Goal: Task Accomplishment & Management: Complete application form

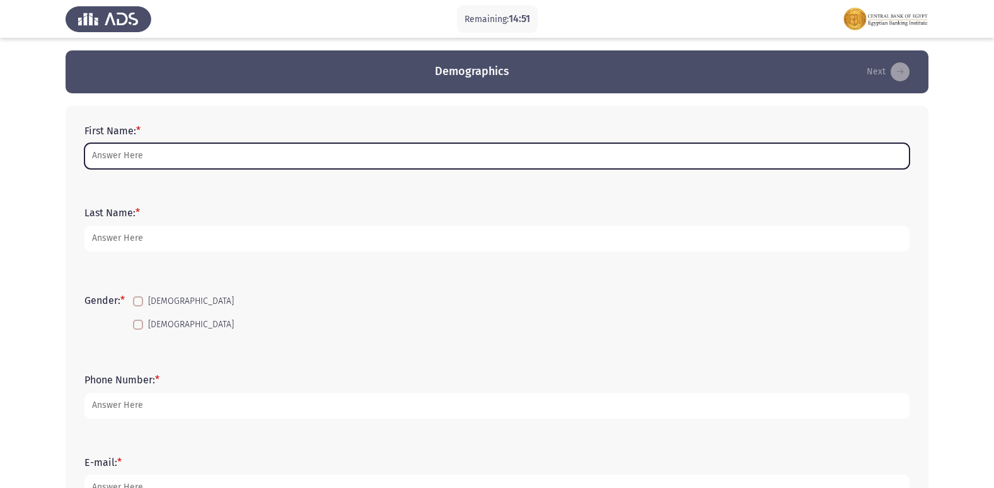
click at [209, 146] on input "First Name: *" at bounding box center [496, 156] width 825 height 26
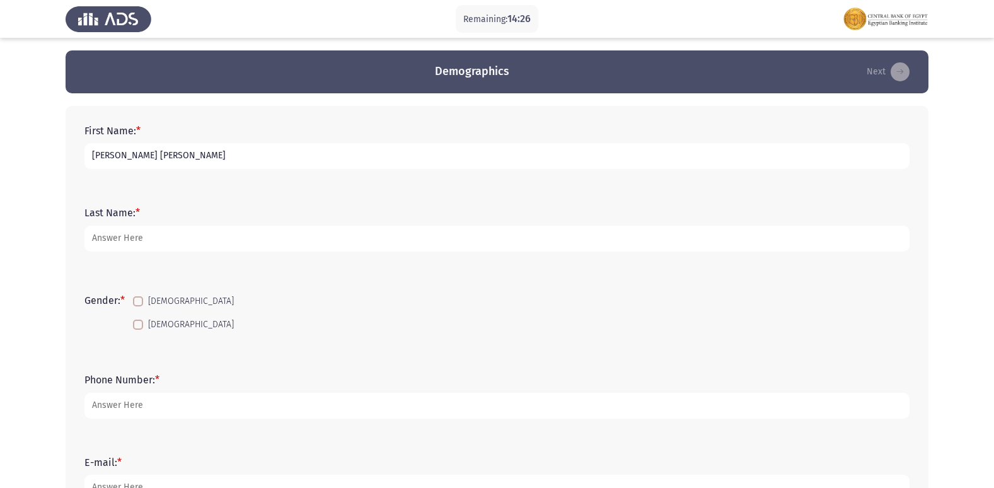
type input "[PERSON_NAME] [PERSON_NAME]"
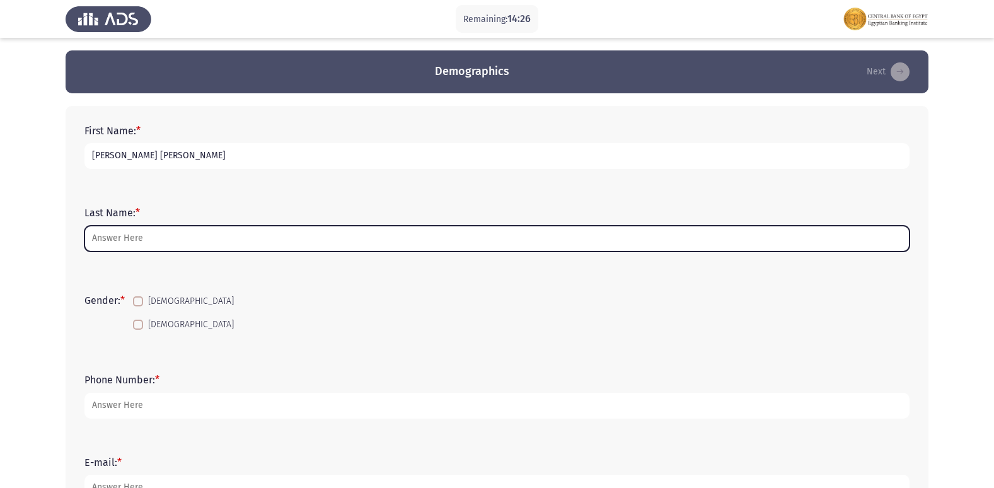
click at [188, 241] on input "Last Name: *" at bounding box center [496, 239] width 825 height 26
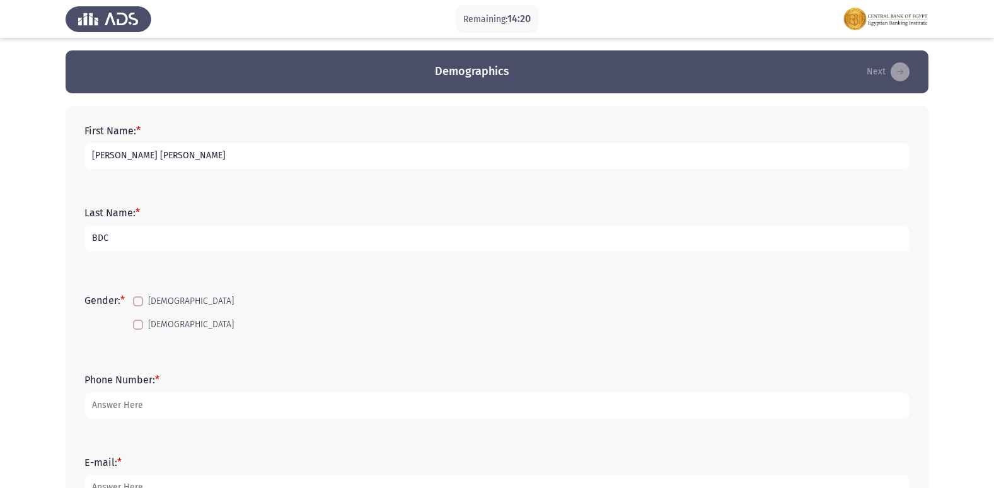
type input "BDC"
click at [140, 299] on span at bounding box center [138, 301] width 10 height 10
click at [138, 306] on input "[DEMOGRAPHIC_DATA]" at bounding box center [137, 306] width 1 height 1
checkbox input "true"
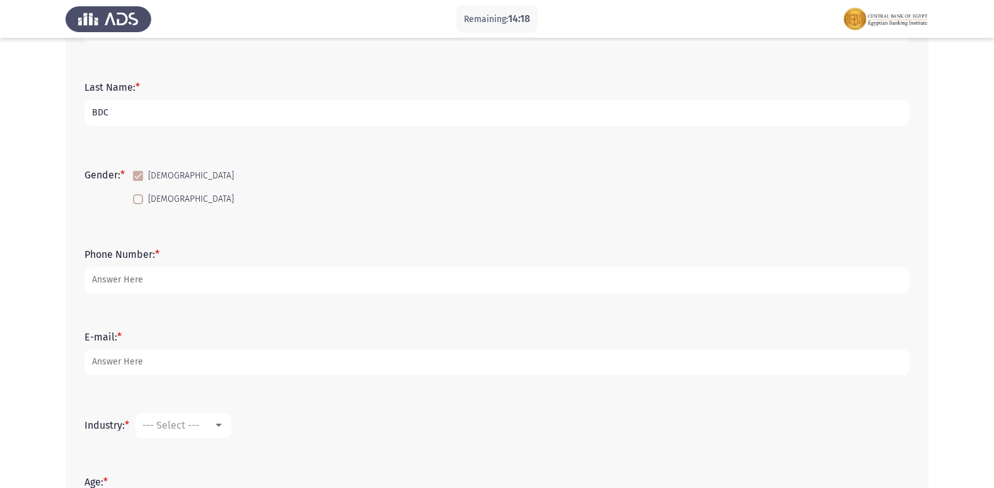
scroll to position [126, 0]
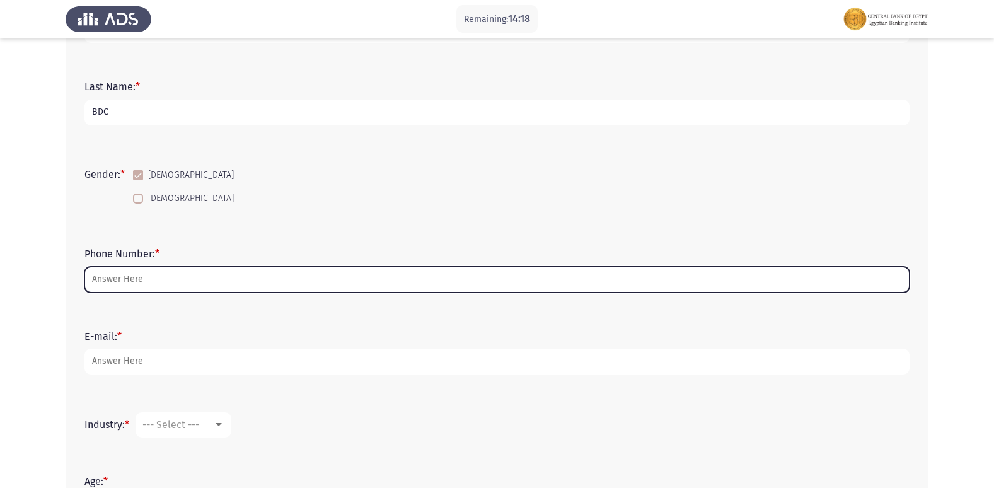
click at [154, 277] on input "Phone Number: *" at bounding box center [496, 280] width 825 height 26
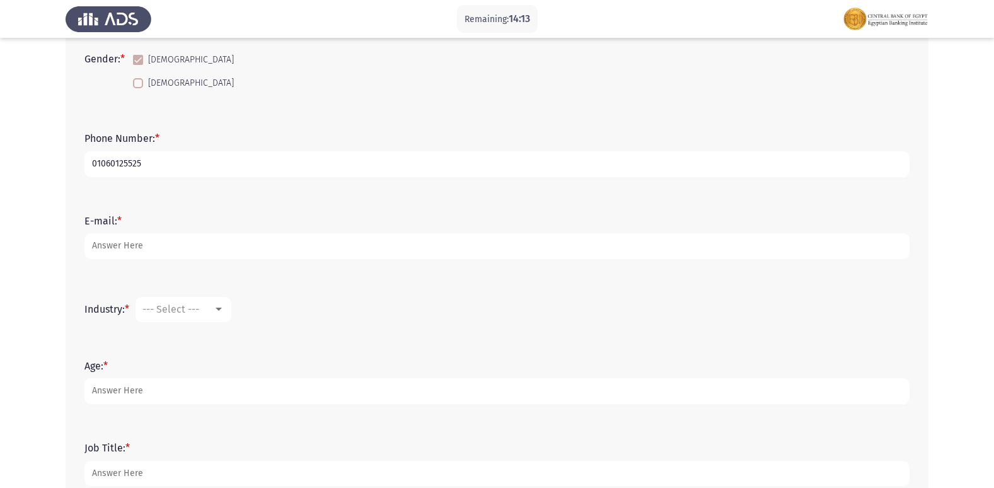
scroll to position [252, 0]
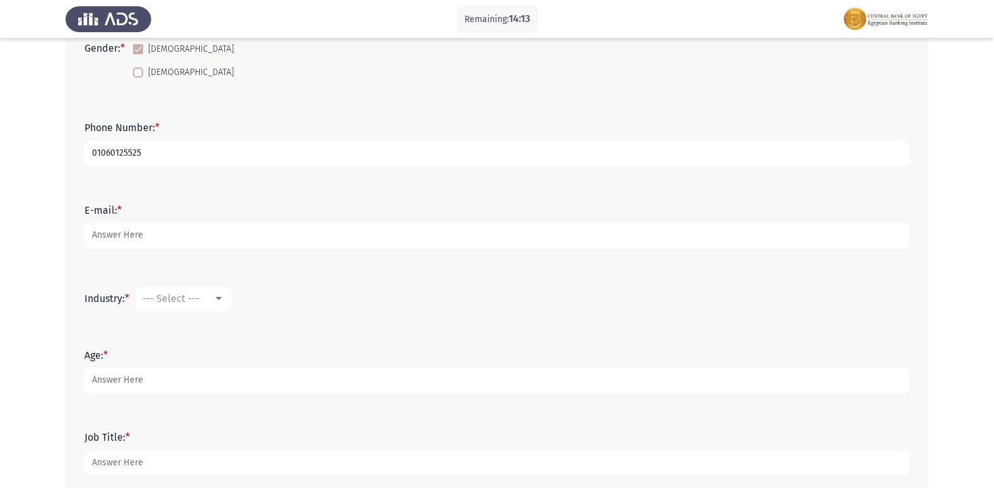
type input "01060125525"
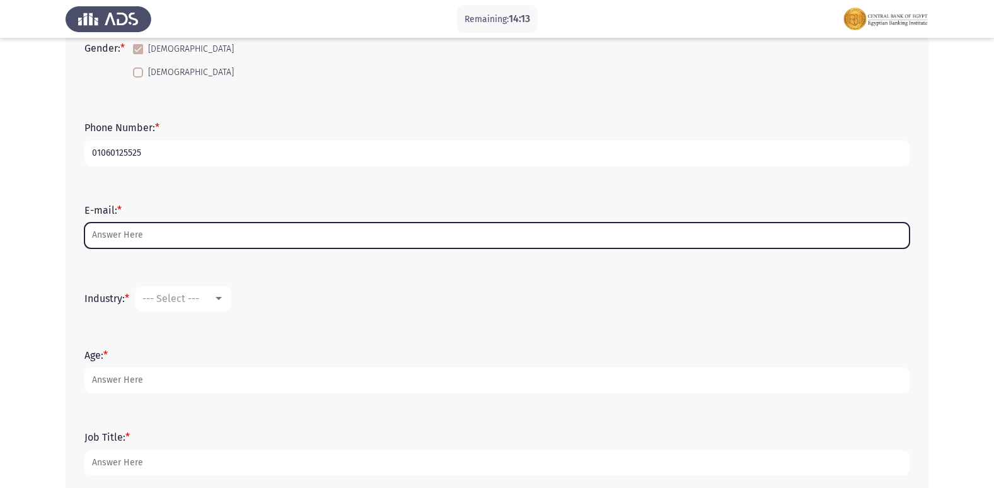
click at [179, 242] on input "E-mail: *" at bounding box center [496, 236] width 825 height 26
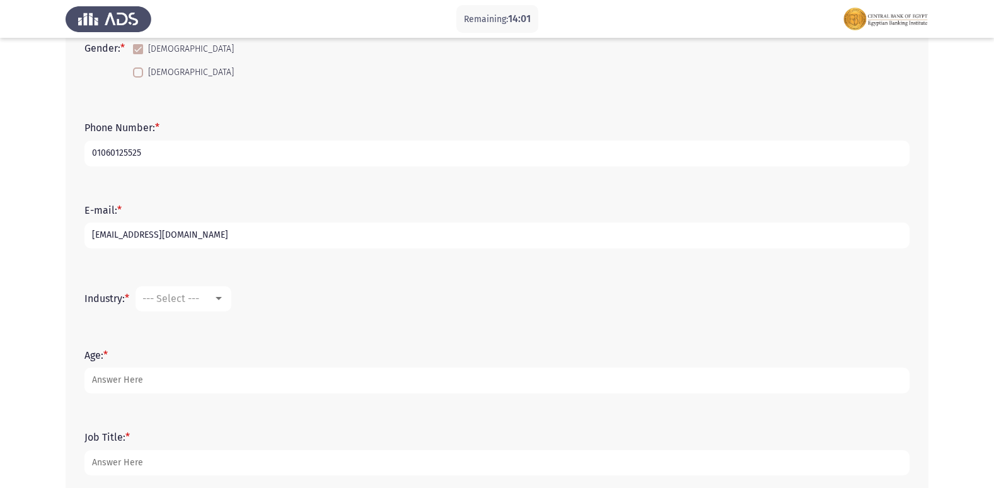
type input "[EMAIL_ADDRESS][DOMAIN_NAME]"
click at [195, 285] on div "Industry: * --- Select ---" at bounding box center [497, 299] width 838 height 38
click at [191, 301] on span "--- Select ---" at bounding box center [170, 298] width 57 height 12
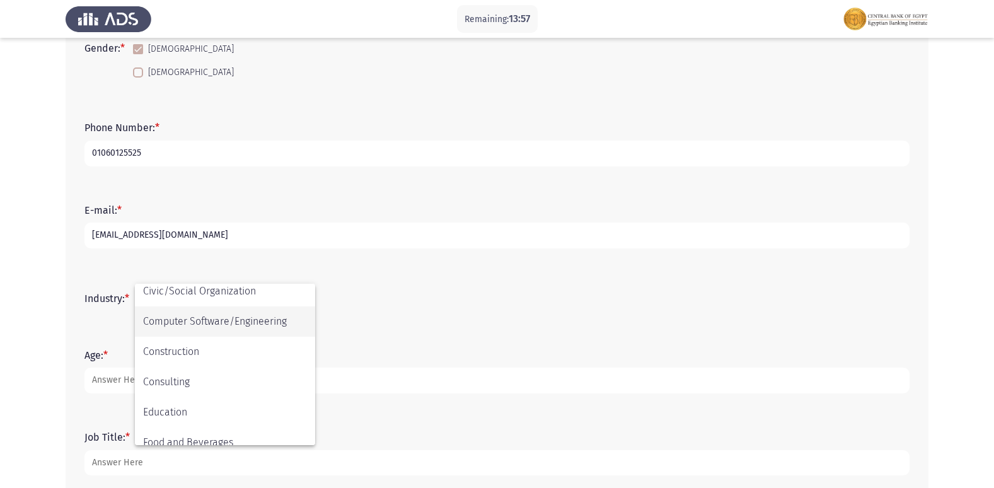
click at [205, 327] on span "Computer Software/Engineering" at bounding box center [225, 321] width 164 height 30
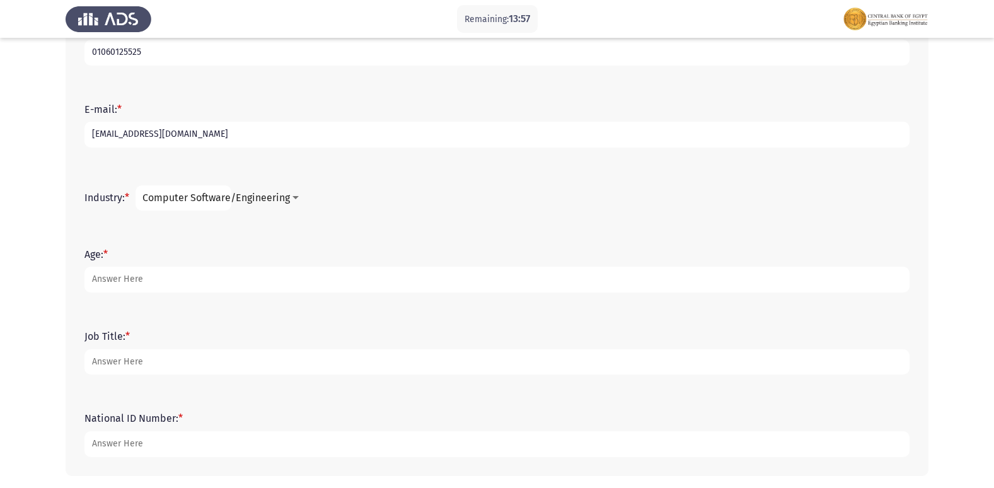
scroll to position [378, 0]
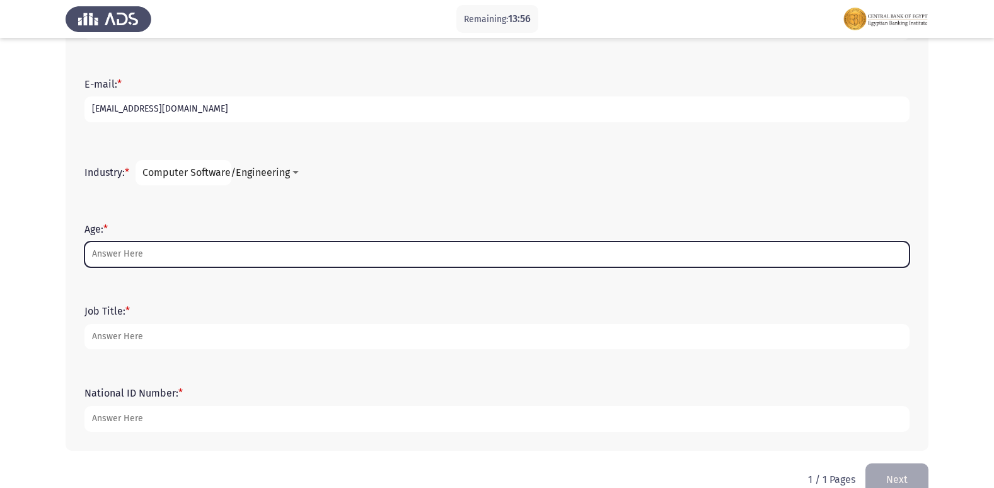
click at [188, 261] on input "Age: *" at bounding box center [496, 254] width 825 height 26
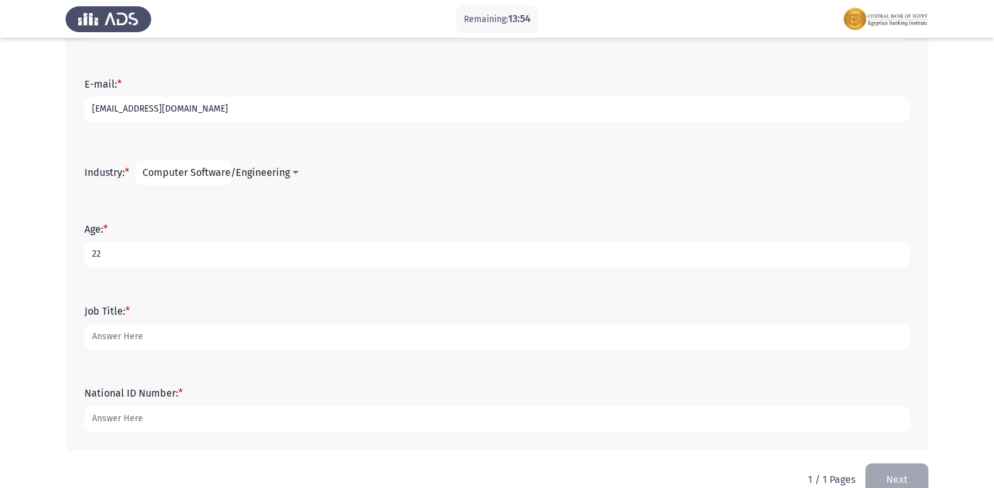
type input "22"
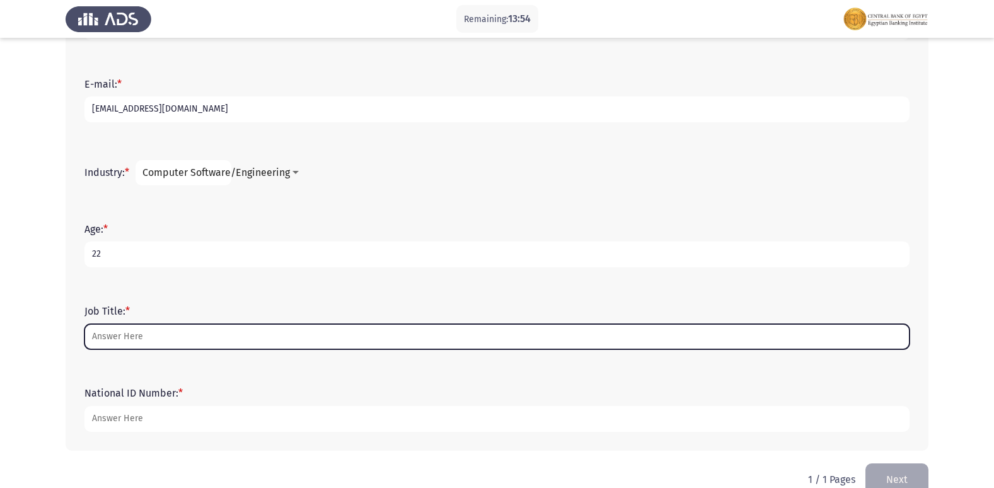
click at [157, 330] on input "Job Title: *" at bounding box center [496, 337] width 825 height 26
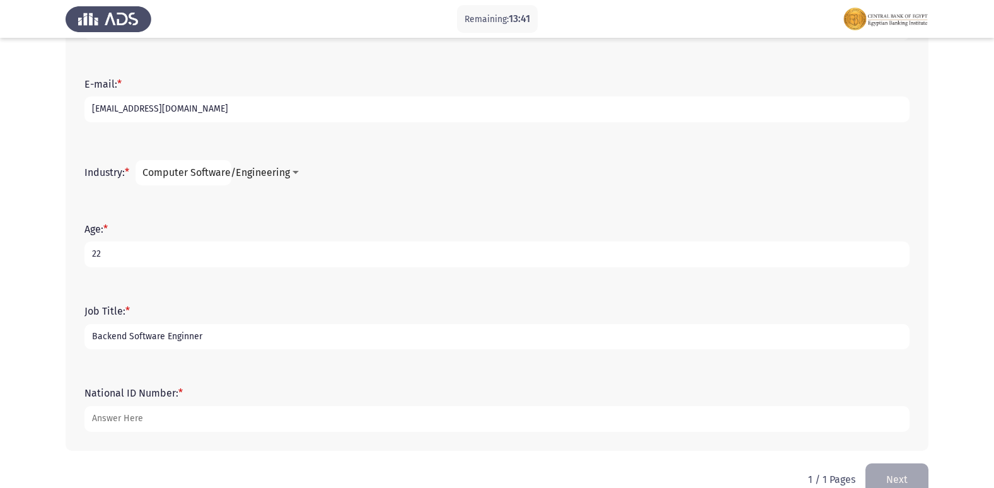
type input "Backend Software Enginner"
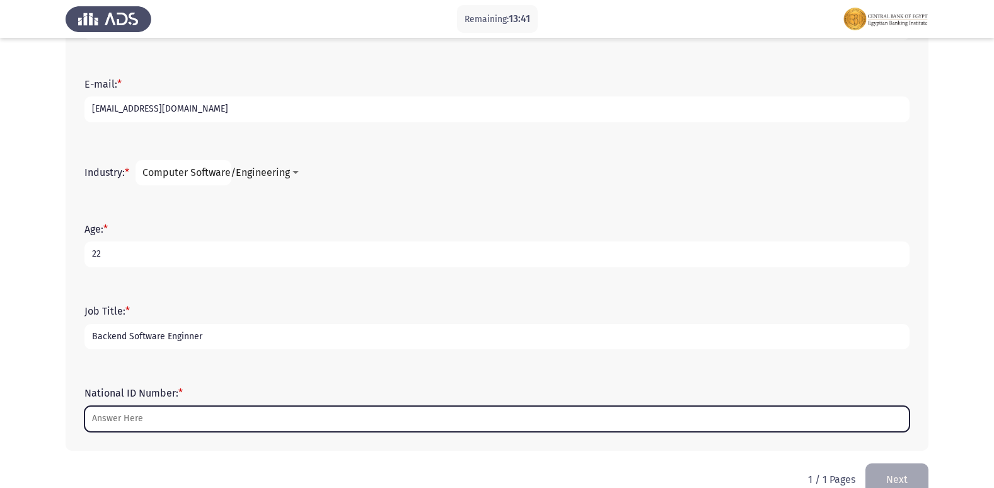
click at [158, 419] on input "National ID Number: *" at bounding box center [496, 419] width 825 height 26
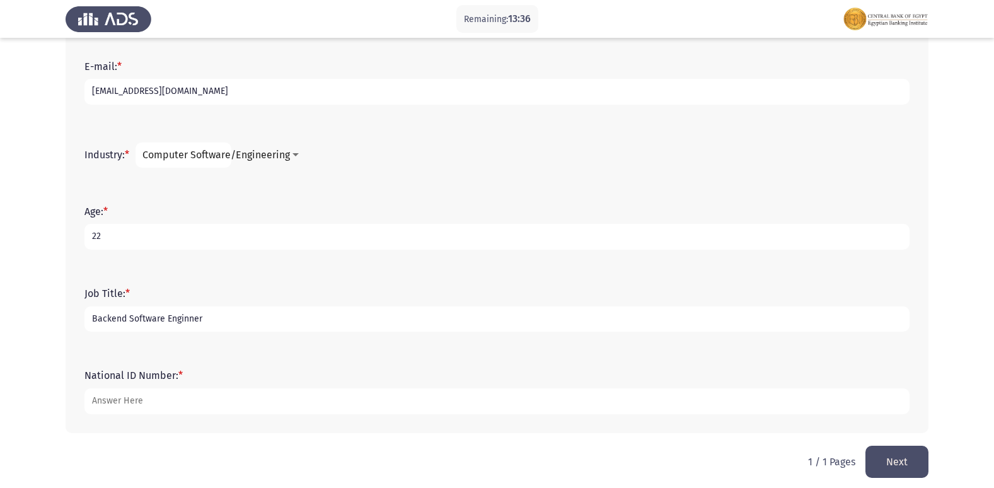
scroll to position [404, 0]
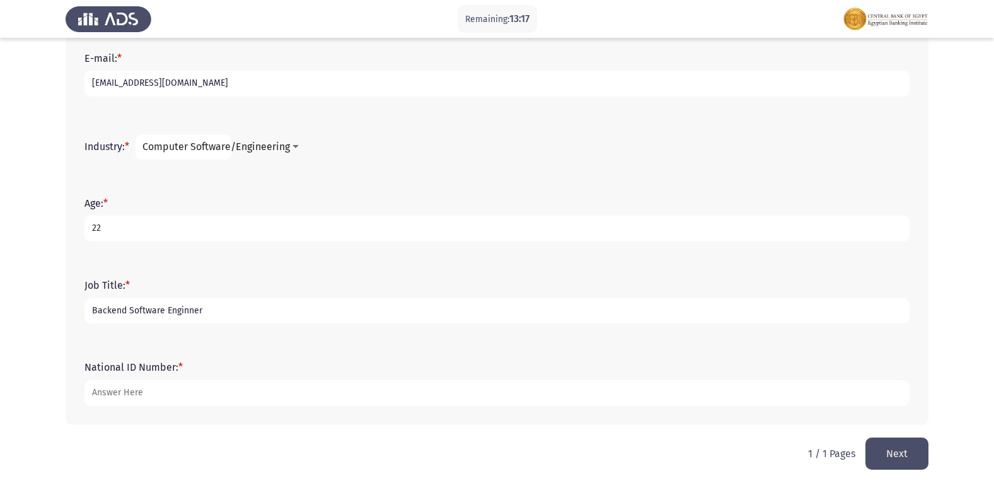
type input "[CREDIT_CARD_NUMBER]"
click at [211, 149] on span "Computer Software/Engineering" at bounding box center [216, 147] width 148 height 12
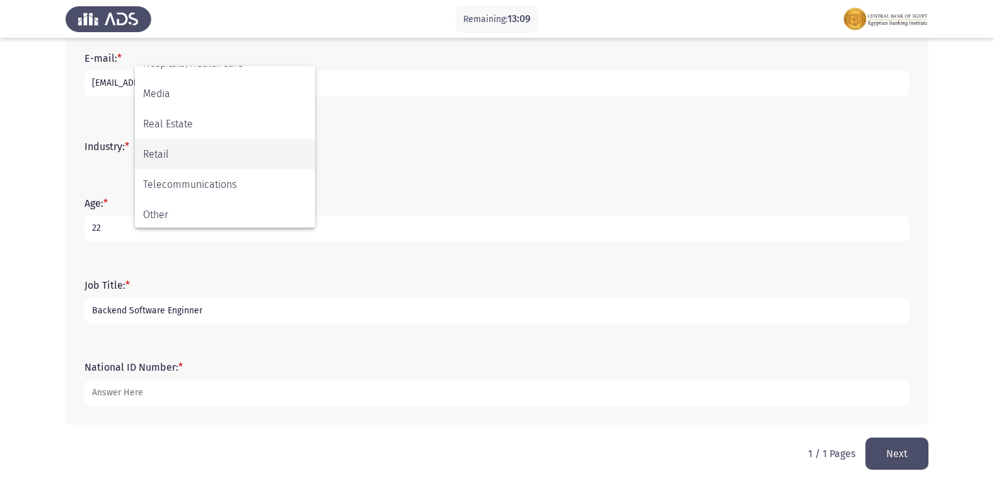
scroll to position [444, 0]
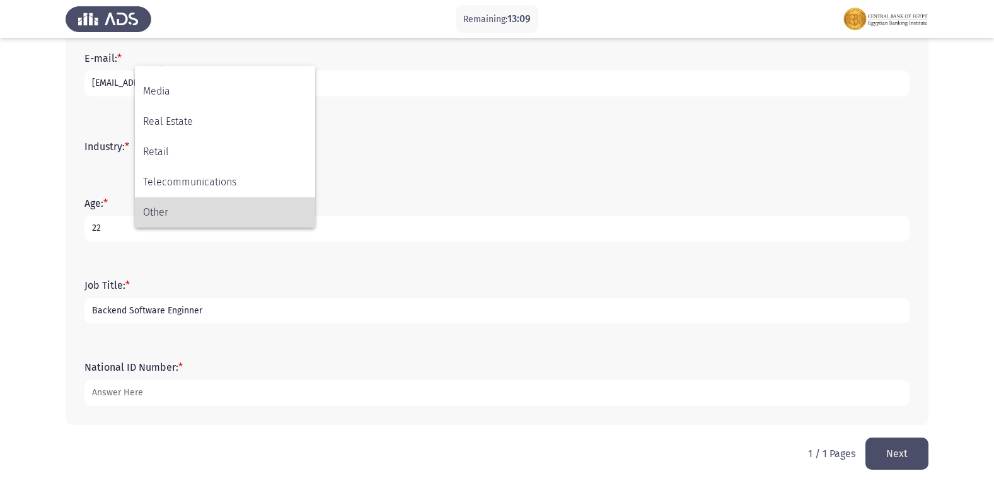
click at [197, 204] on span "Other" at bounding box center [225, 212] width 164 height 30
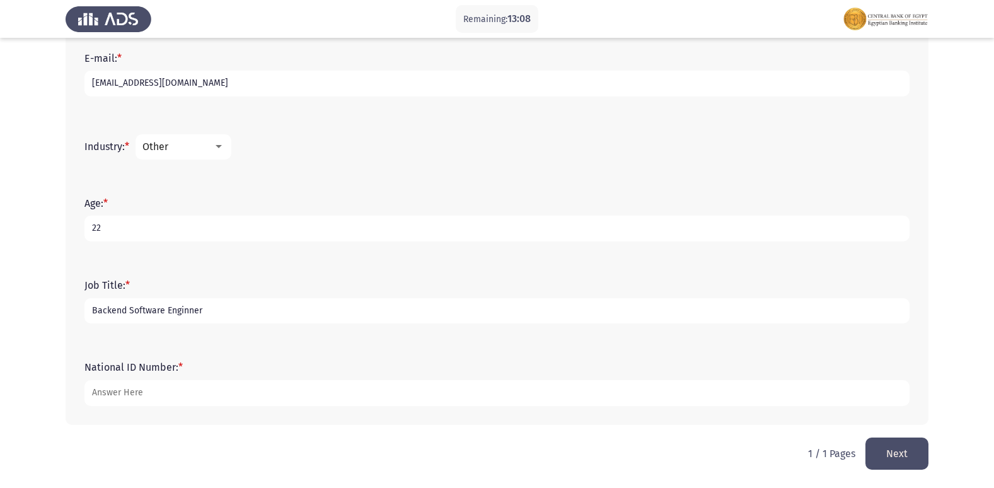
click at [190, 316] on input "Backend Software Enginner" at bounding box center [496, 311] width 825 height 26
type input "Junior"
click at [208, 158] on mat-select "Other" at bounding box center [184, 146] width 96 height 25
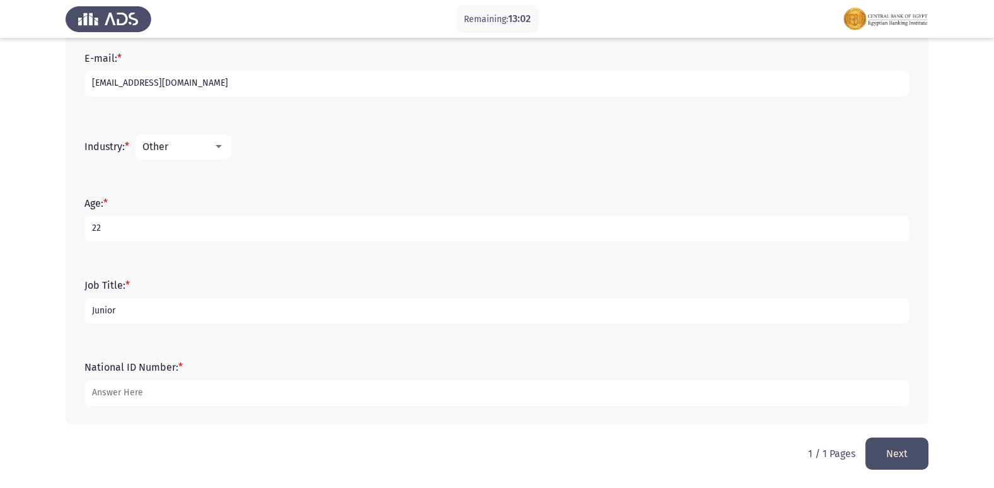
click at [199, 148] on div "Other" at bounding box center [177, 147] width 71 height 12
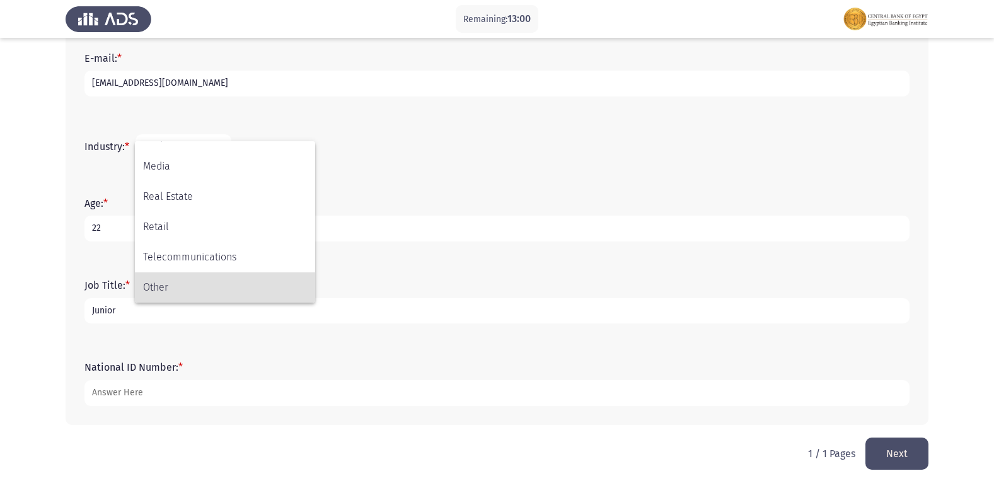
click at [406, 177] on div at bounding box center [497, 244] width 994 height 488
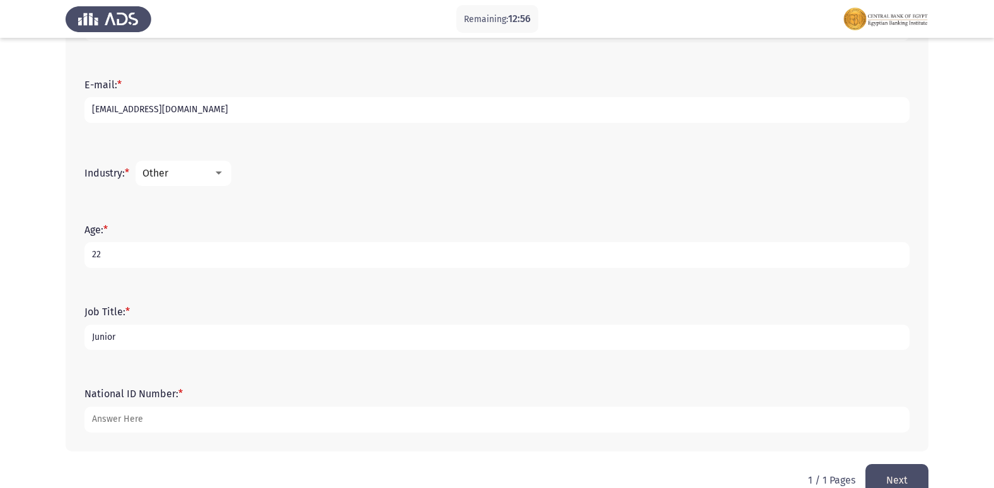
scroll to position [404, 0]
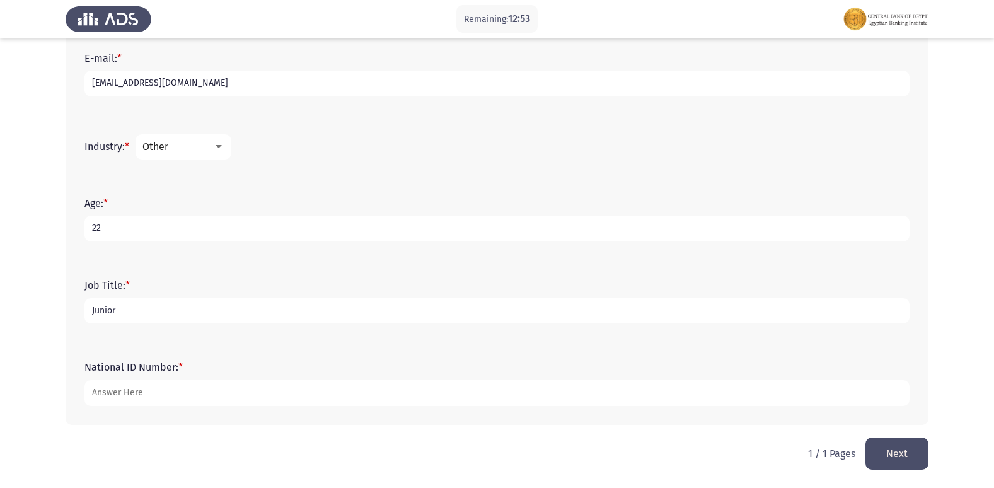
click at [142, 313] on input "Junior" at bounding box center [496, 311] width 825 height 26
click at [354, 205] on form "Age: * [DEMOGRAPHIC_DATA]" at bounding box center [496, 219] width 825 height 44
click at [199, 146] on div "Other" at bounding box center [177, 147] width 71 height 12
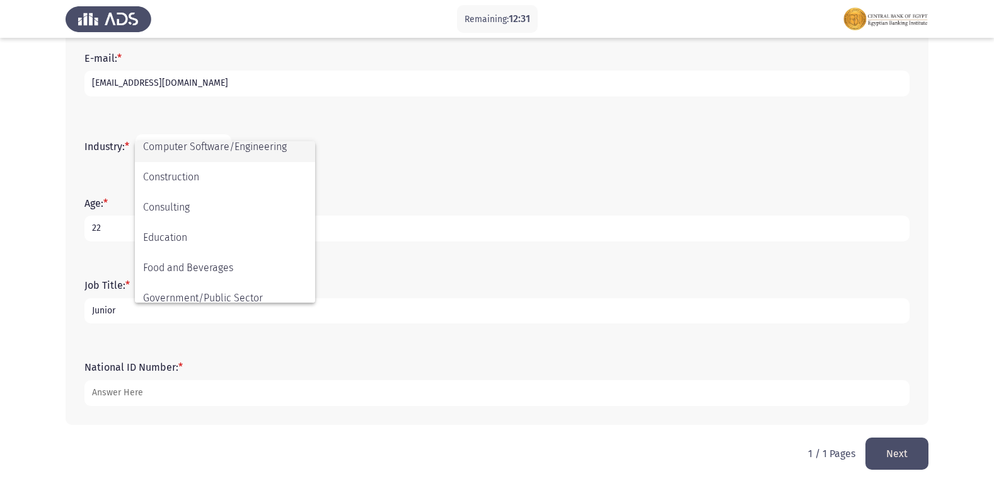
scroll to position [192, 0]
click at [412, 143] on div at bounding box center [497, 244] width 994 height 488
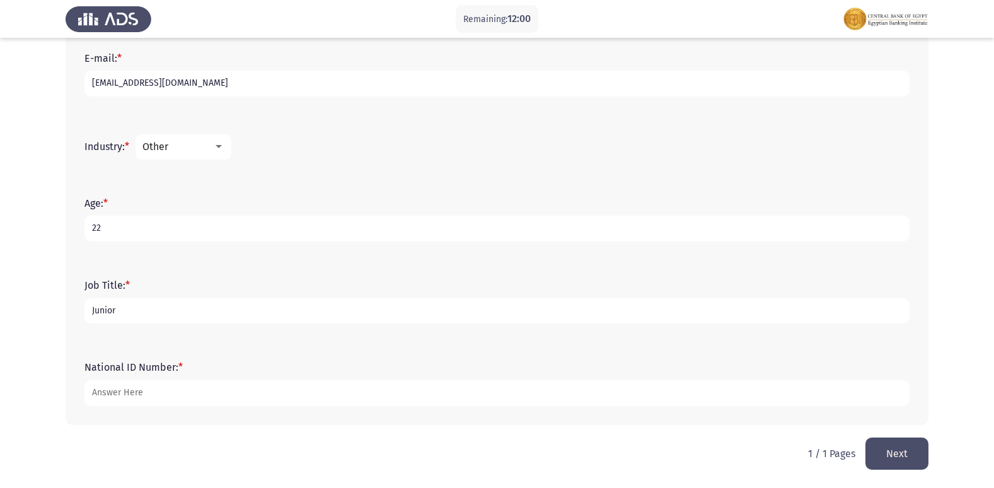
click at [912, 441] on button "Next" at bounding box center [896, 453] width 63 height 32
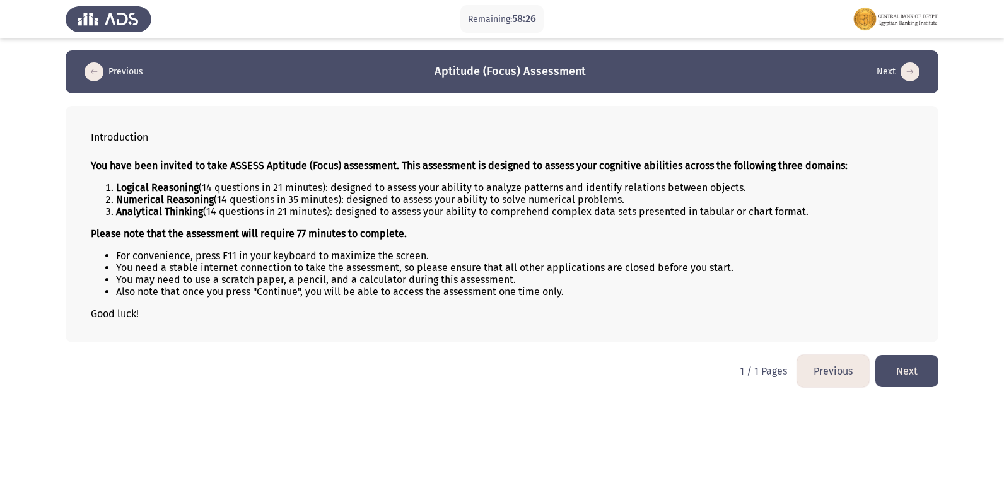
click at [923, 376] on button "Next" at bounding box center [906, 371] width 63 height 32
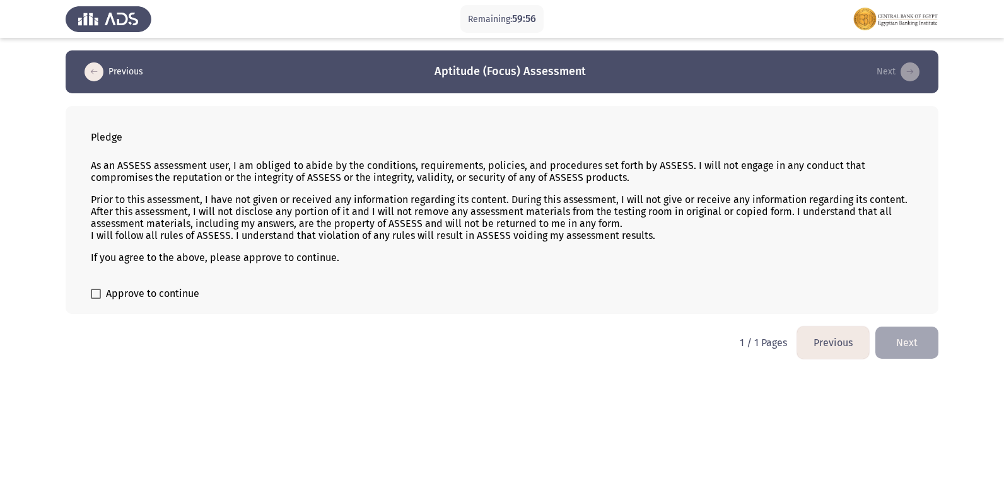
click at [152, 292] on span "Approve to continue" at bounding box center [152, 293] width 93 height 15
click at [96, 299] on input "Approve to continue" at bounding box center [95, 299] width 1 height 1
checkbox input "true"
click at [891, 333] on button "Next" at bounding box center [906, 343] width 63 height 32
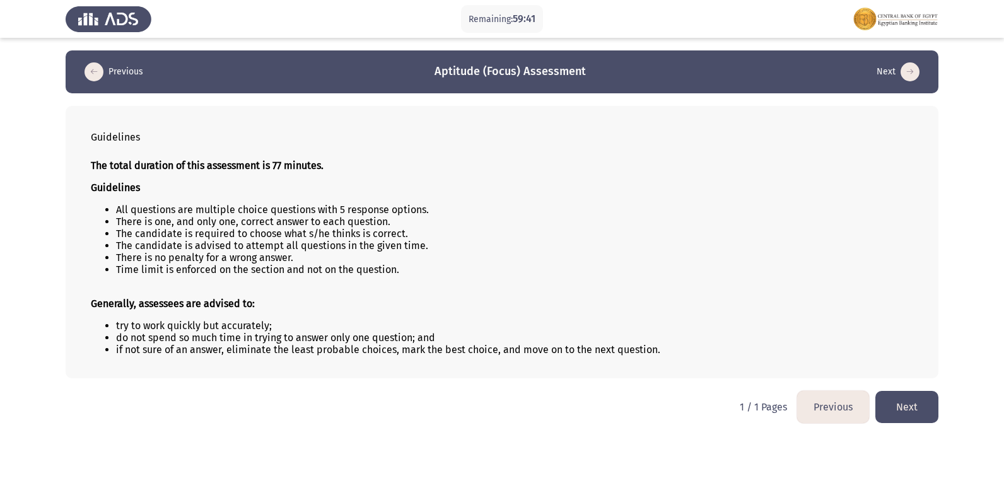
click at [910, 400] on button "Next" at bounding box center [906, 407] width 63 height 32
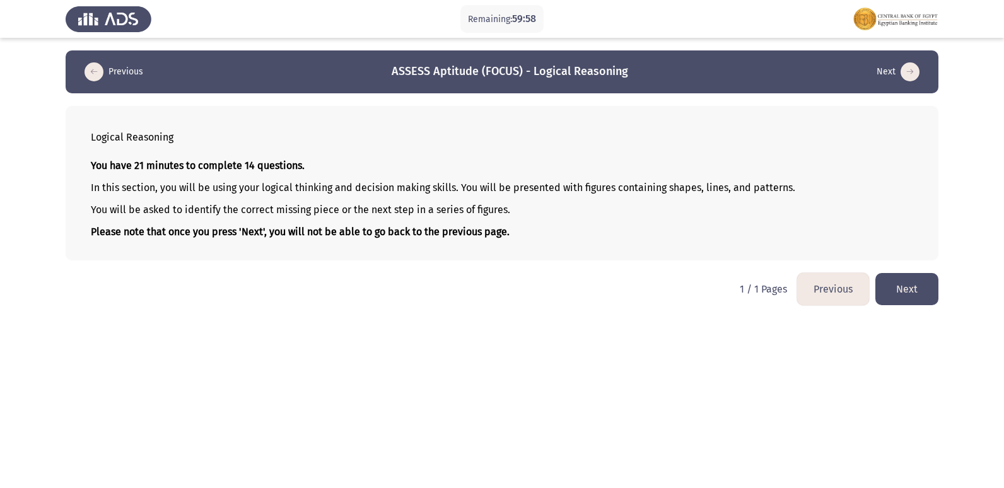
click at [900, 289] on button "Next" at bounding box center [906, 289] width 63 height 32
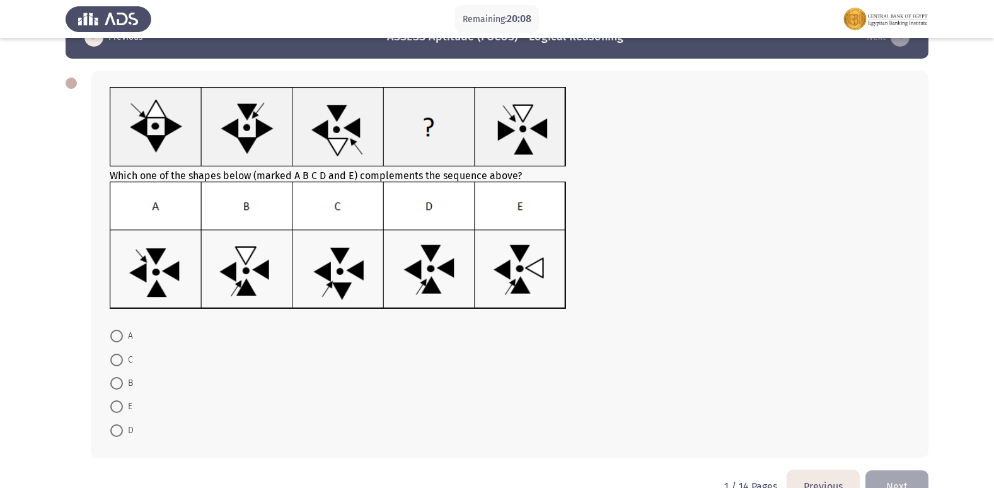
scroll to position [67, 0]
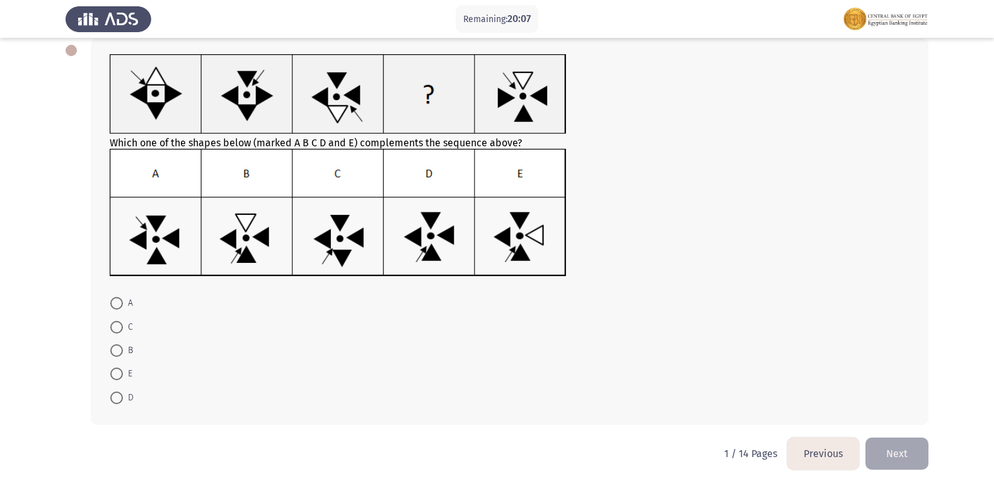
click at [906, 452] on button "Next" at bounding box center [896, 453] width 63 height 32
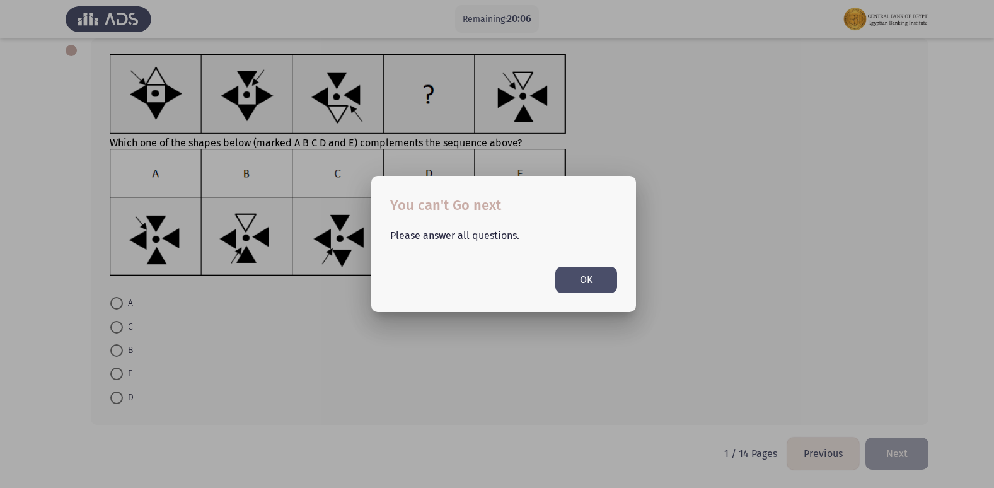
click at [593, 270] on button "OK" at bounding box center [586, 280] width 62 height 26
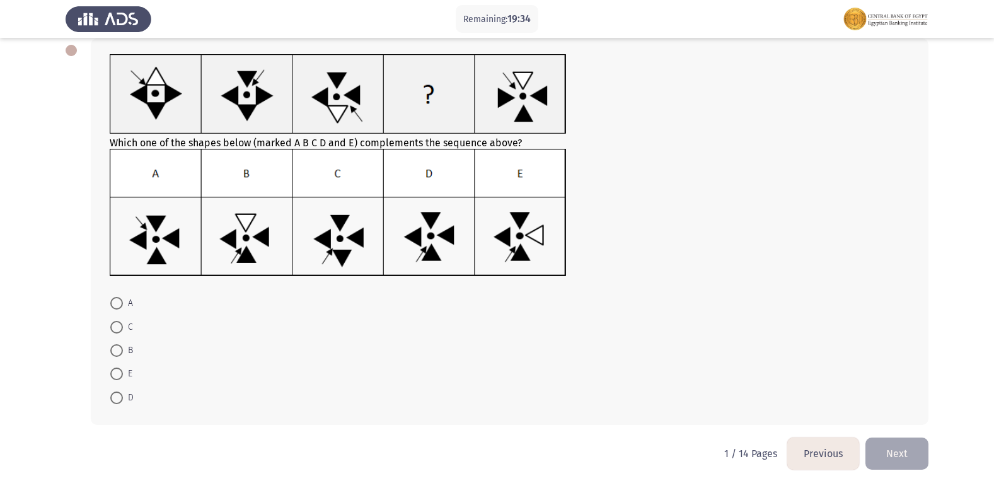
click at [397, 248] on img at bounding box center [338, 213] width 457 height 128
click at [121, 393] on span at bounding box center [116, 397] width 13 height 13
click at [121, 393] on input "D" at bounding box center [116, 397] width 13 height 13
radio input "true"
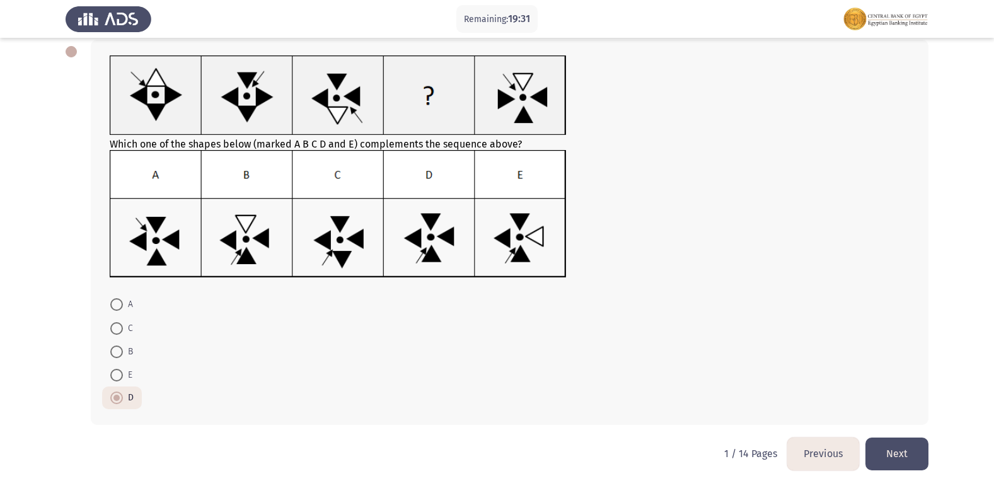
click at [895, 444] on button "Next" at bounding box center [896, 453] width 63 height 32
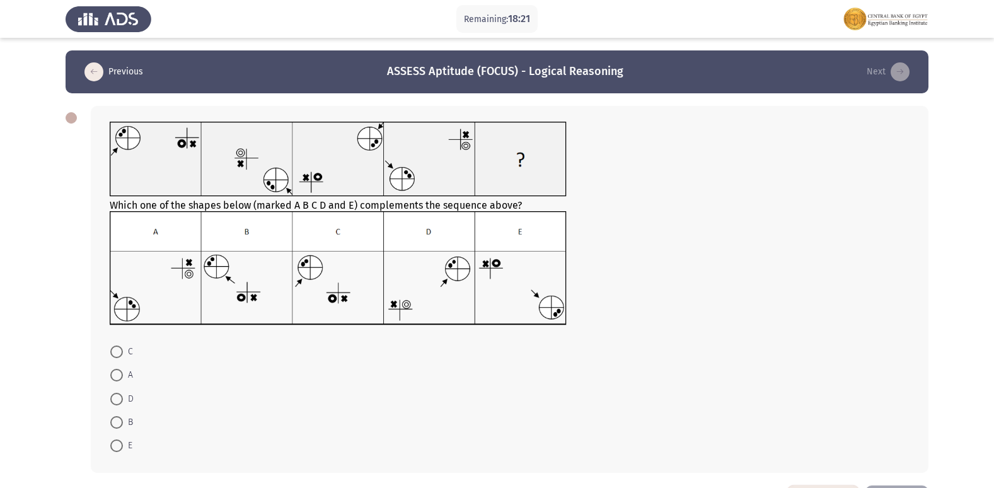
click at [119, 395] on span at bounding box center [116, 399] width 13 height 13
click at [119, 395] on input "D" at bounding box center [116, 399] width 13 height 13
radio input "true"
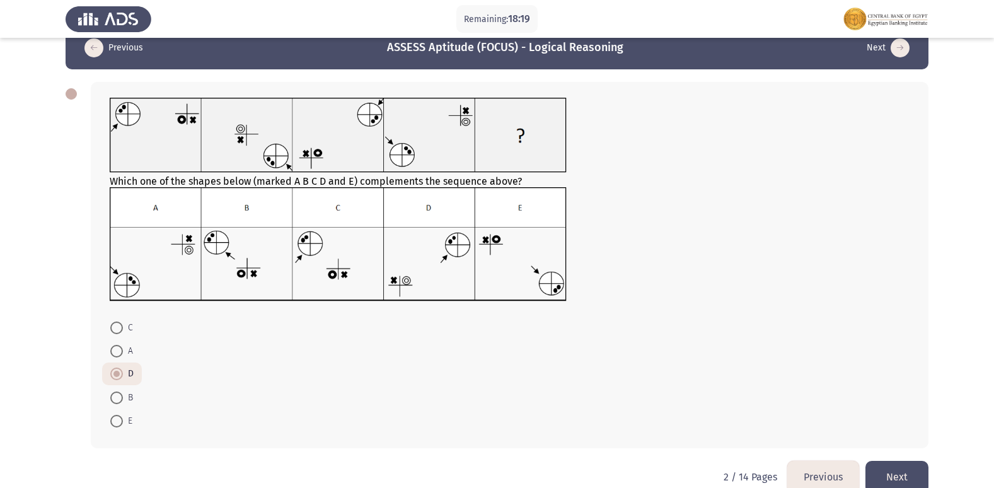
scroll to position [47, 0]
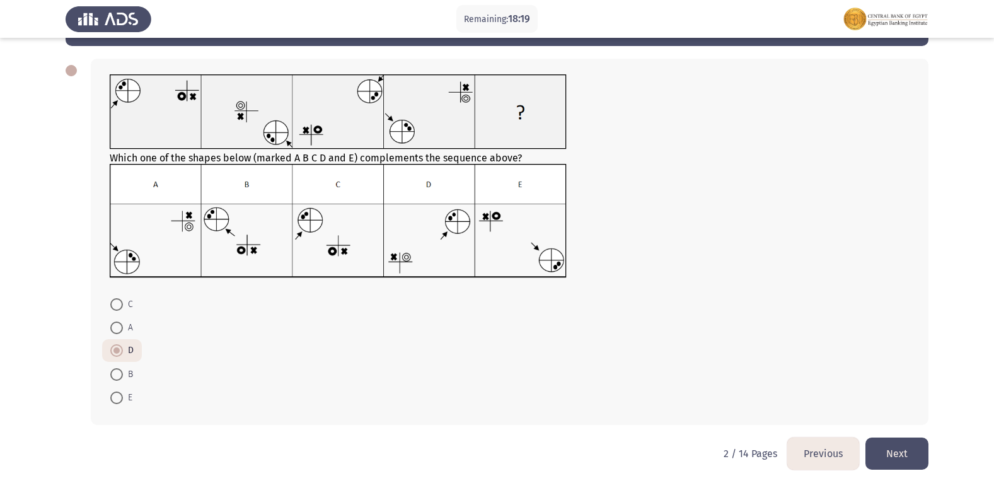
click at [898, 448] on button "Next" at bounding box center [896, 453] width 63 height 32
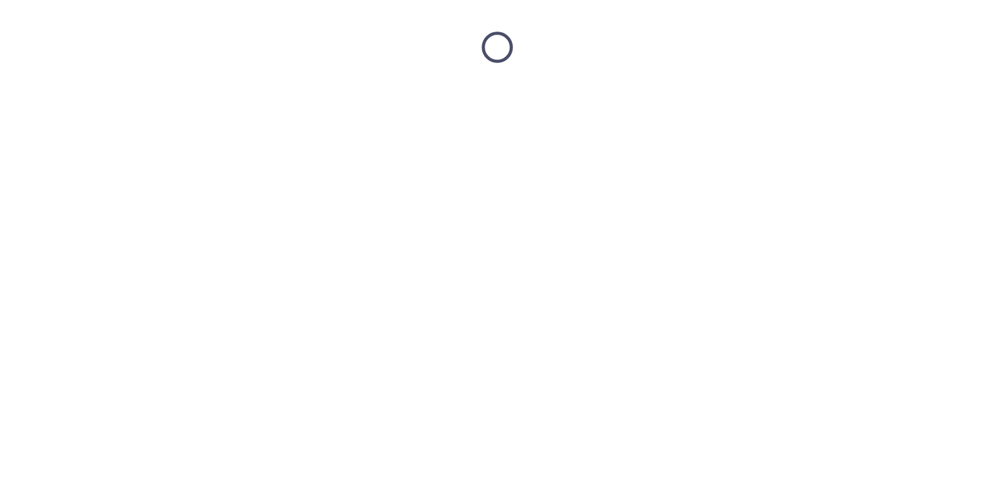
scroll to position [0, 0]
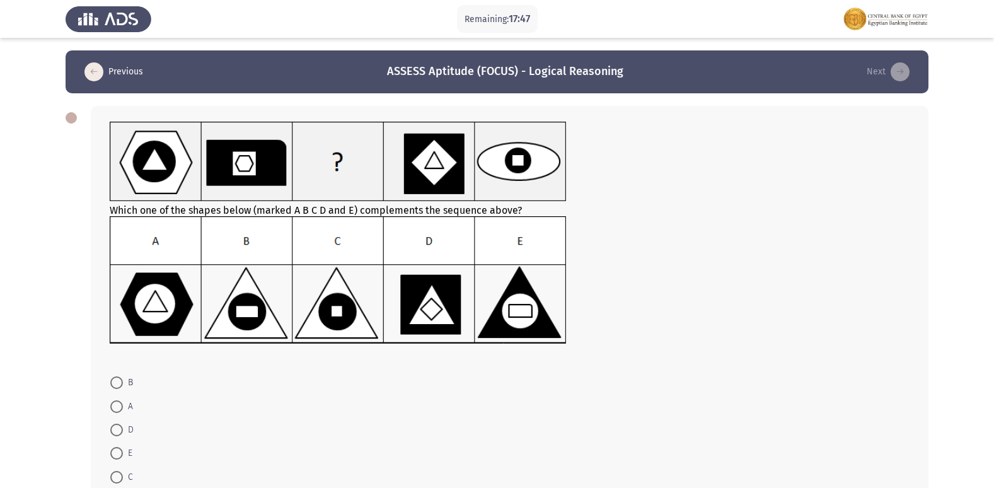
click at [117, 470] on label "C" at bounding box center [121, 477] width 23 height 15
click at [117, 471] on input "C" at bounding box center [116, 477] width 13 height 13
radio input "true"
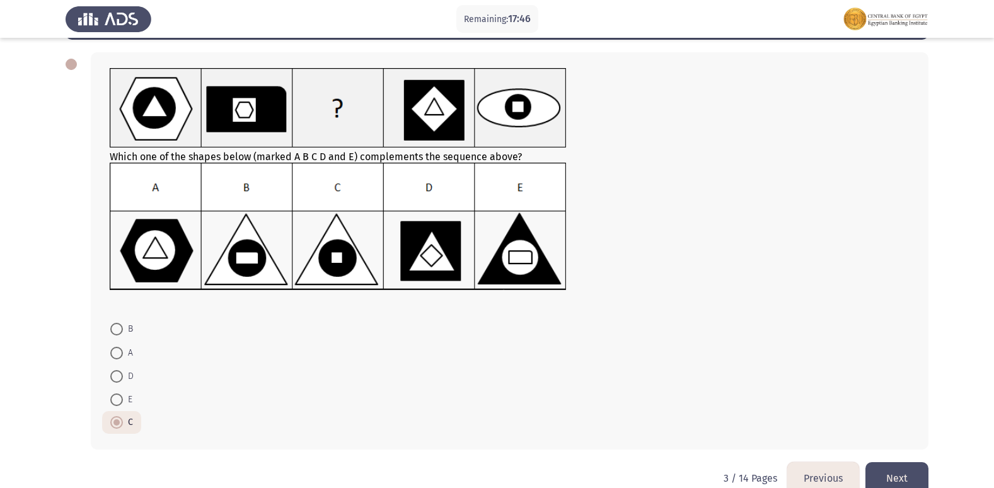
scroll to position [78, 0]
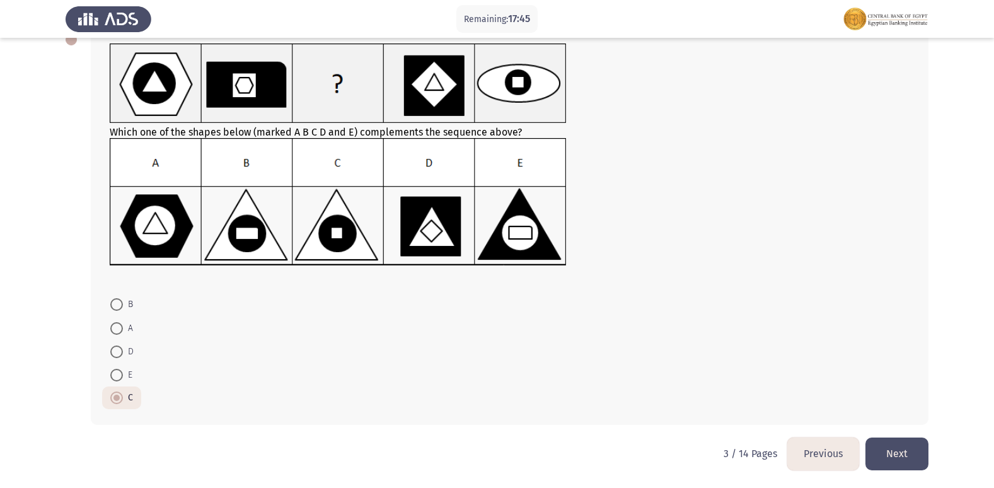
click at [896, 446] on button "Next" at bounding box center [896, 453] width 63 height 32
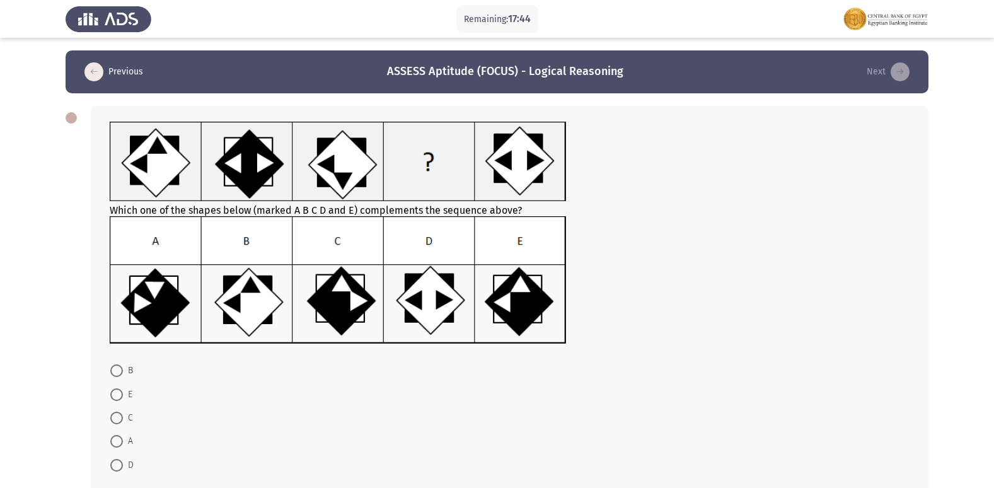
scroll to position [63, 0]
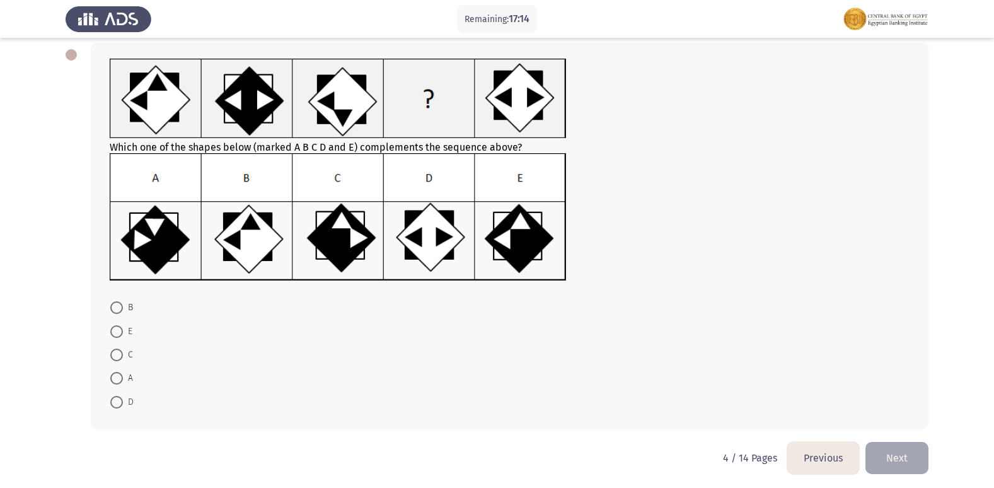
click at [434, 193] on img at bounding box center [338, 217] width 457 height 128
click at [113, 400] on span at bounding box center [116, 402] width 13 height 13
click at [113, 400] on input "D" at bounding box center [116, 402] width 13 height 13
radio input "true"
click at [115, 379] on span at bounding box center [116, 378] width 13 height 13
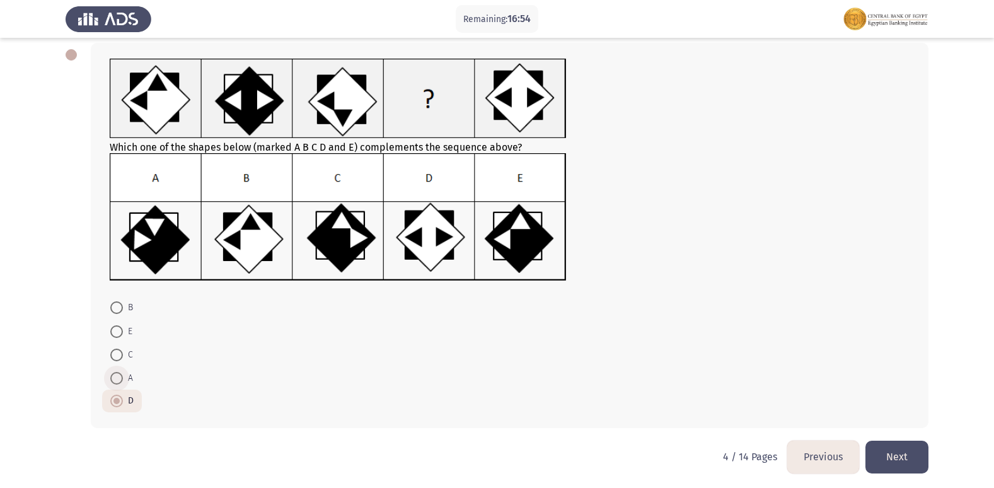
click at [115, 379] on input "A" at bounding box center [116, 378] width 13 height 13
radio input "true"
click at [892, 443] on button "Next" at bounding box center [896, 457] width 63 height 32
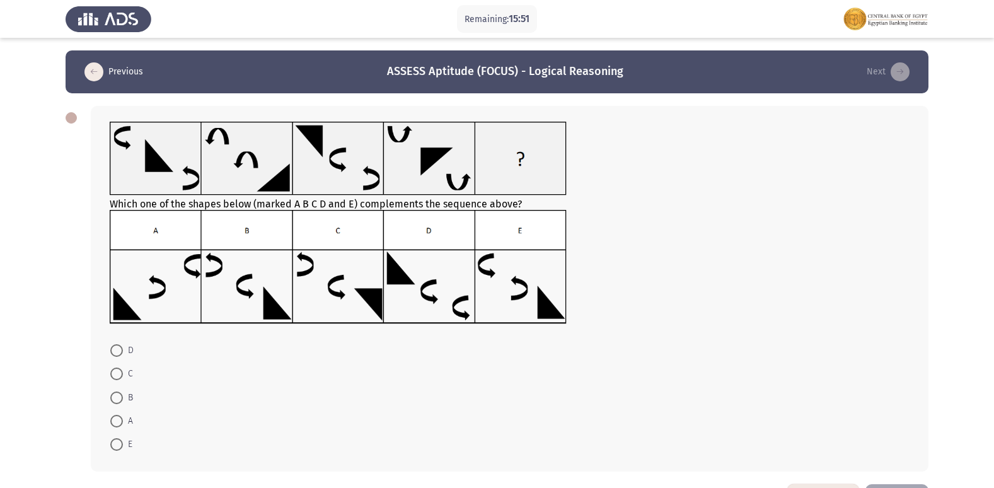
click at [112, 437] on label "E" at bounding box center [121, 444] width 22 height 15
click at [112, 438] on input "E" at bounding box center [116, 444] width 13 height 13
radio input "true"
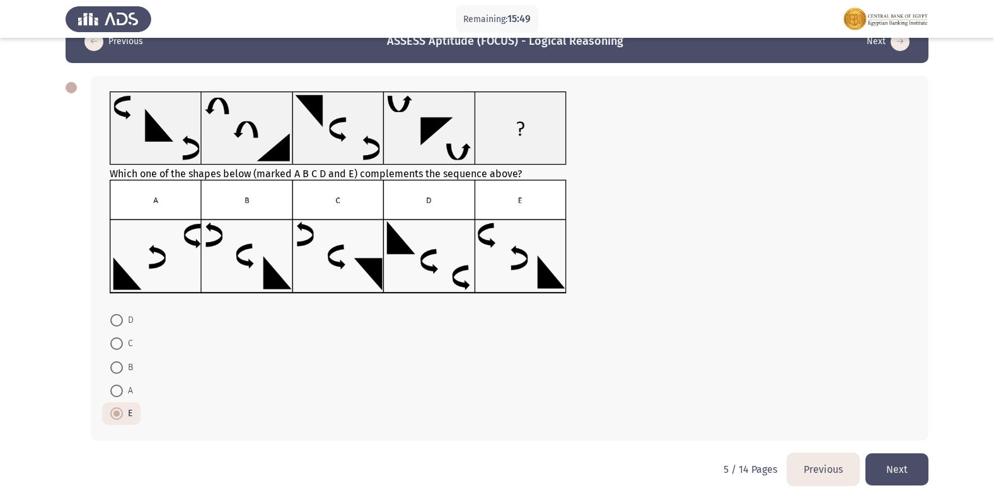
scroll to position [46, 0]
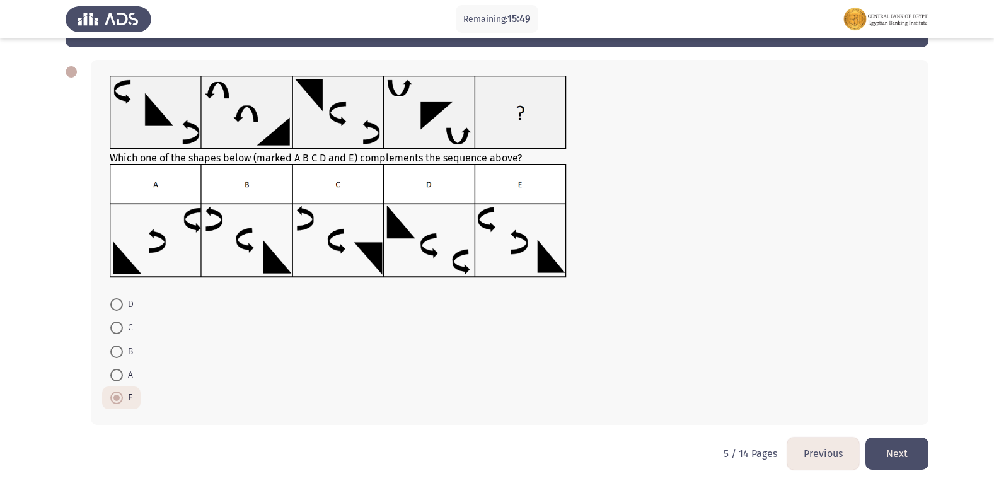
click at [898, 451] on button "Next" at bounding box center [896, 453] width 63 height 32
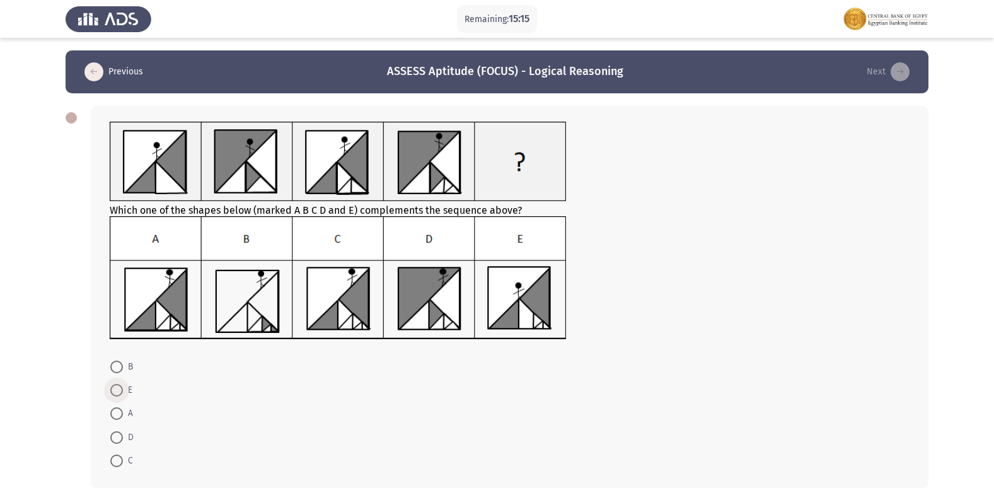
click at [132, 388] on span "E" at bounding box center [127, 390] width 9 height 15
click at [123, 388] on input "E" at bounding box center [116, 390] width 13 height 13
radio input "true"
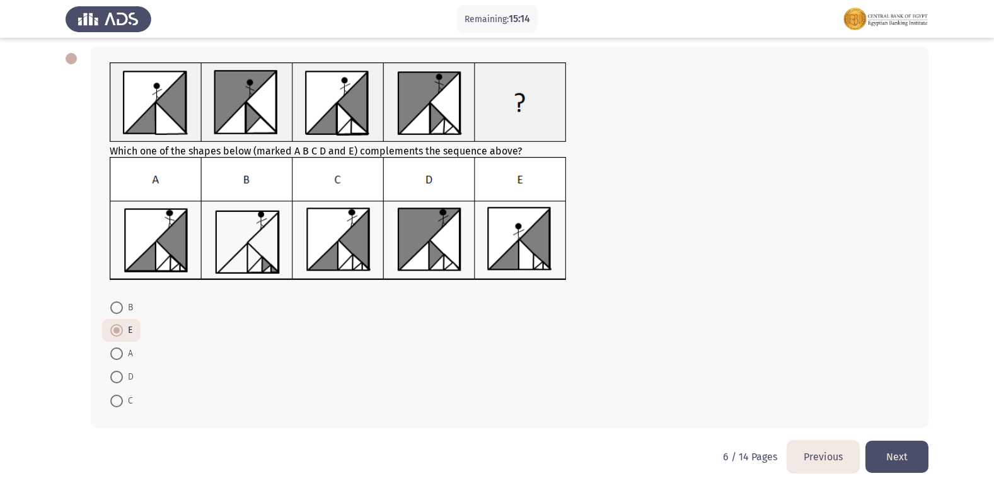
scroll to position [62, 0]
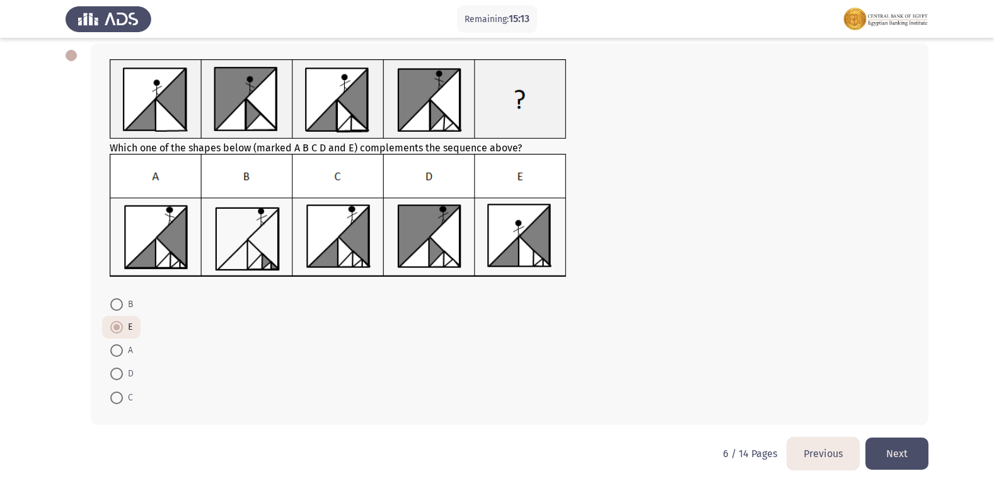
click at [911, 444] on button "Next" at bounding box center [896, 453] width 63 height 32
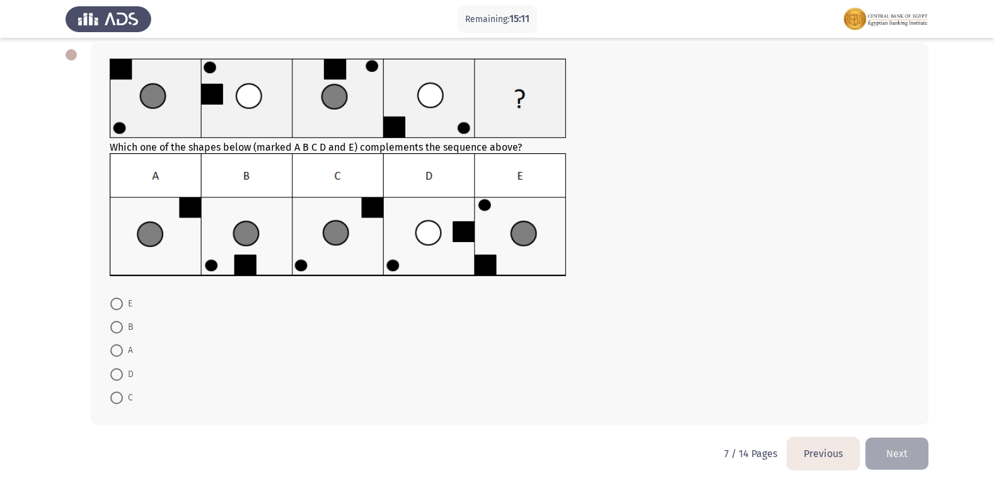
scroll to position [0, 0]
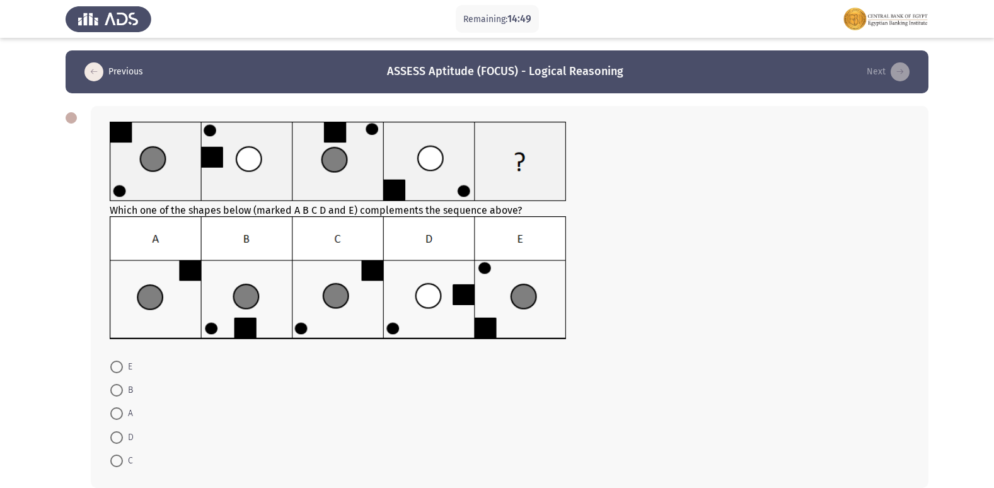
click at [120, 461] on span at bounding box center [116, 460] width 13 height 13
click at [120, 461] on input "C" at bounding box center [116, 460] width 13 height 13
radio input "true"
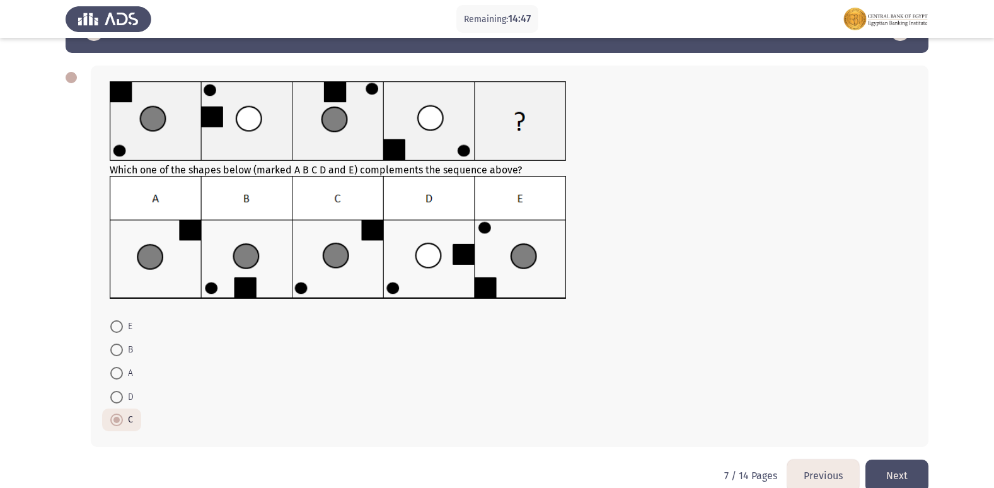
scroll to position [62, 0]
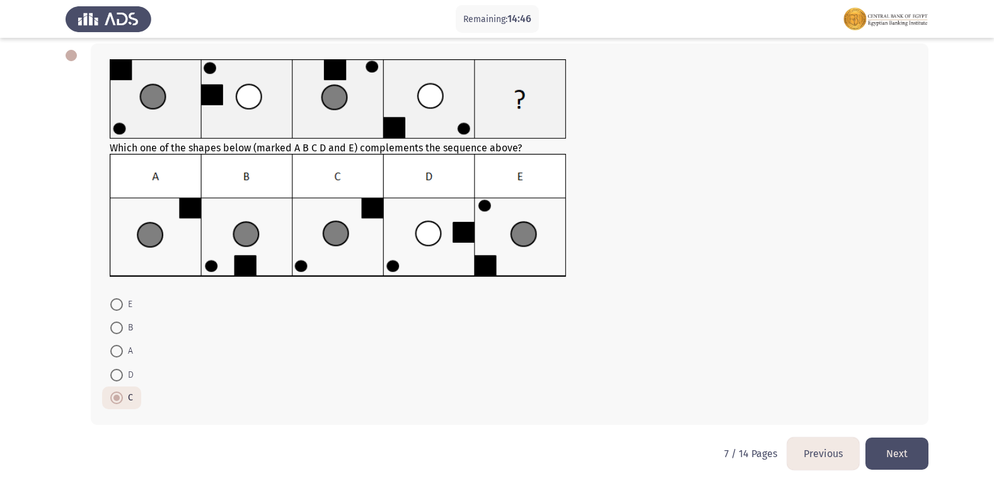
click at [891, 444] on button "Next" at bounding box center [896, 453] width 63 height 32
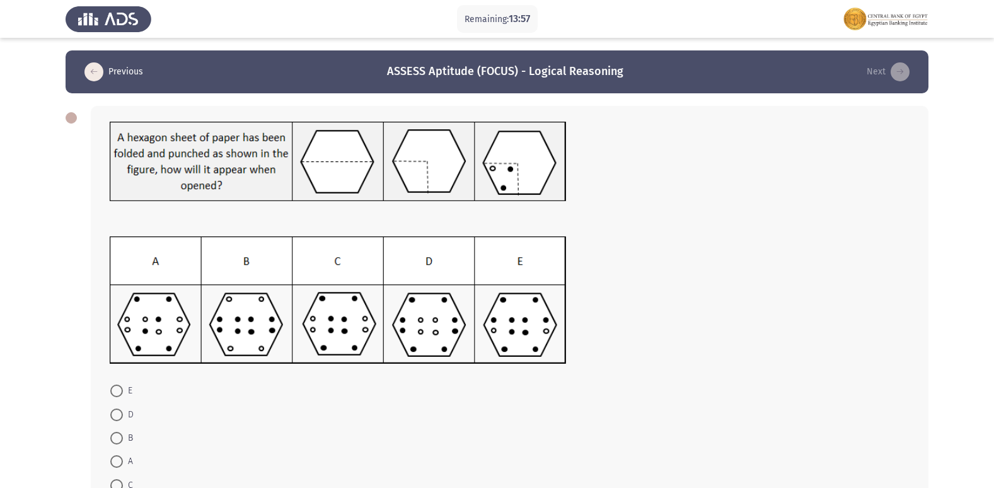
click at [117, 479] on span at bounding box center [116, 485] width 13 height 13
click at [117, 479] on input "C" at bounding box center [116, 485] width 13 height 13
radio input "true"
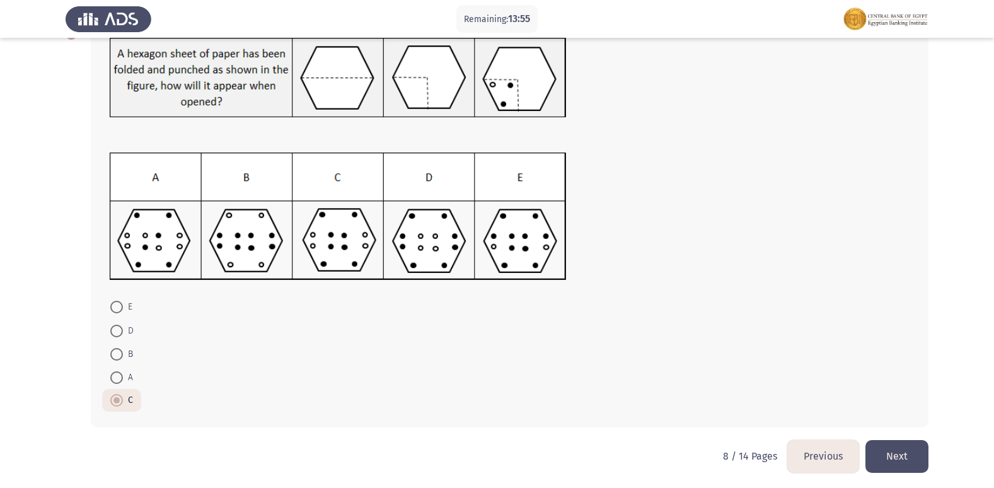
scroll to position [86, 0]
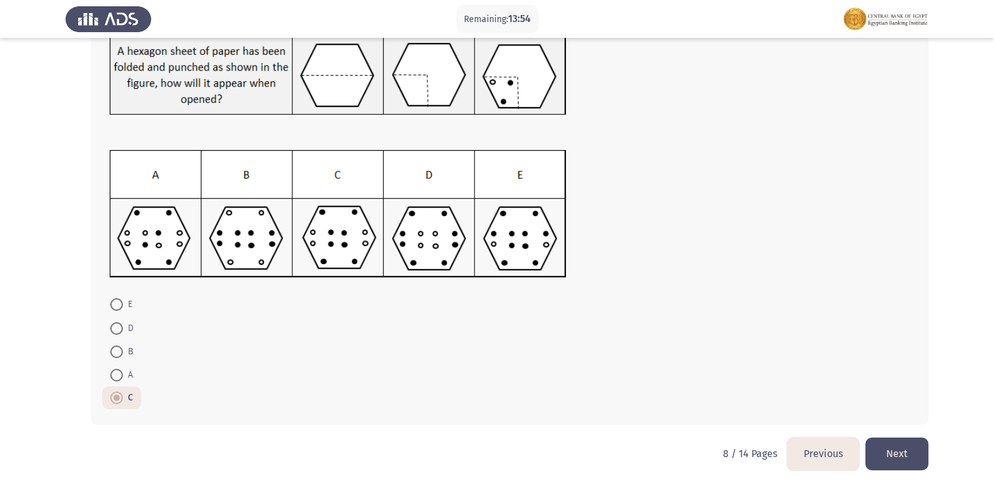
click at [895, 444] on button "Next" at bounding box center [896, 453] width 63 height 32
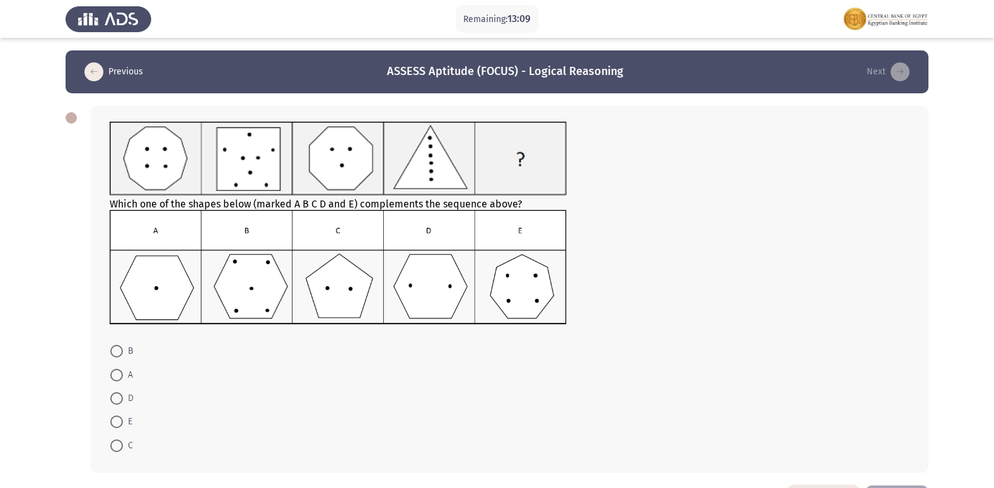
click at [108, 419] on mat-radio-button "E" at bounding box center [121, 421] width 38 height 23
click at [127, 417] on span "E" at bounding box center [127, 421] width 9 height 15
click at [123, 417] on input "E" at bounding box center [116, 421] width 13 height 13
radio input "true"
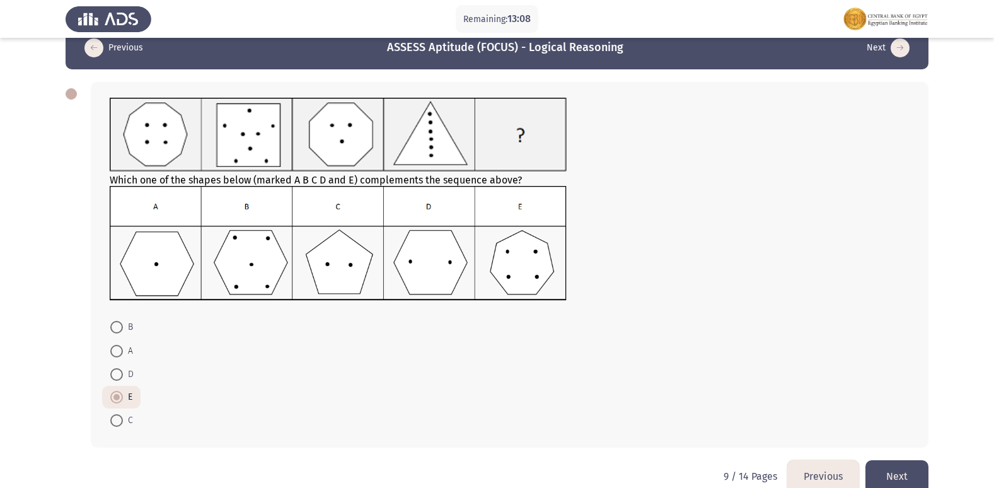
scroll to position [47, 0]
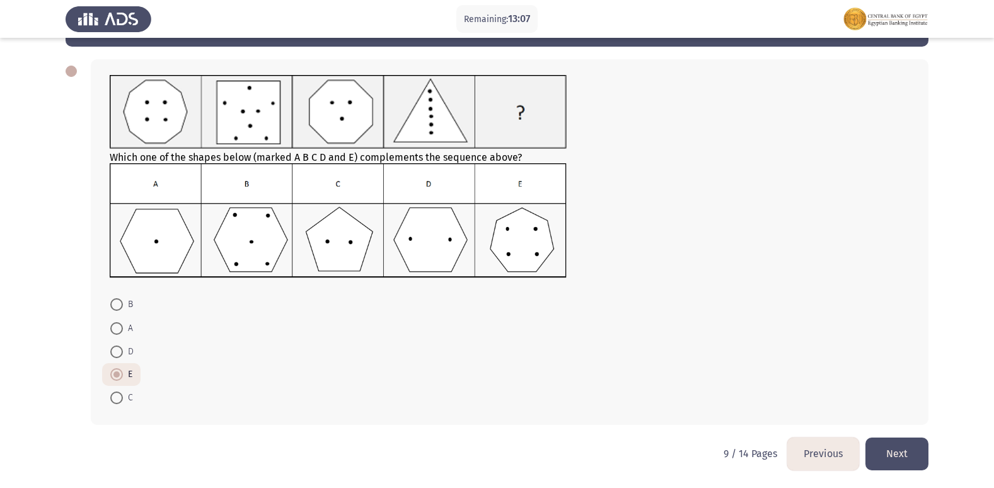
click at [879, 446] on button "Next" at bounding box center [896, 453] width 63 height 32
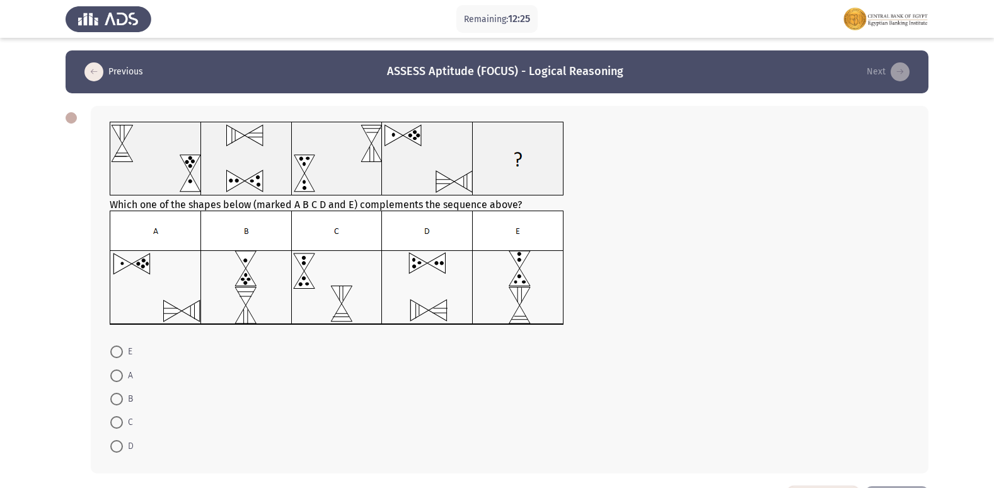
click at [113, 374] on span at bounding box center [116, 375] width 13 height 13
click at [113, 374] on input "A" at bounding box center [116, 375] width 13 height 13
radio input "true"
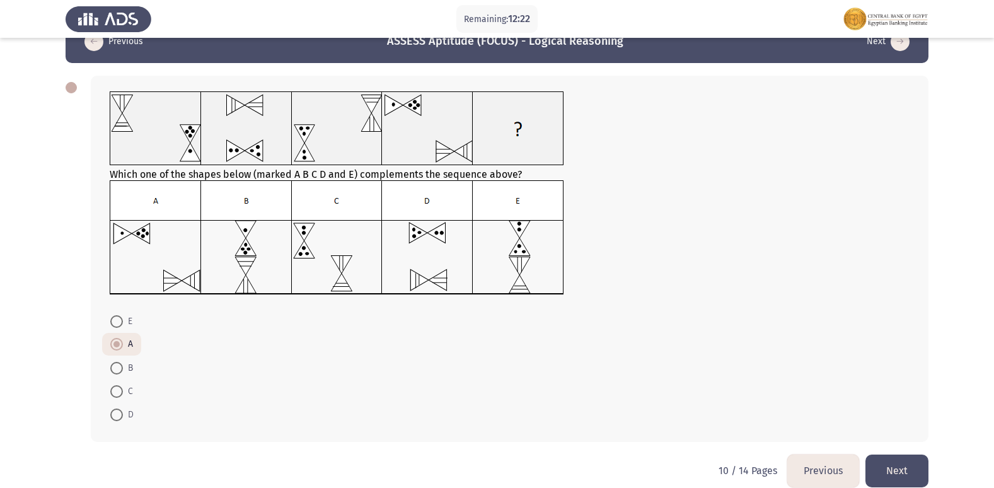
scroll to position [47, 0]
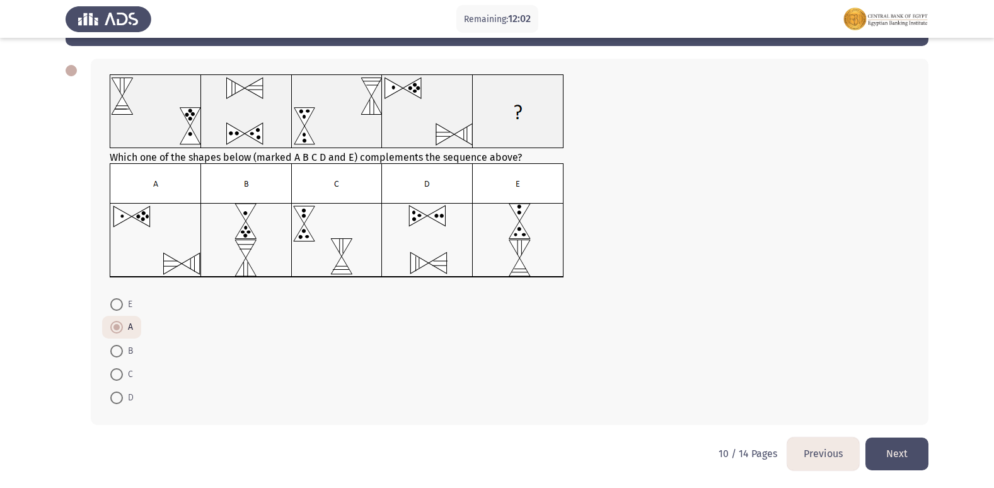
click at [122, 310] on span at bounding box center [116, 304] width 13 height 13
click at [122, 310] on input "E" at bounding box center [116, 304] width 13 height 13
radio input "true"
click at [885, 456] on button "Next" at bounding box center [896, 453] width 63 height 32
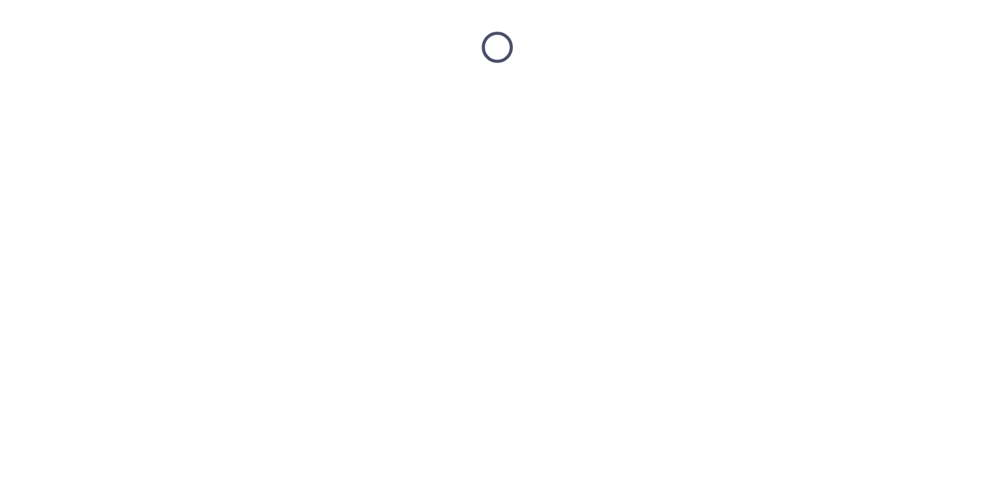
scroll to position [0, 0]
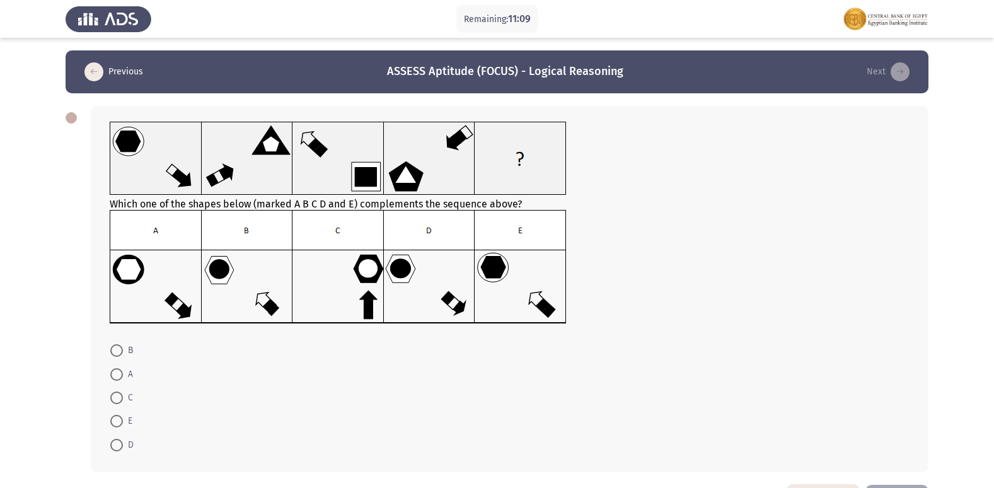
click at [124, 343] on span "B" at bounding box center [128, 350] width 10 height 15
click at [123, 344] on input "B" at bounding box center [116, 350] width 13 height 13
radio input "true"
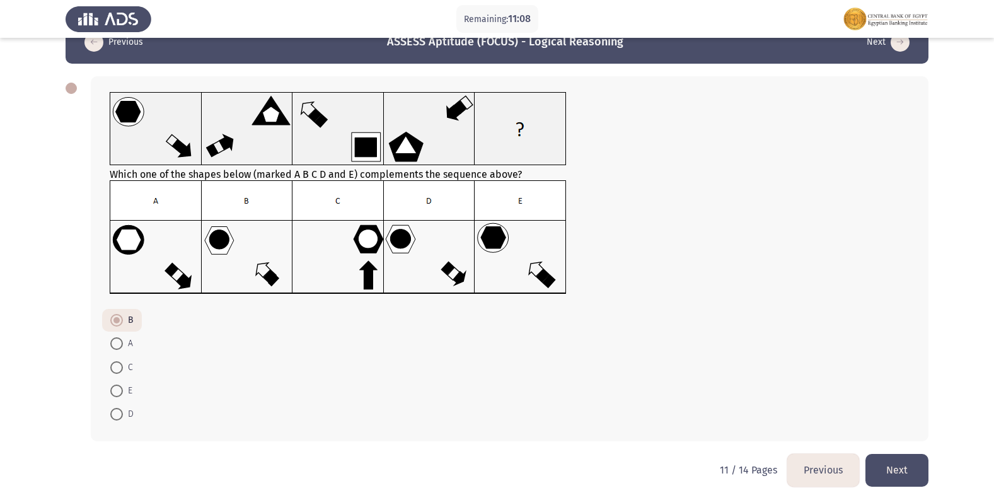
scroll to position [46, 0]
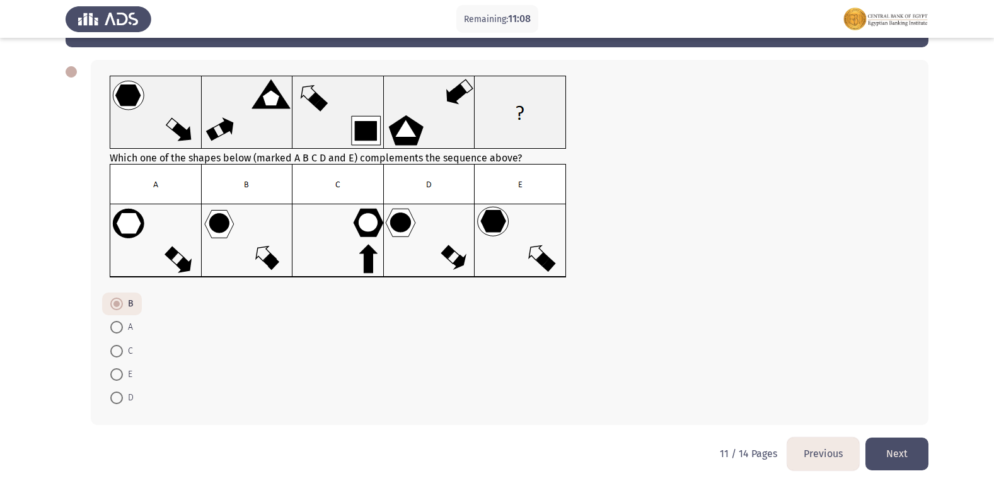
click at [918, 455] on button "Next" at bounding box center [896, 453] width 63 height 32
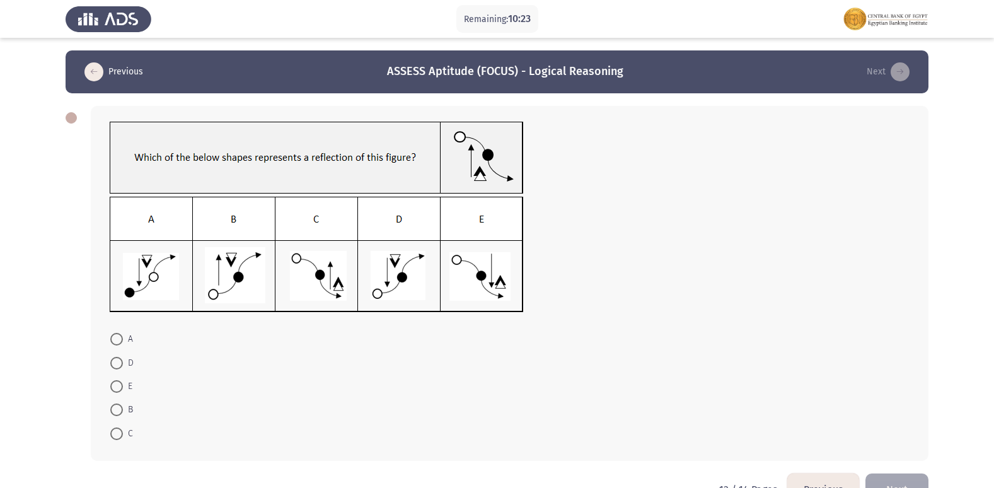
click at [123, 358] on span "D" at bounding box center [128, 363] width 11 height 15
click at [123, 358] on input "D" at bounding box center [116, 363] width 13 height 13
radio input "true"
click at [905, 485] on button "Next" at bounding box center [896, 488] width 63 height 32
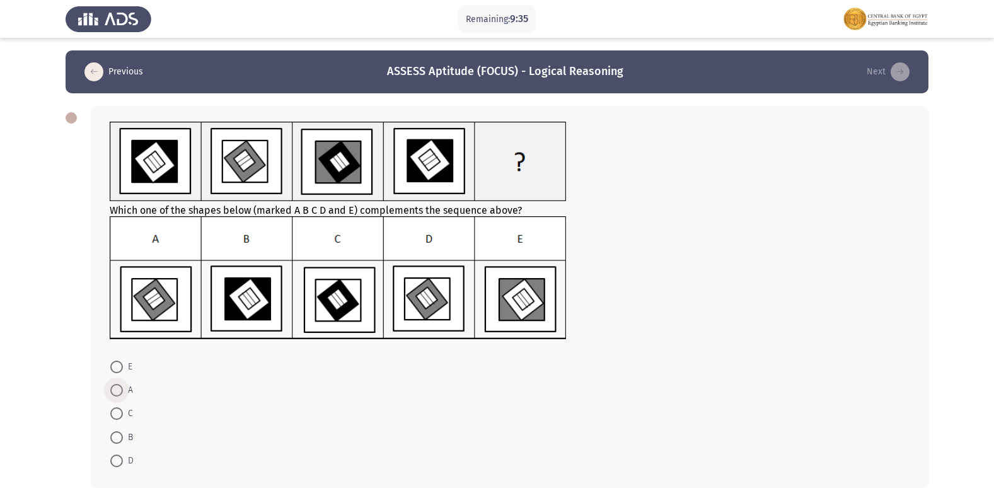
click at [117, 389] on span at bounding box center [116, 390] width 13 height 13
click at [117, 389] on input "A" at bounding box center [116, 390] width 13 height 13
radio input "true"
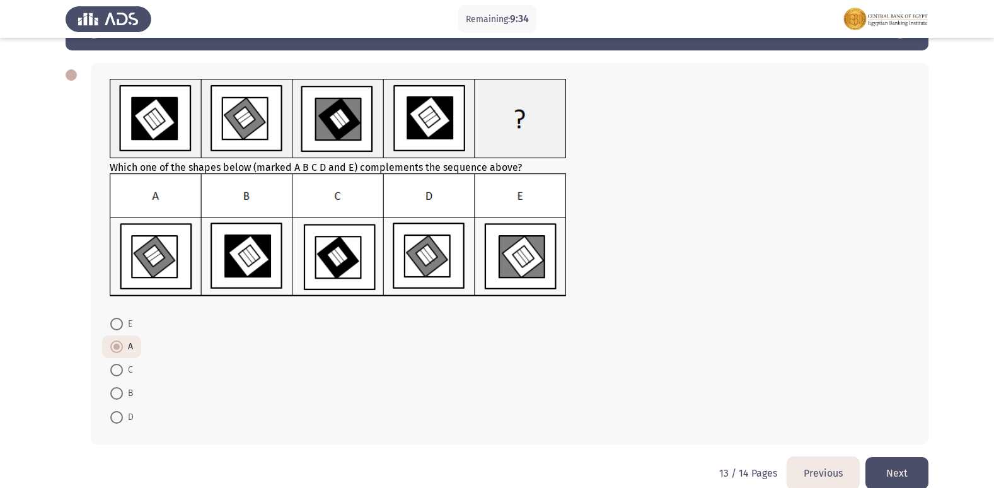
scroll to position [62, 0]
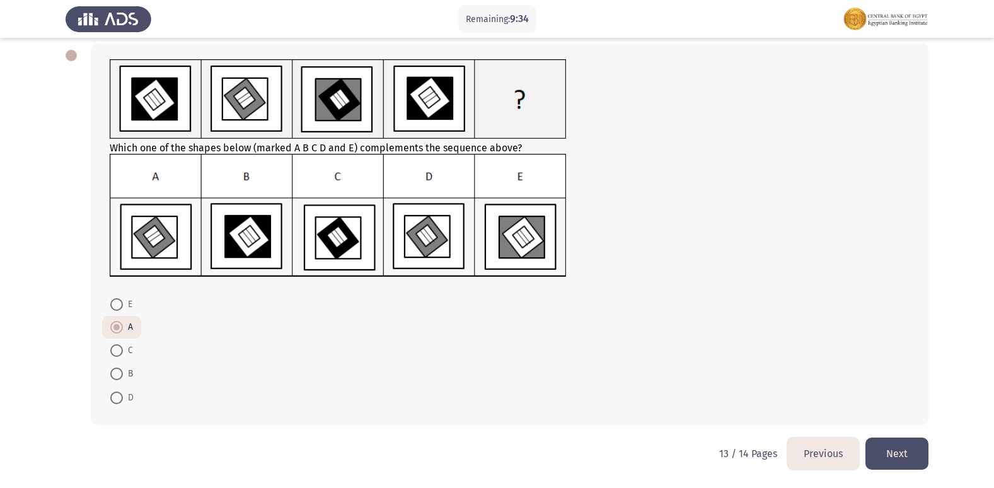
click at [887, 440] on button "Next" at bounding box center [896, 453] width 63 height 32
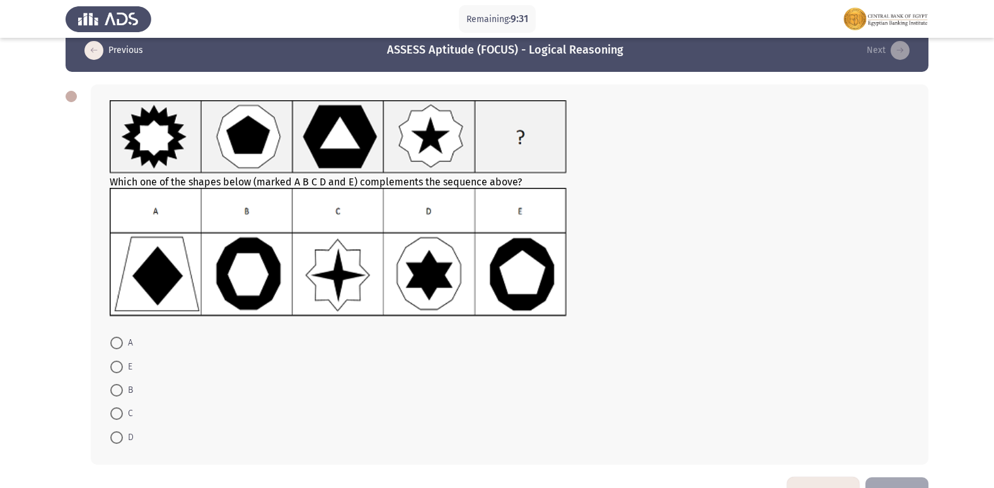
scroll to position [0, 0]
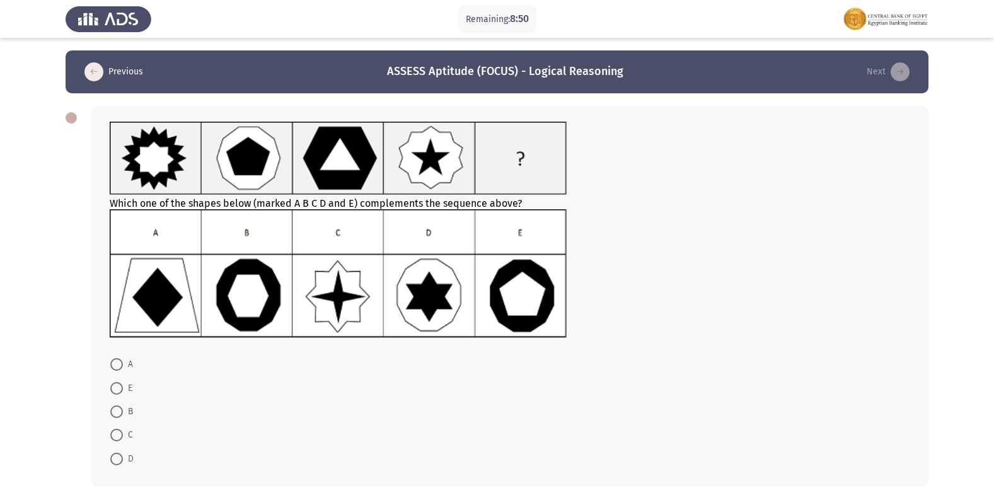
click at [120, 386] on span at bounding box center [116, 388] width 13 height 13
click at [120, 386] on input "E" at bounding box center [116, 388] width 13 height 13
radio input "true"
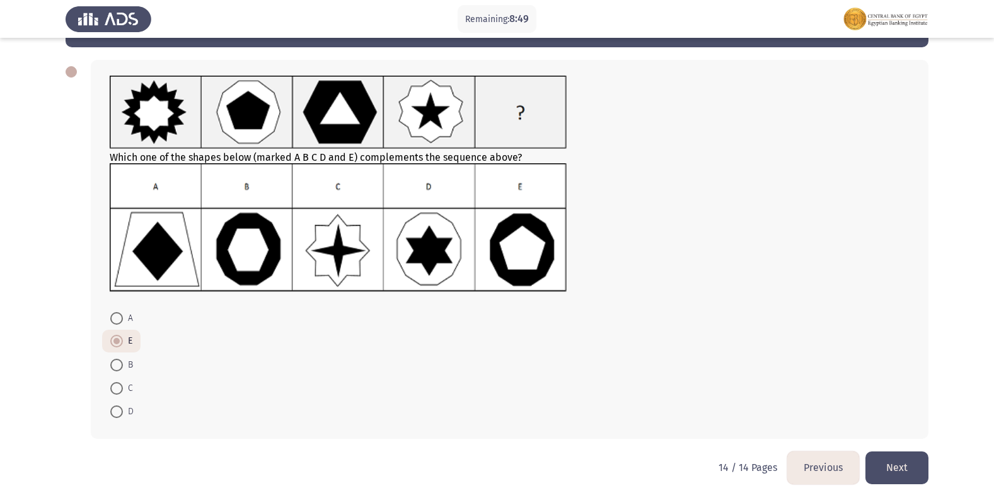
scroll to position [60, 0]
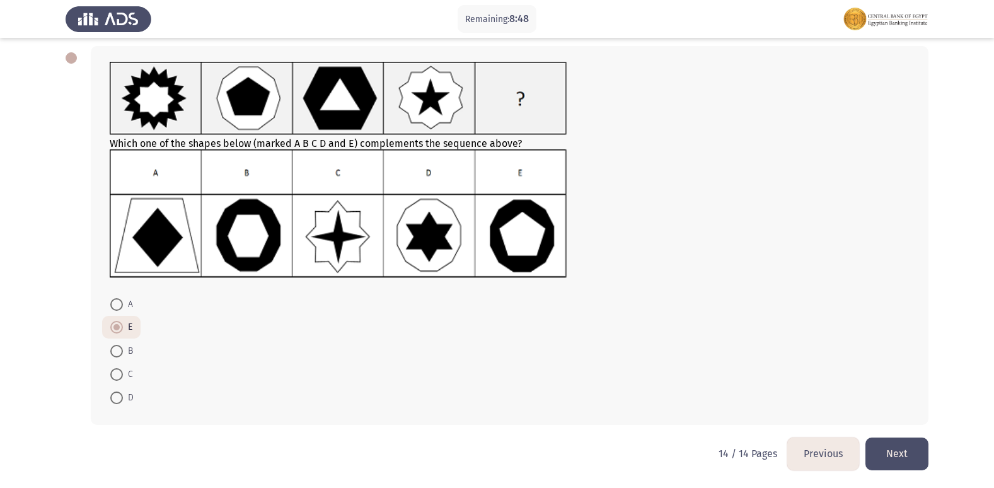
click at [894, 444] on button "Next" at bounding box center [896, 453] width 63 height 32
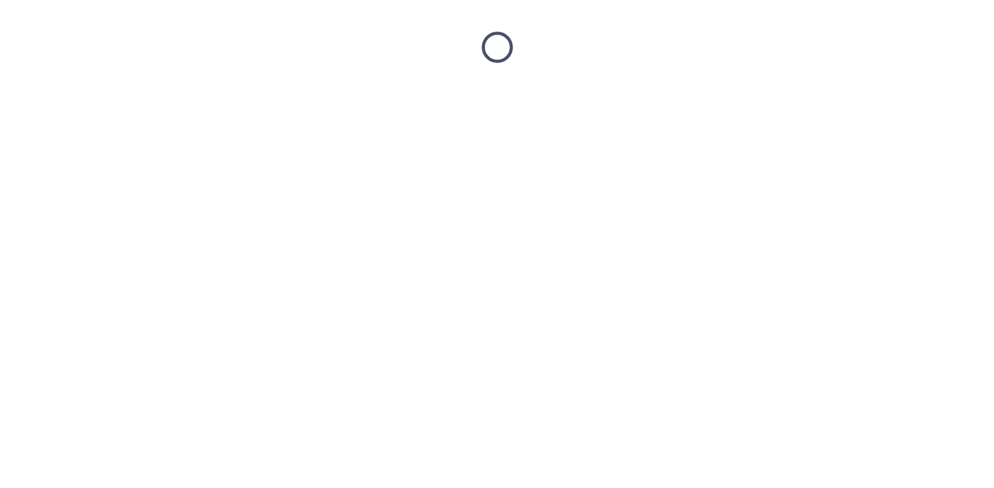
scroll to position [0, 0]
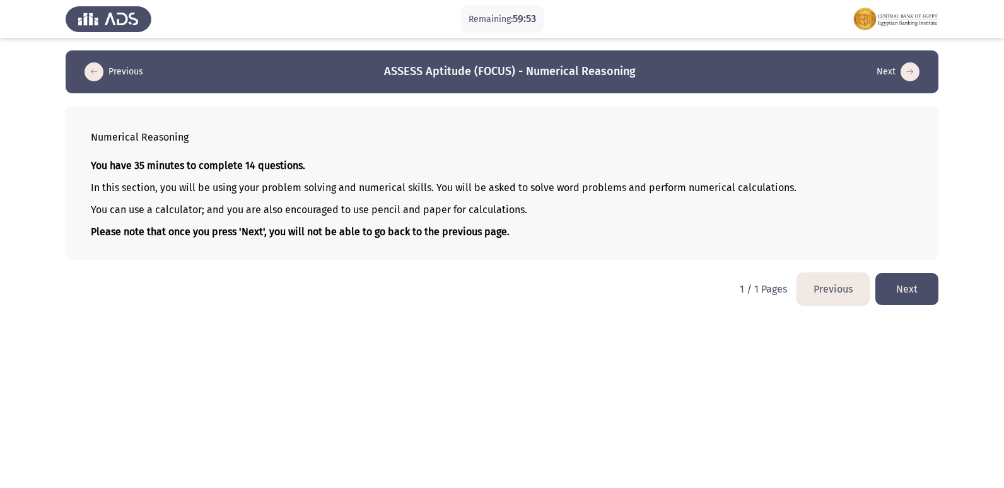
click at [804, 287] on button "Previous" at bounding box center [833, 289] width 72 height 32
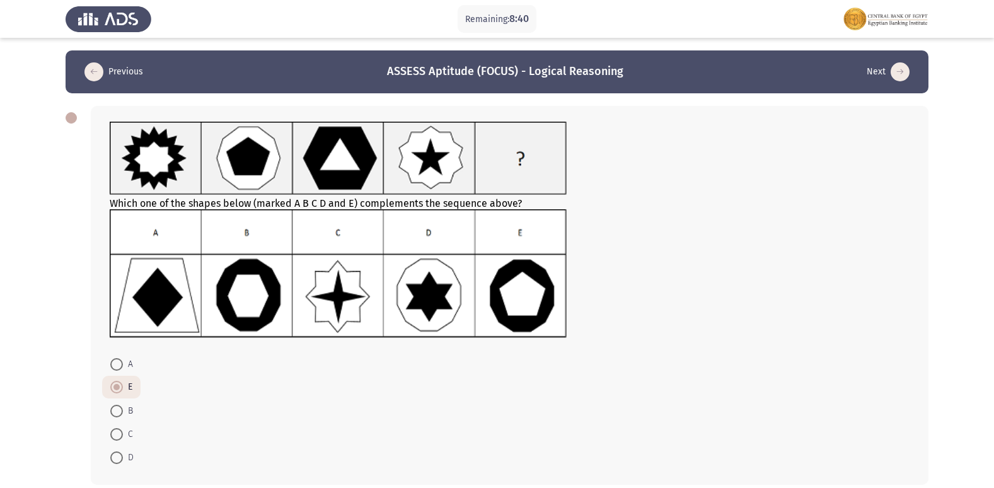
scroll to position [60, 0]
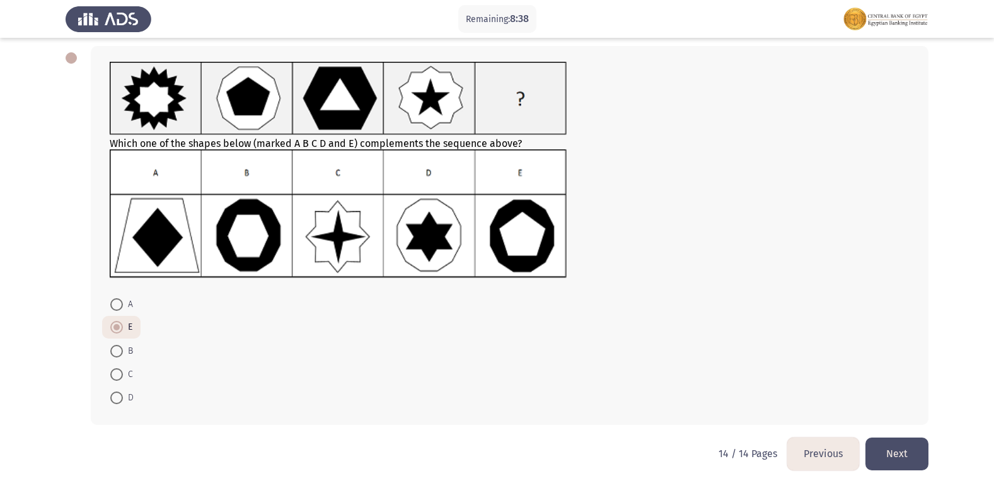
click at [801, 453] on button "Previous" at bounding box center [823, 453] width 72 height 32
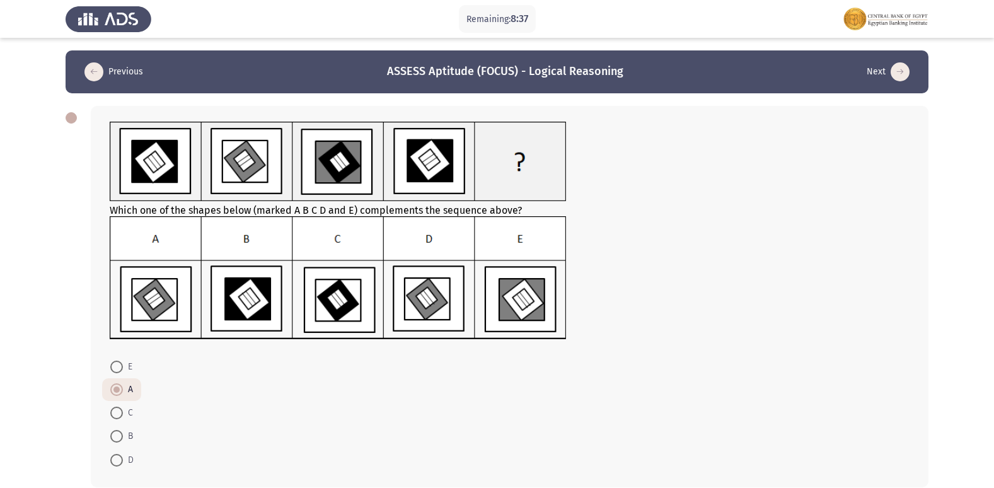
scroll to position [62, 0]
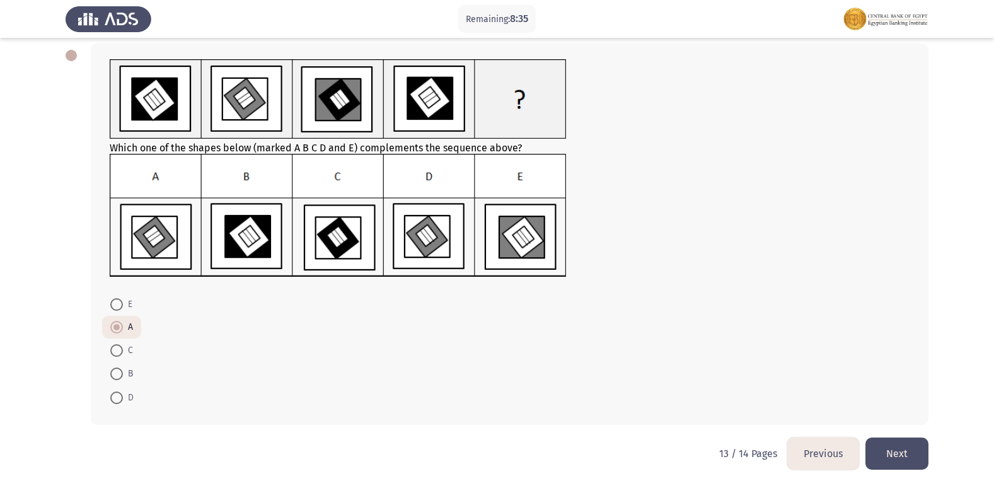
click at [815, 449] on button "Previous" at bounding box center [823, 453] width 72 height 32
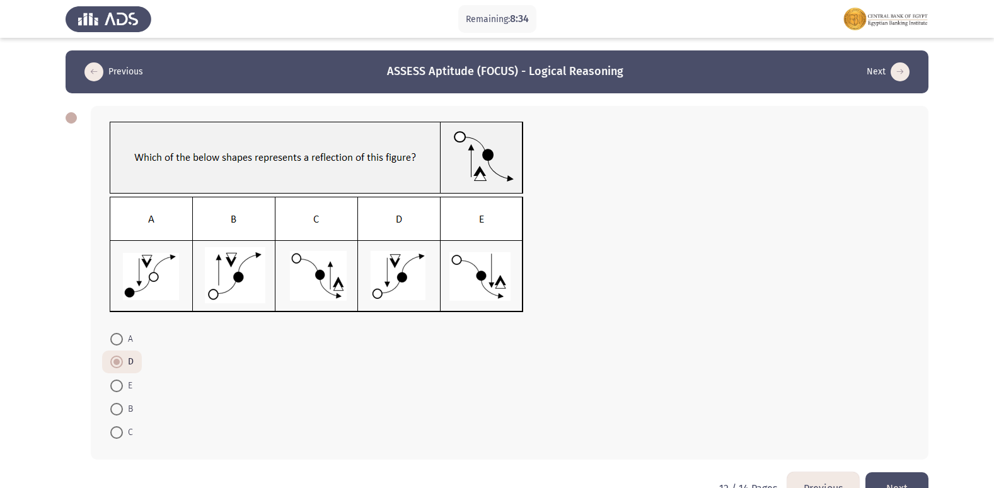
scroll to position [35, 0]
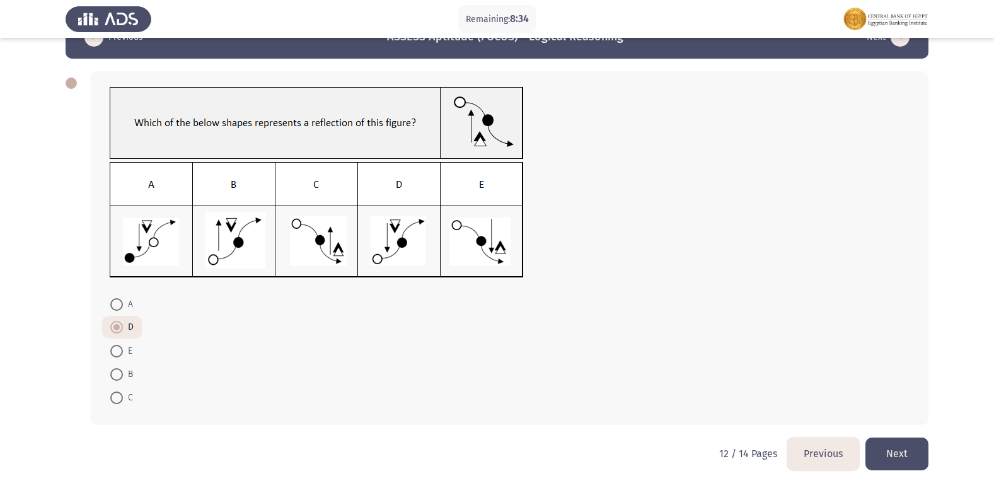
click at [815, 449] on button "Previous" at bounding box center [823, 453] width 72 height 32
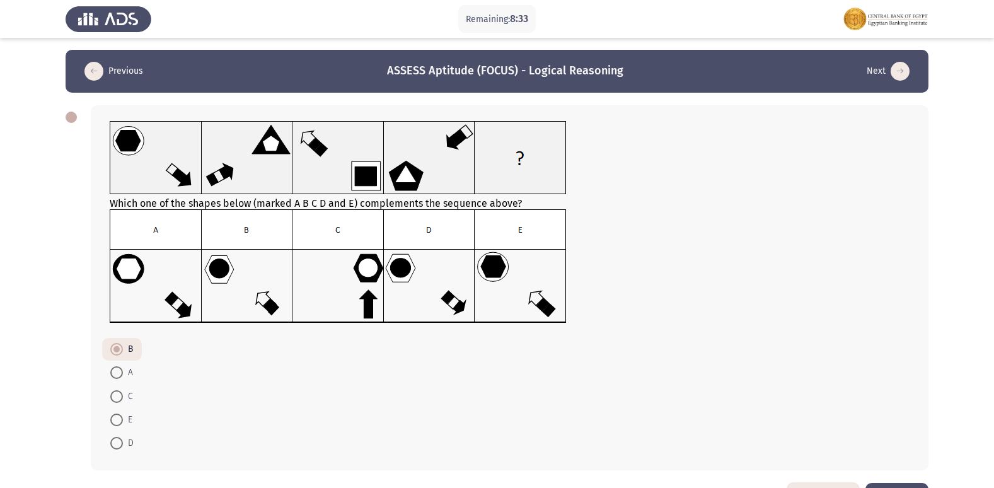
scroll to position [46, 0]
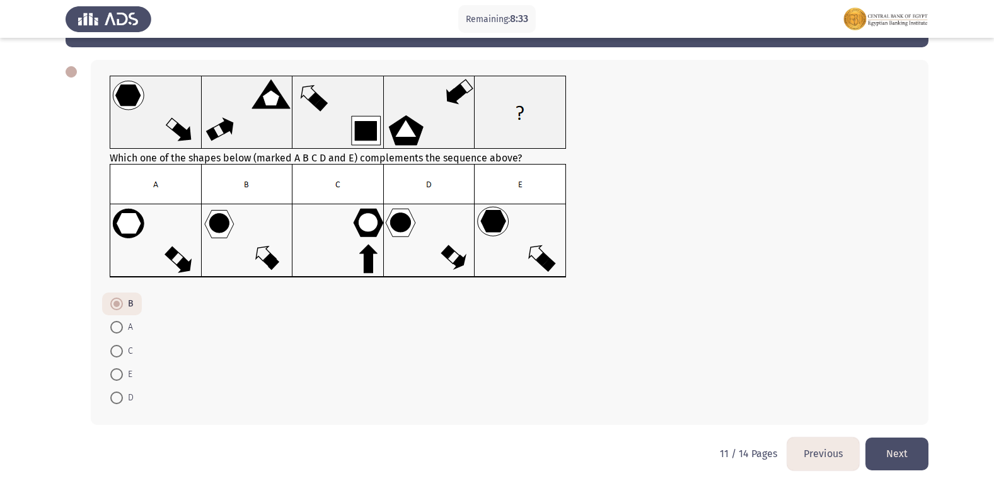
click at [811, 447] on button "Previous" at bounding box center [823, 453] width 72 height 32
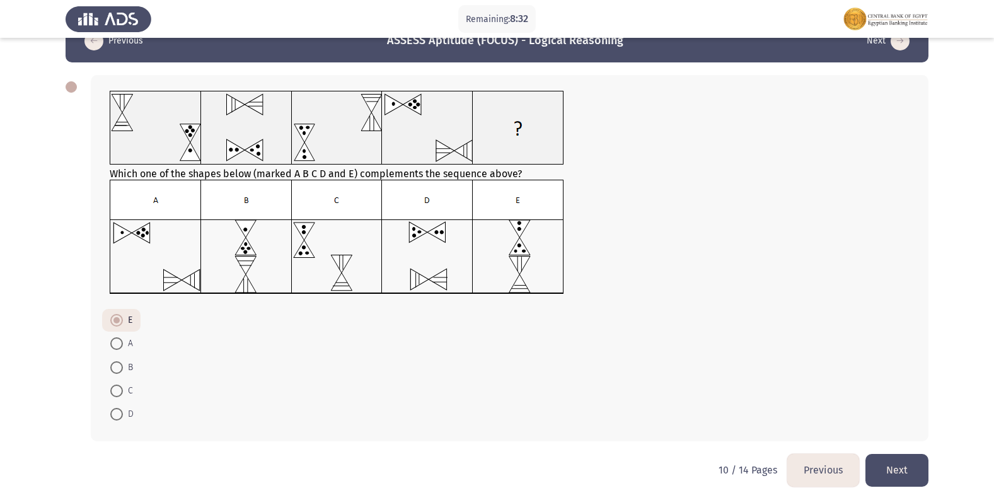
scroll to position [47, 0]
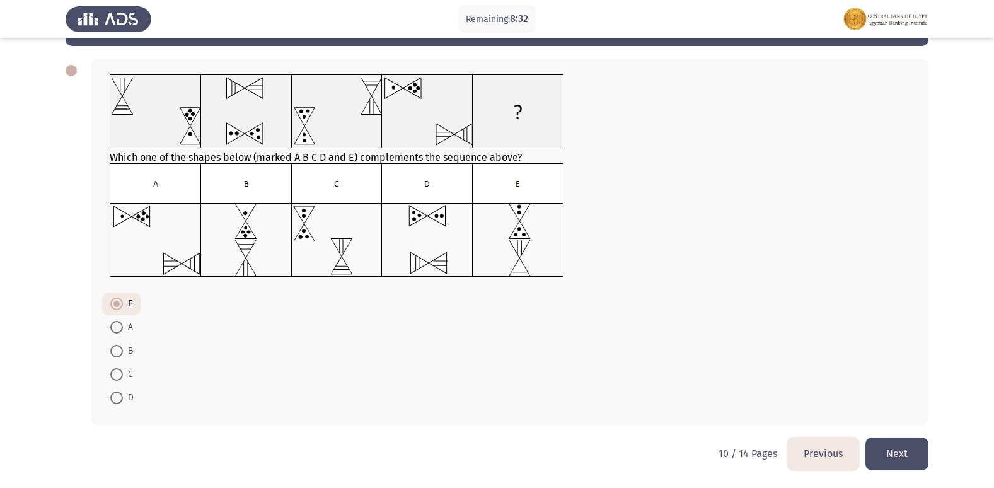
click at [811, 447] on button "Previous" at bounding box center [823, 453] width 72 height 32
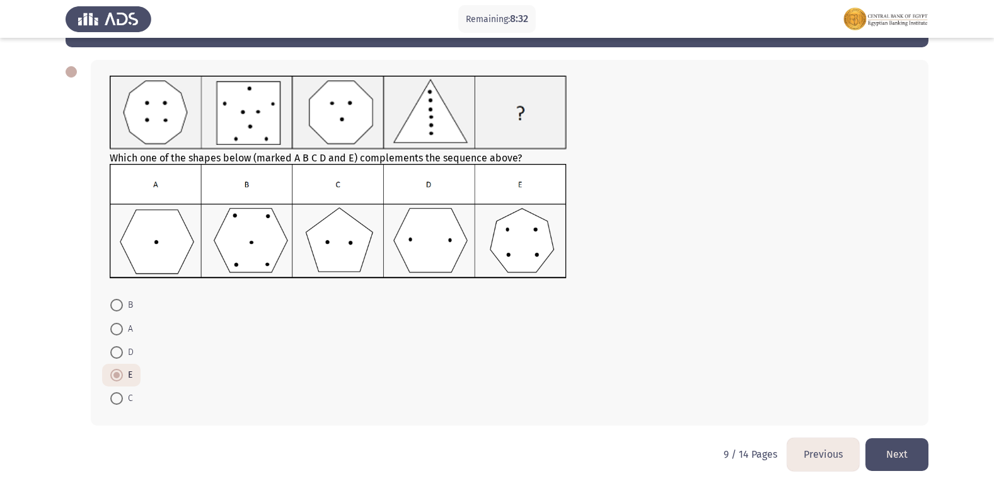
scroll to position [47, 0]
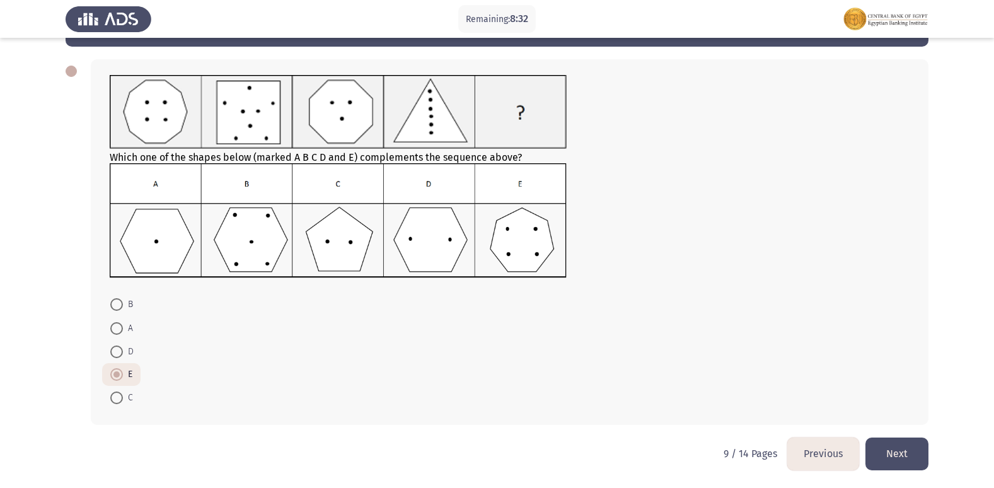
click at [811, 447] on button "Previous" at bounding box center [823, 453] width 72 height 32
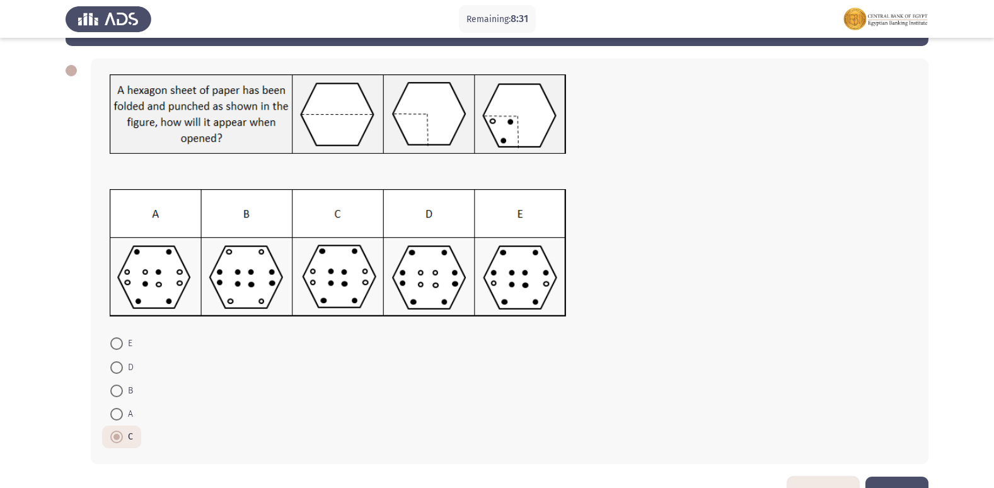
scroll to position [86, 0]
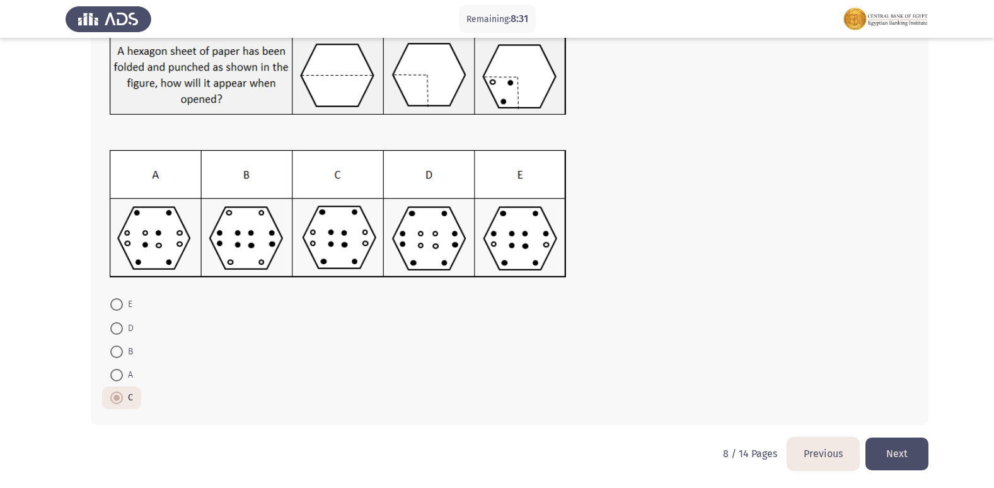
click at [811, 447] on button "Previous" at bounding box center [823, 453] width 72 height 32
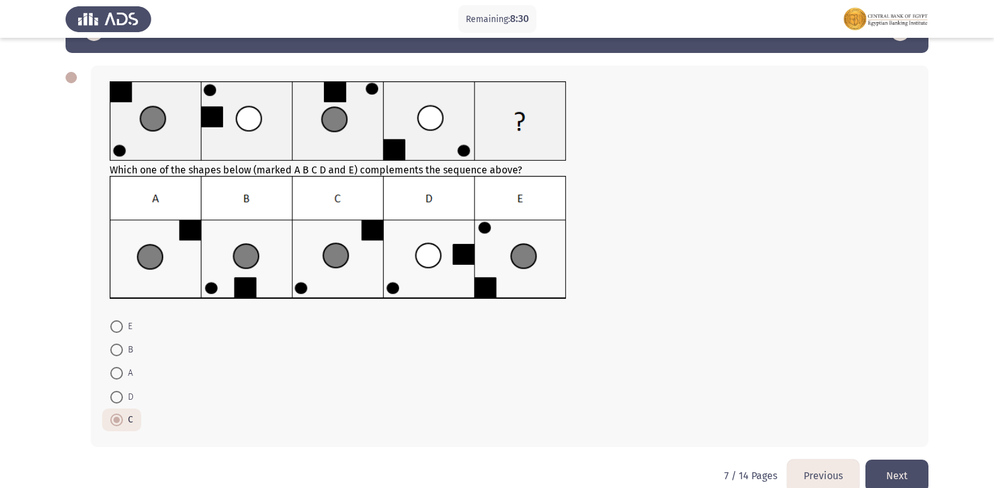
scroll to position [62, 0]
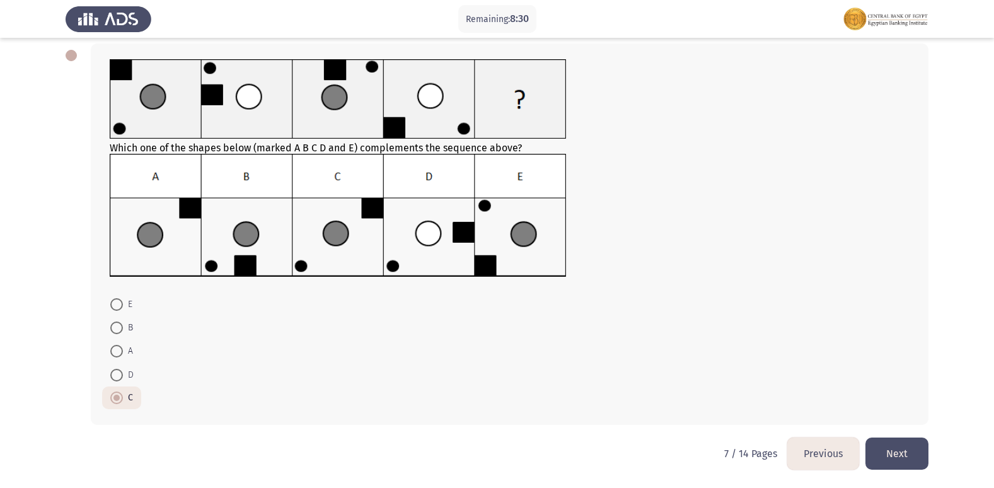
click at [811, 447] on button "Previous" at bounding box center [823, 453] width 72 height 32
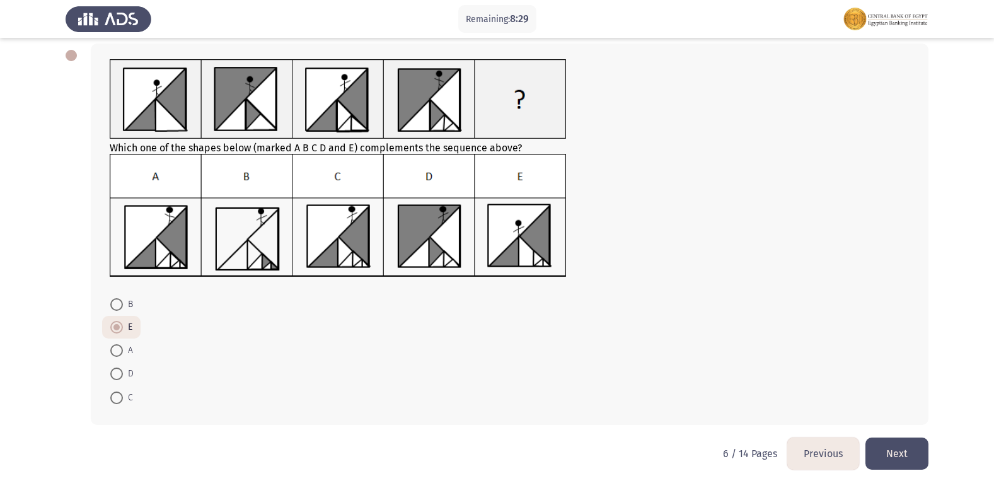
click at [811, 447] on button "Previous" at bounding box center [823, 453] width 72 height 32
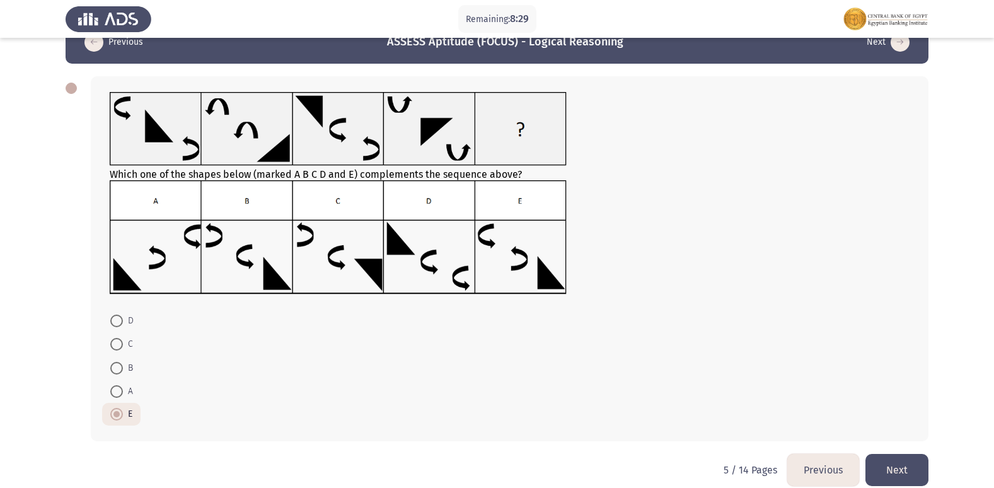
scroll to position [46, 0]
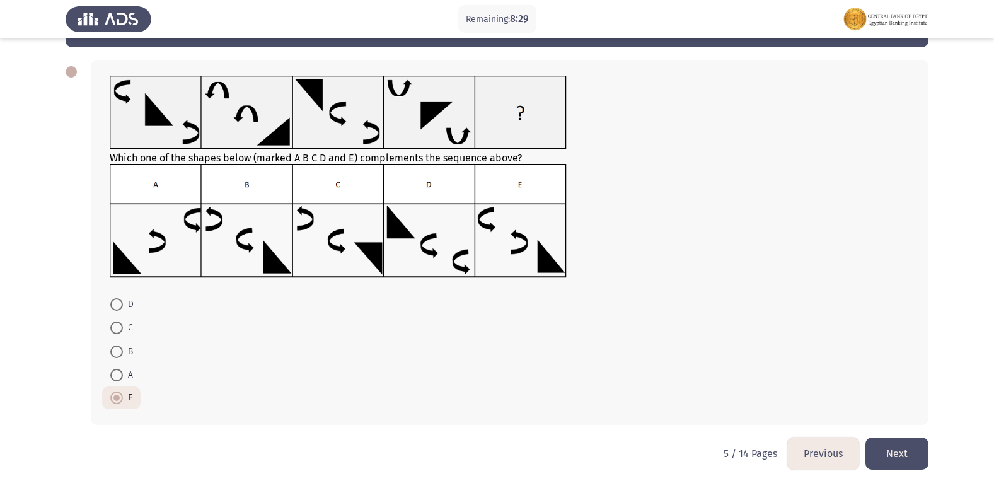
click at [811, 447] on button "Previous" at bounding box center [823, 453] width 72 height 32
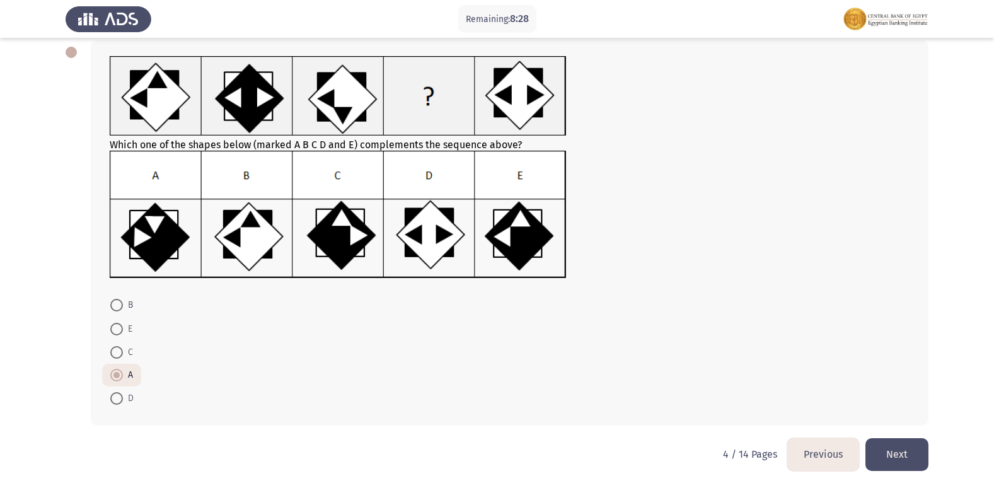
scroll to position [66, 0]
click at [811, 447] on button "Previous" at bounding box center [823, 453] width 72 height 32
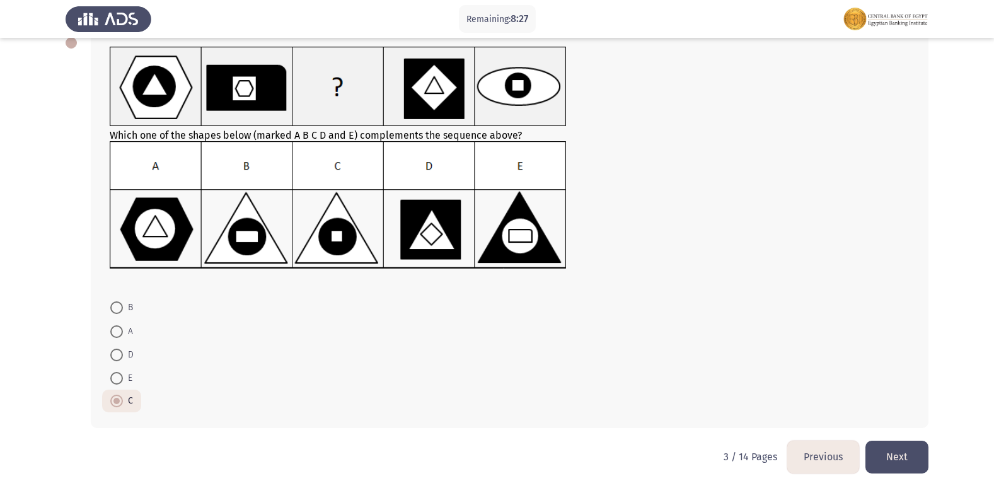
scroll to position [78, 0]
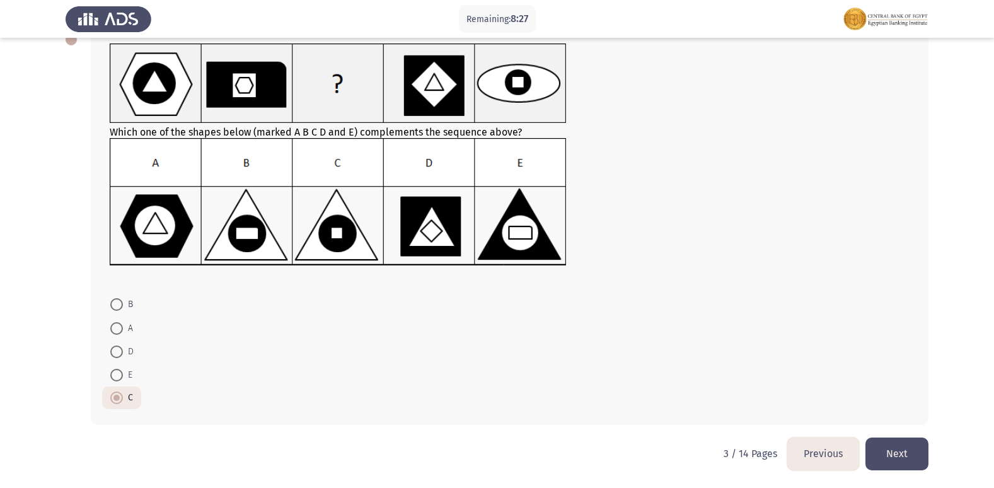
click at [811, 447] on button "Previous" at bounding box center [823, 453] width 72 height 32
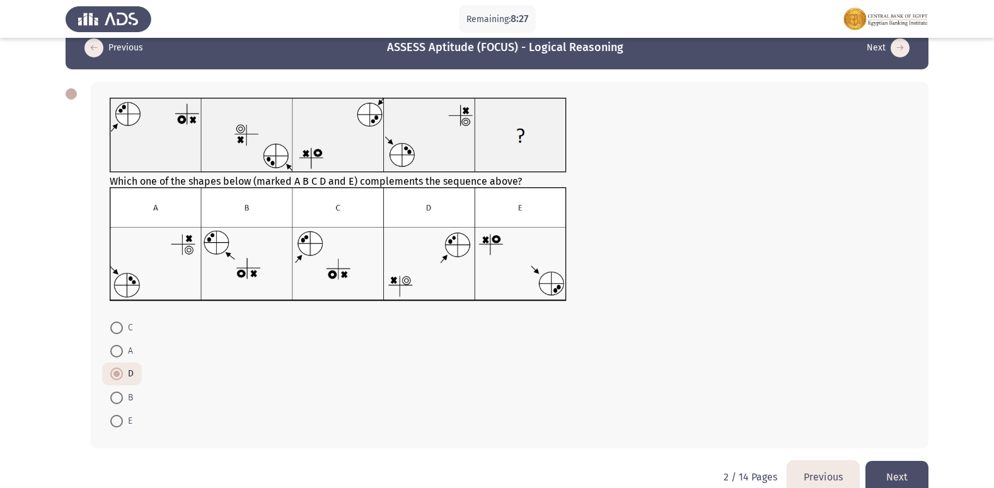
scroll to position [47, 0]
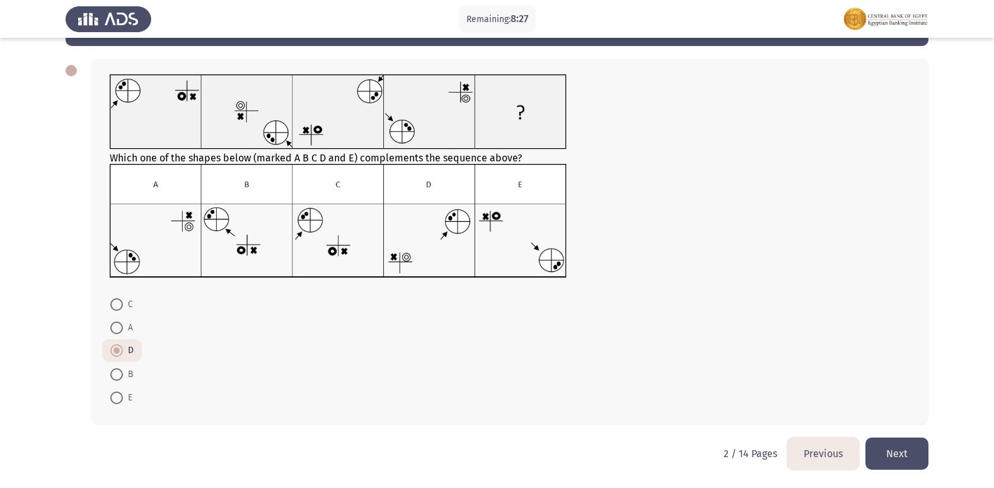
click at [811, 447] on button "Previous" at bounding box center [823, 453] width 72 height 32
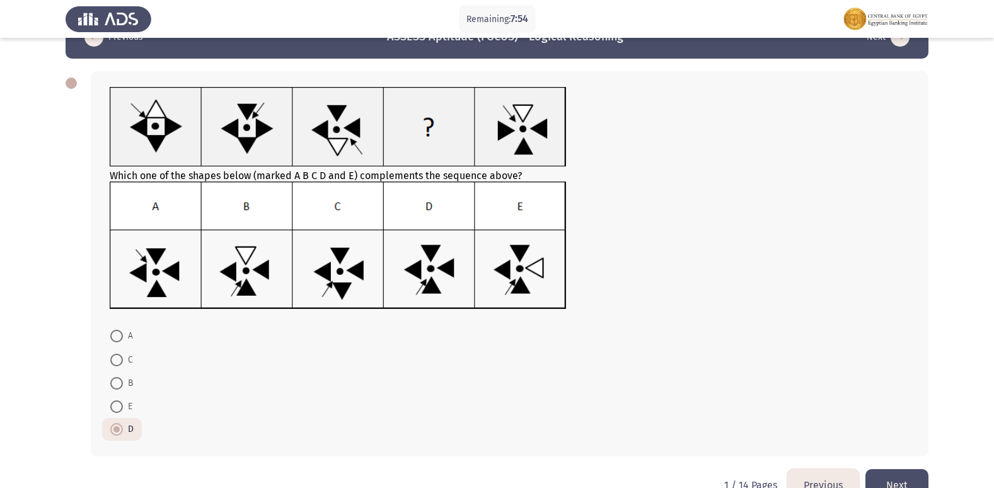
scroll to position [66, 0]
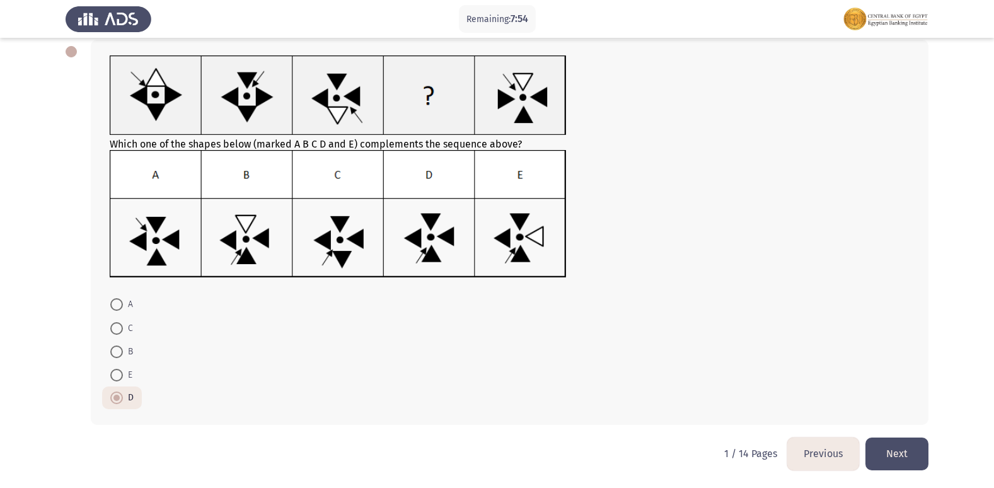
click at [901, 451] on button "Next" at bounding box center [896, 453] width 63 height 32
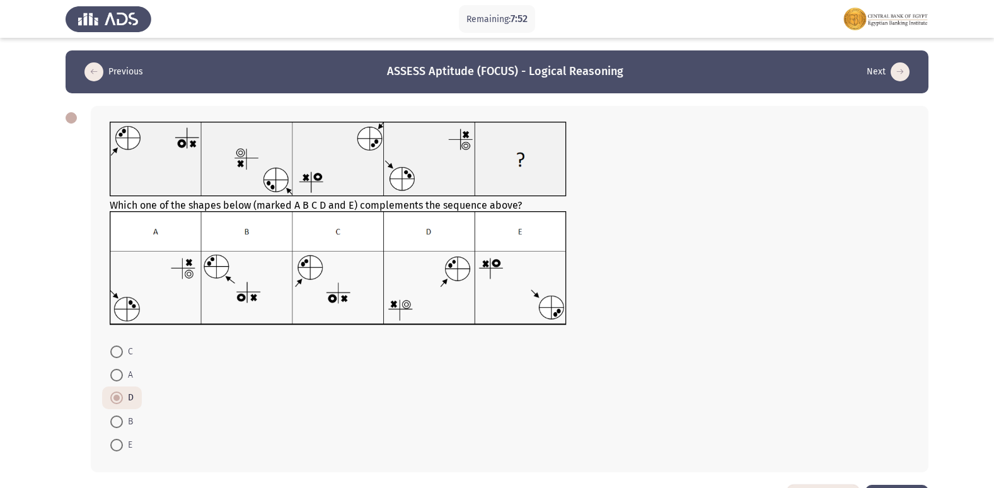
scroll to position [0, 0]
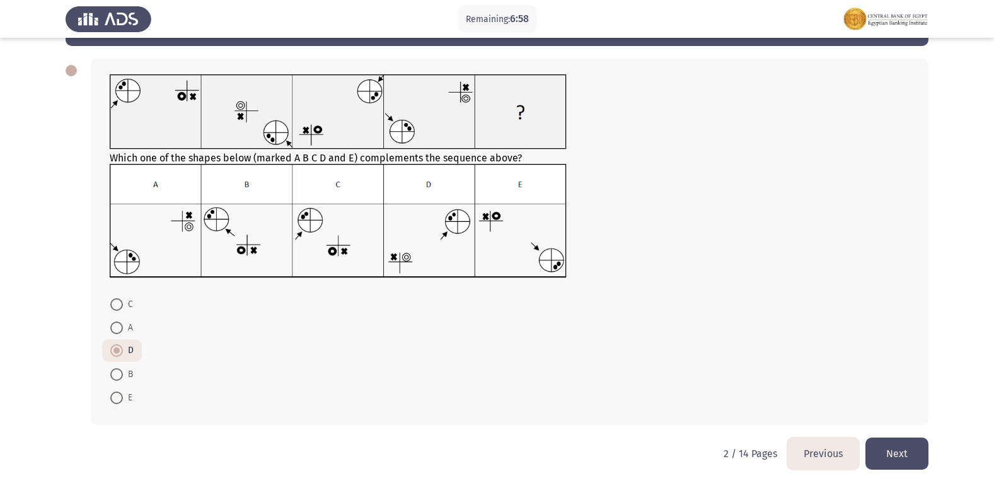
click at [888, 459] on button "Next" at bounding box center [896, 453] width 63 height 32
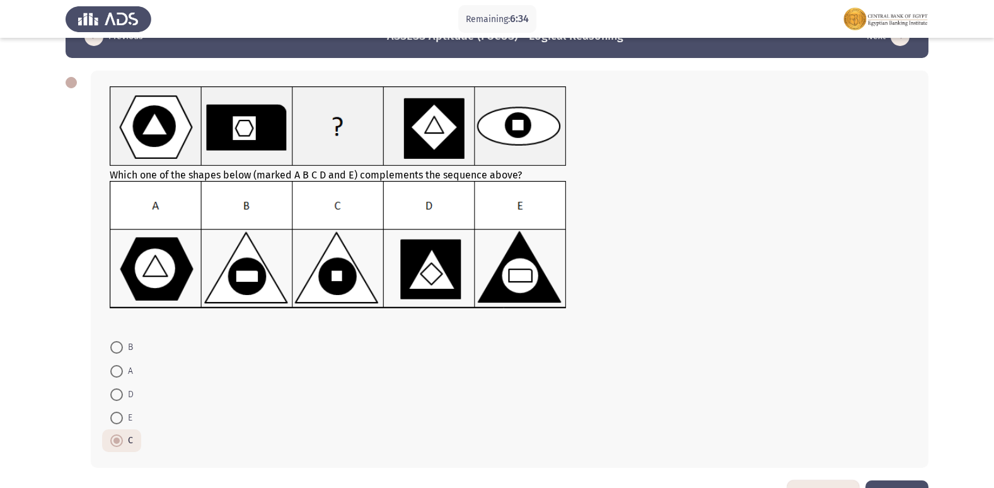
scroll to position [63, 0]
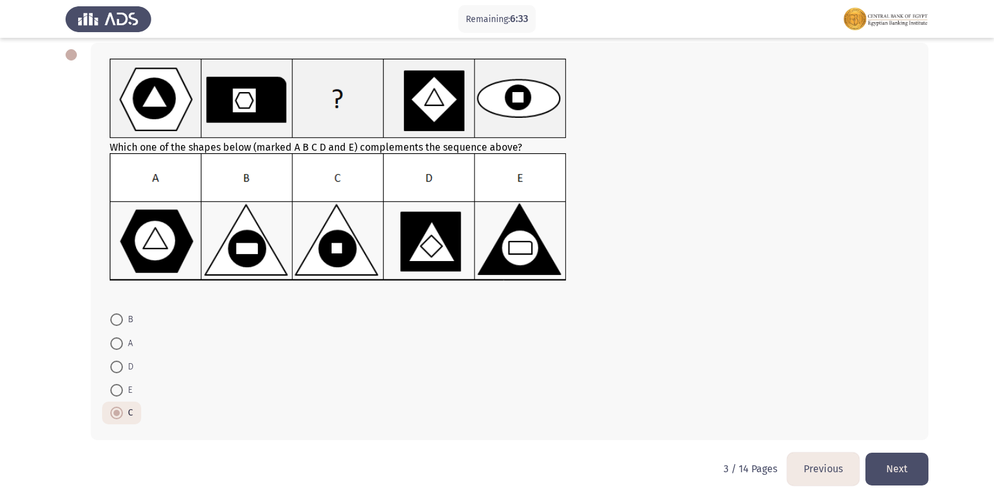
click at [903, 465] on button "Next" at bounding box center [896, 469] width 63 height 32
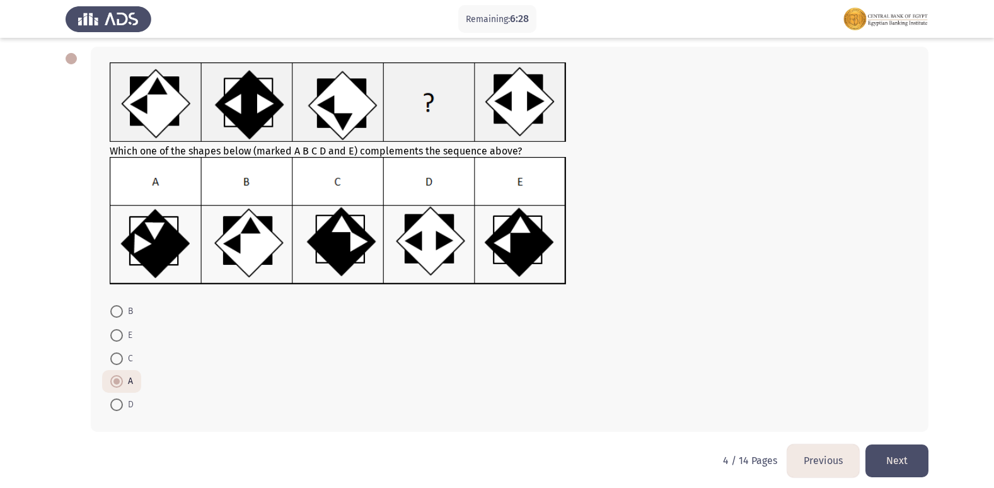
scroll to position [66, 0]
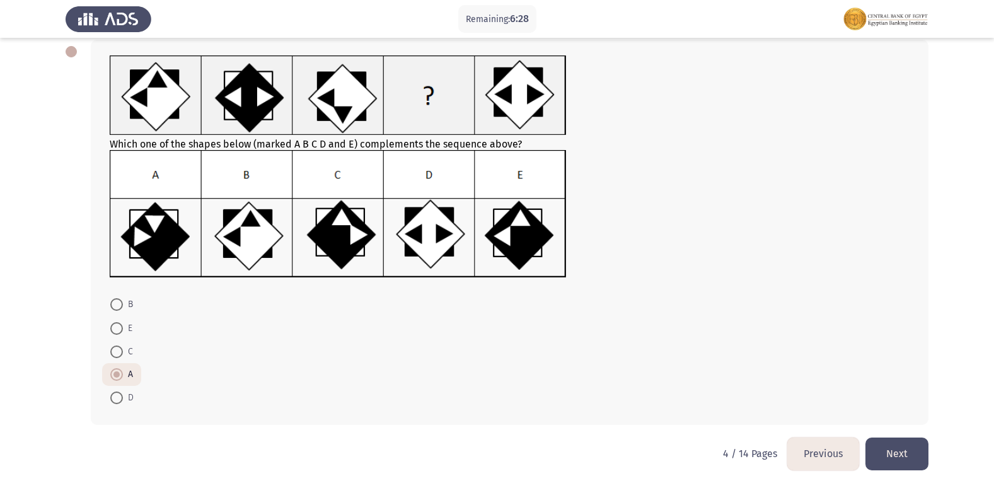
click at [905, 455] on button "Next" at bounding box center [896, 453] width 63 height 32
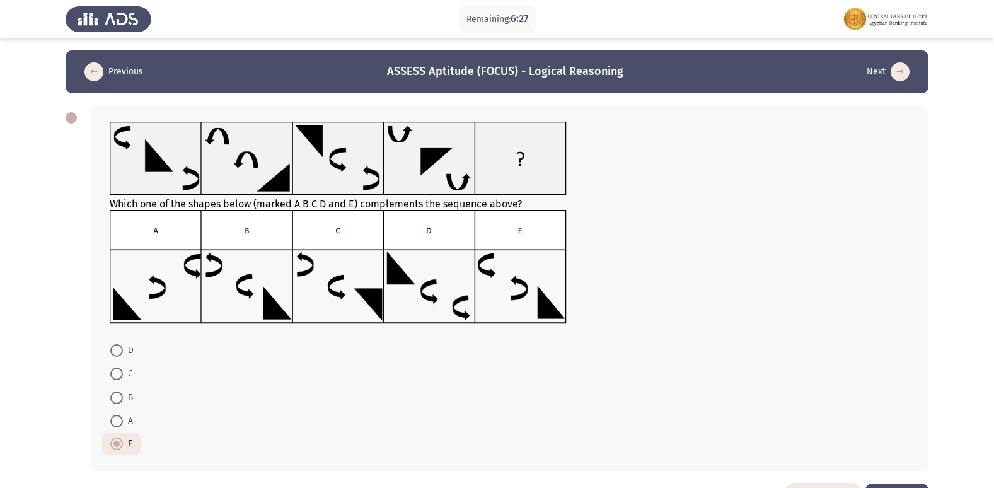
scroll to position [46, 0]
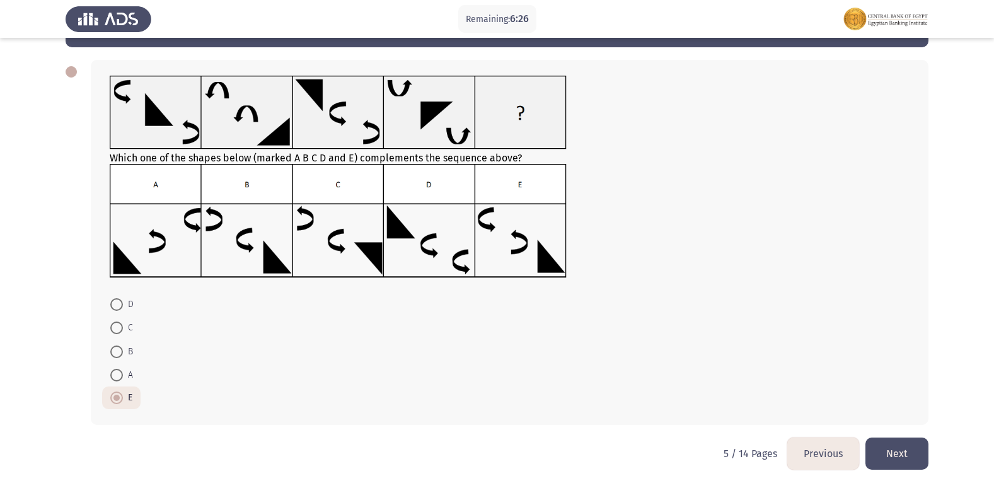
click at [896, 439] on button "Next" at bounding box center [896, 453] width 63 height 32
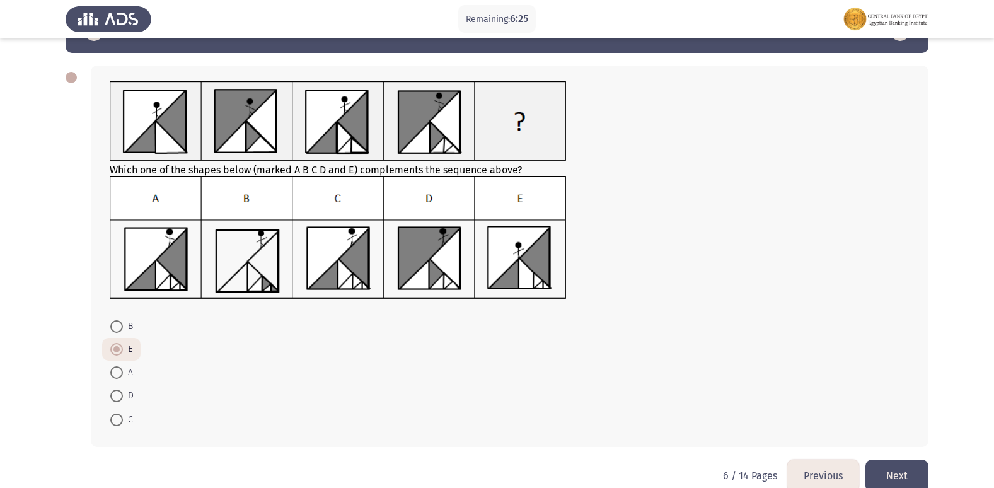
scroll to position [62, 0]
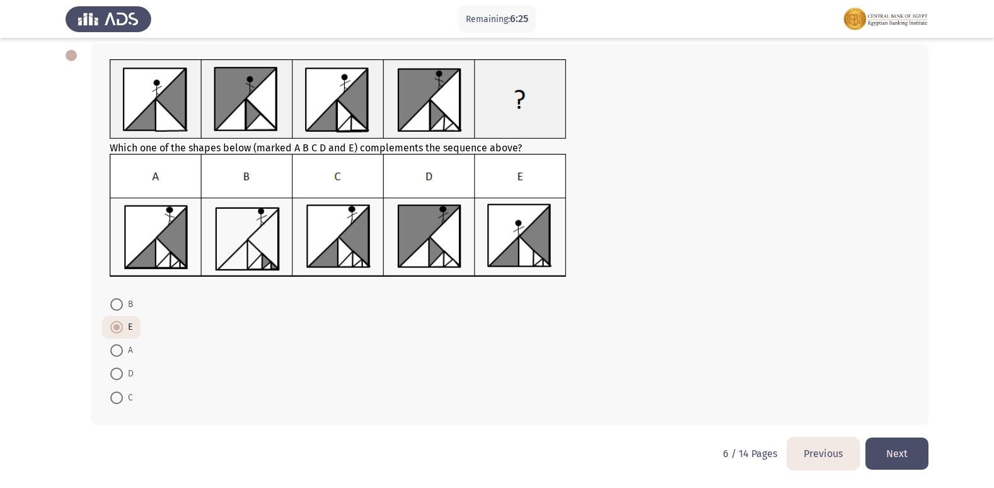
click at [895, 439] on button "Next" at bounding box center [896, 453] width 63 height 32
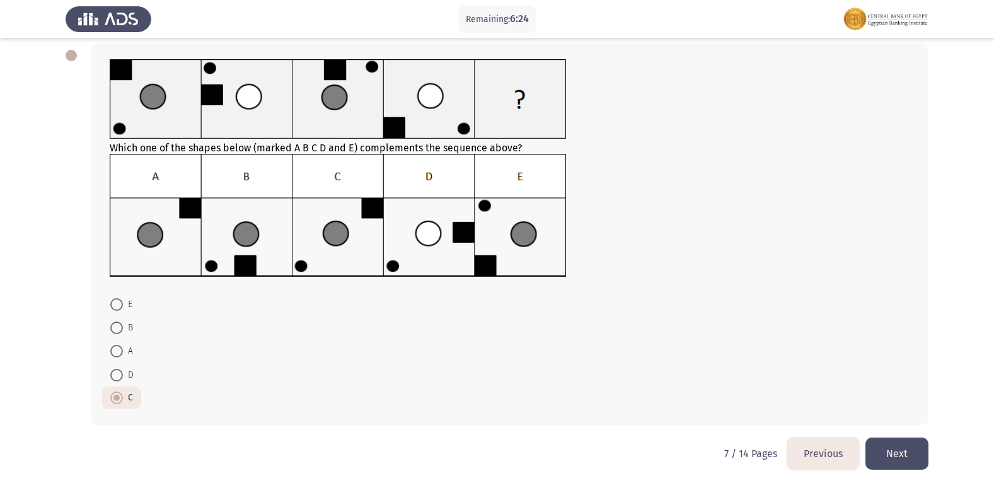
click at [892, 434] on div "Which one of the shapes below (marked A B C D and E) complements the sequence a…" at bounding box center [497, 234] width 863 height 407
click at [891, 447] on button "Next" at bounding box center [896, 453] width 63 height 32
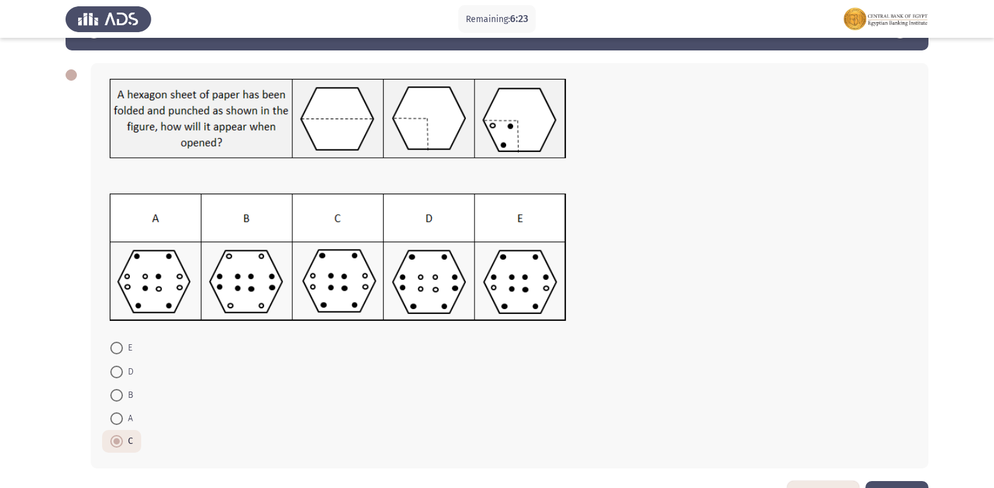
scroll to position [86, 0]
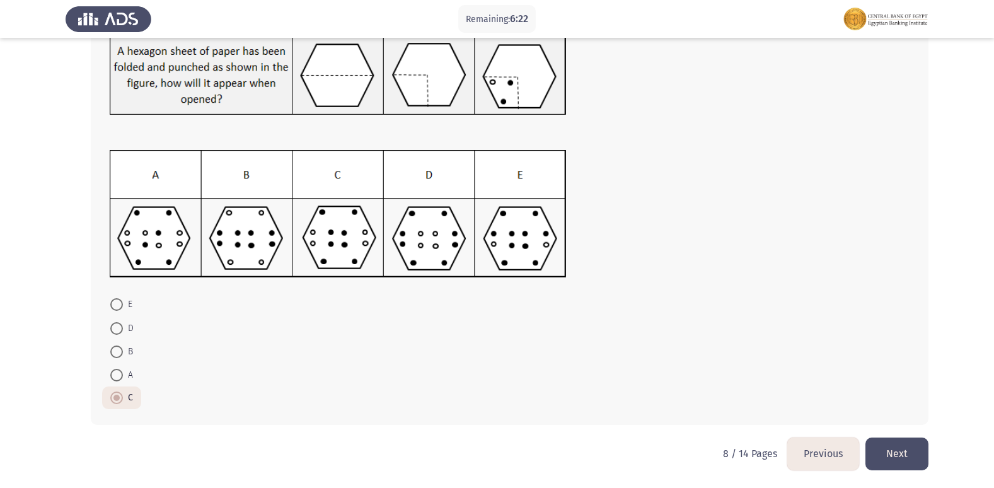
click at [893, 448] on button "Next" at bounding box center [896, 453] width 63 height 32
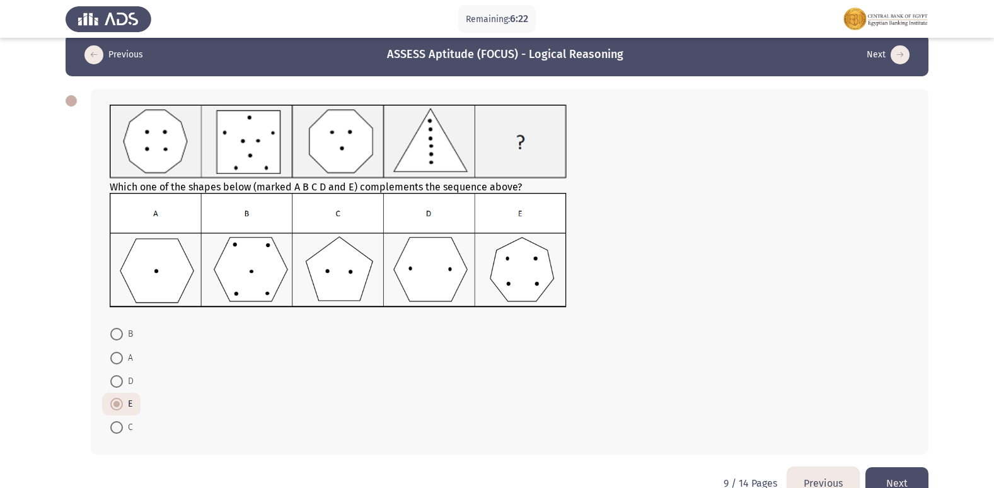
scroll to position [47, 0]
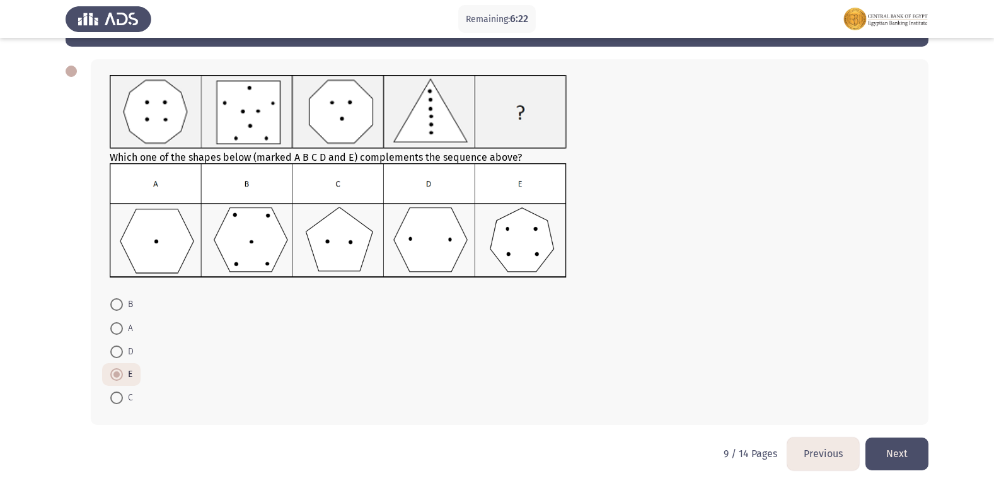
click at [893, 448] on button "Next" at bounding box center [896, 453] width 63 height 32
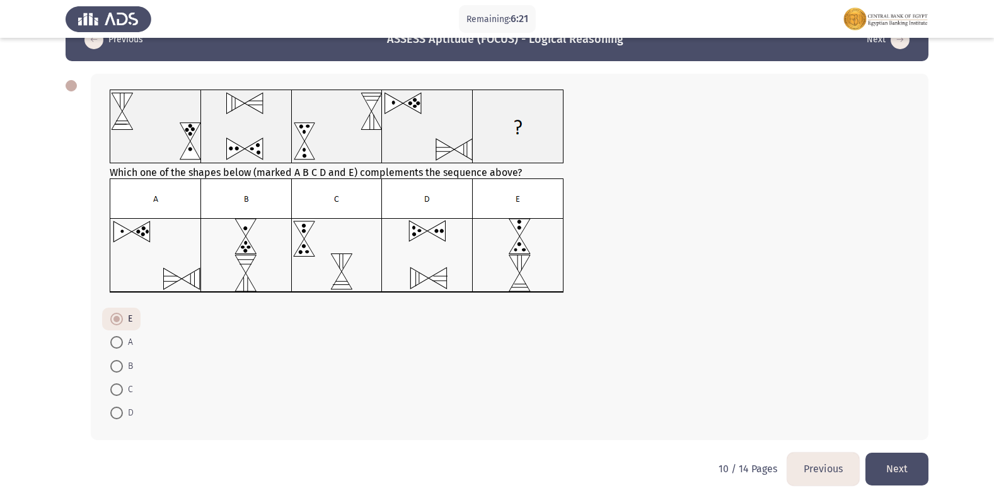
scroll to position [47, 0]
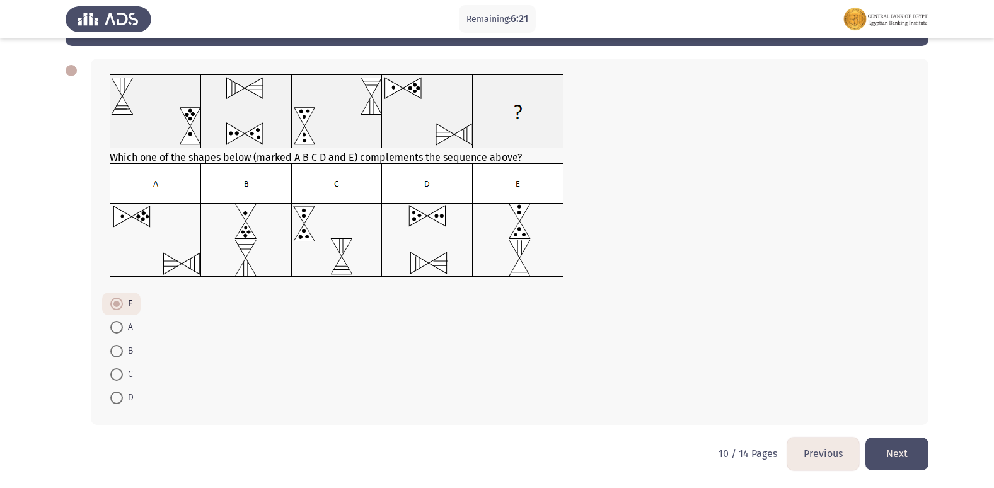
click at [893, 448] on button "Next" at bounding box center [896, 453] width 63 height 32
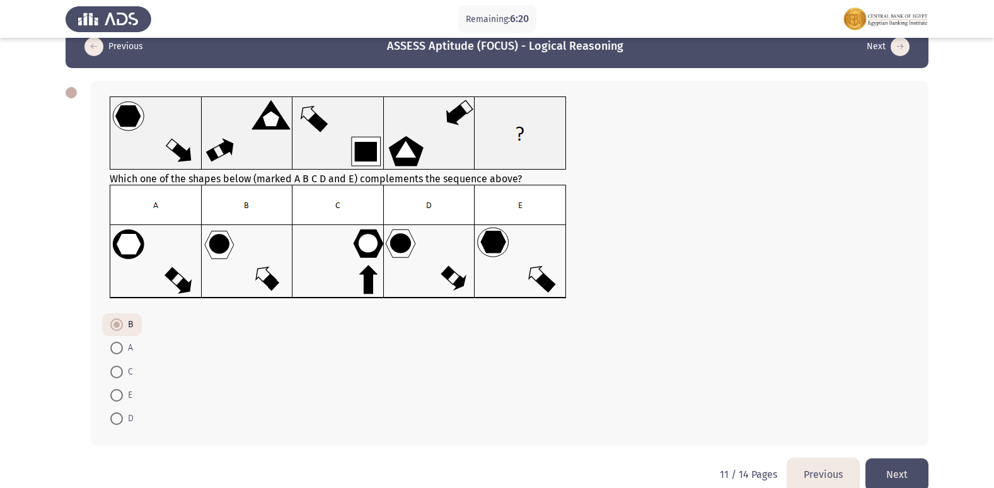
scroll to position [46, 0]
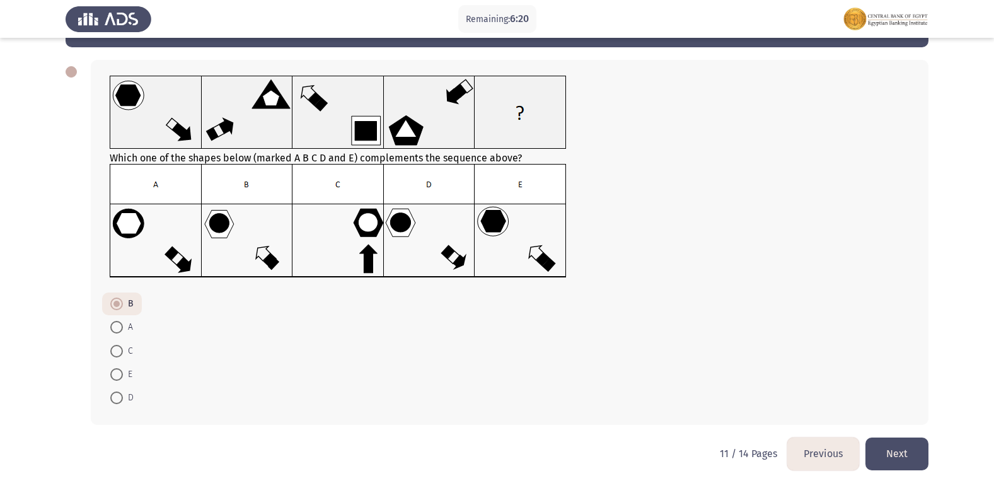
click at [893, 448] on button "Next" at bounding box center [896, 453] width 63 height 32
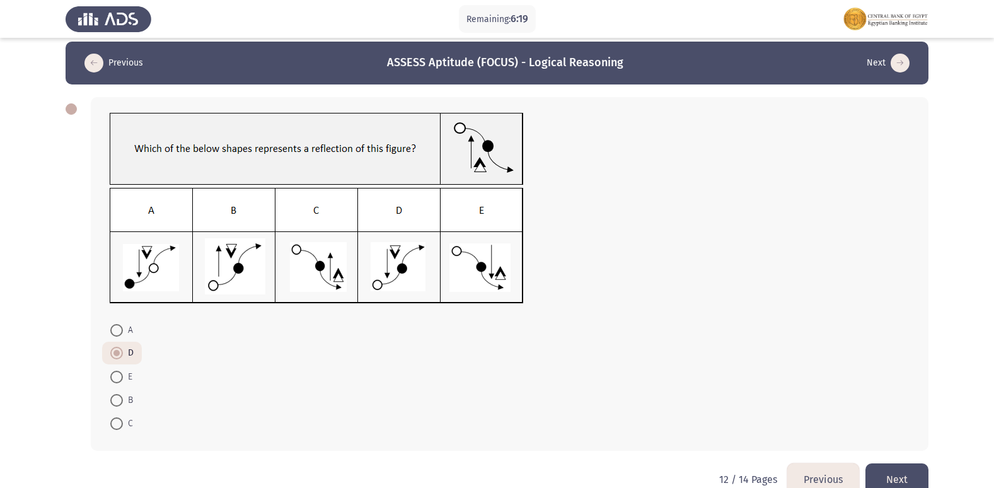
scroll to position [35, 0]
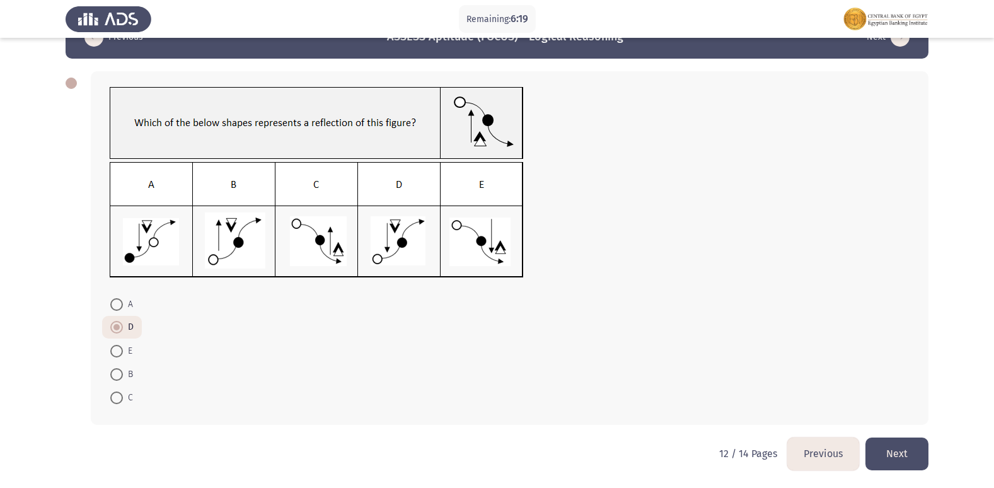
click at [893, 448] on button "Next" at bounding box center [896, 453] width 63 height 32
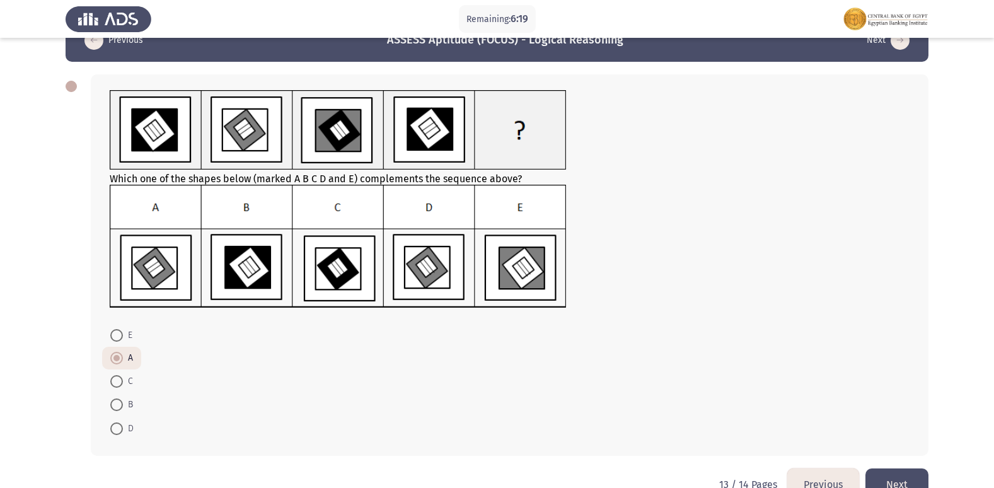
scroll to position [62, 0]
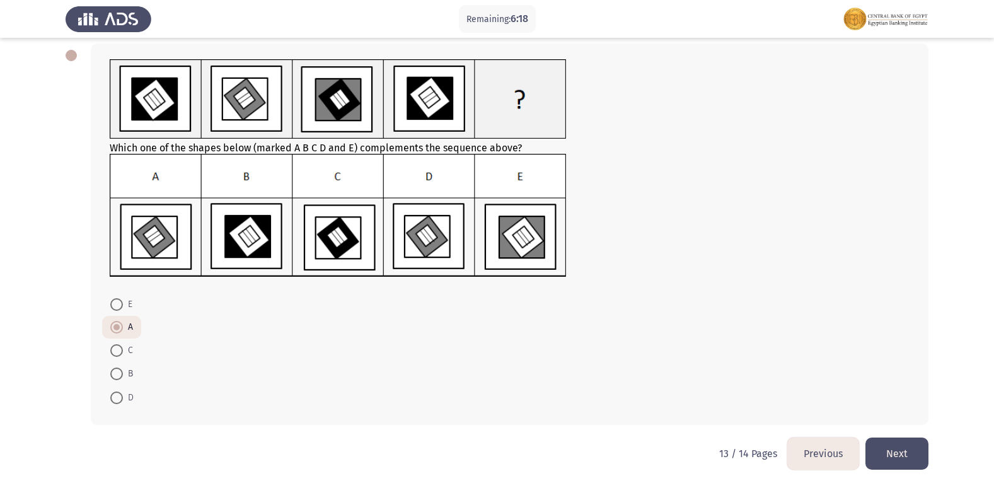
click at [893, 448] on button "Next" at bounding box center [896, 453] width 63 height 32
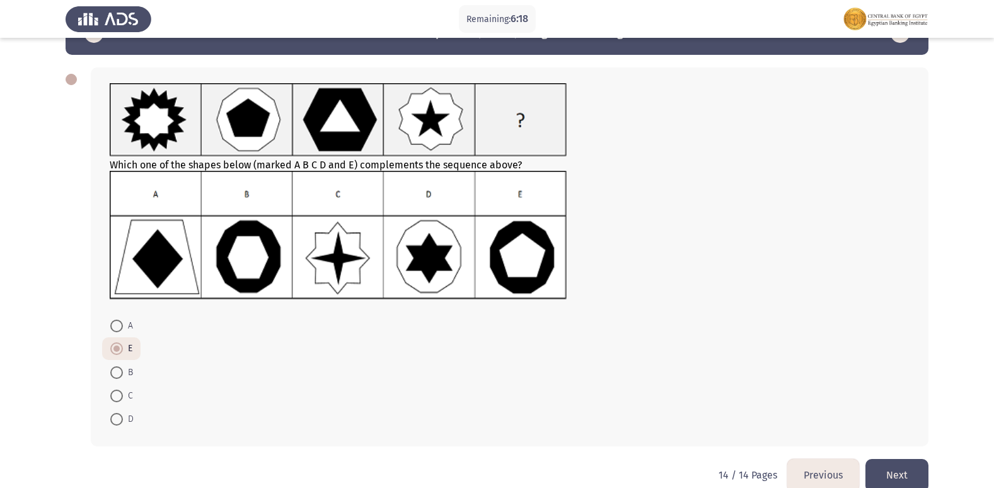
scroll to position [60, 0]
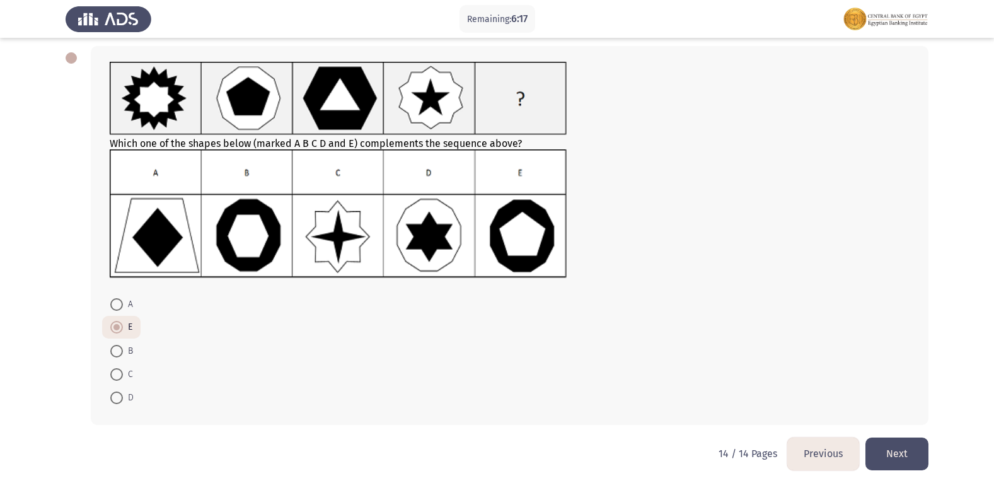
click at [893, 448] on button "Next" at bounding box center [896, 453] width 63 height 32
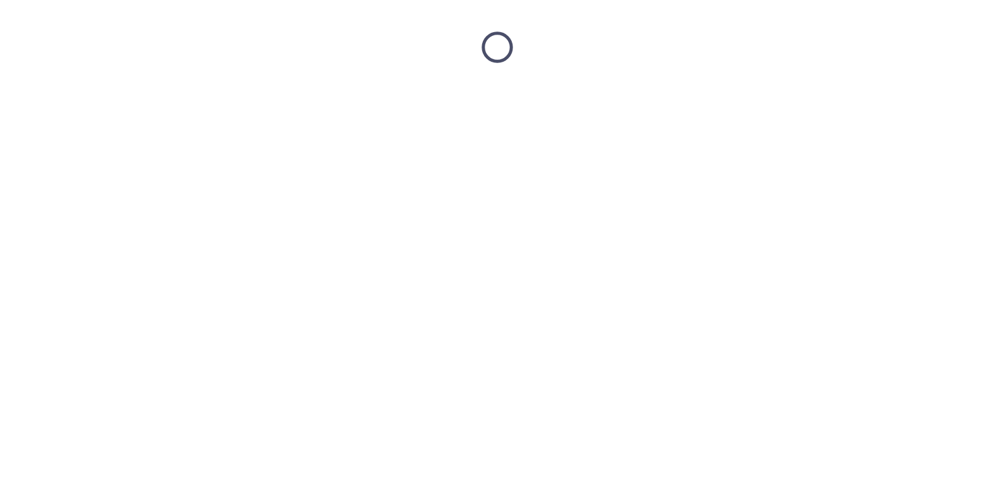
scroll to position [0, 0]
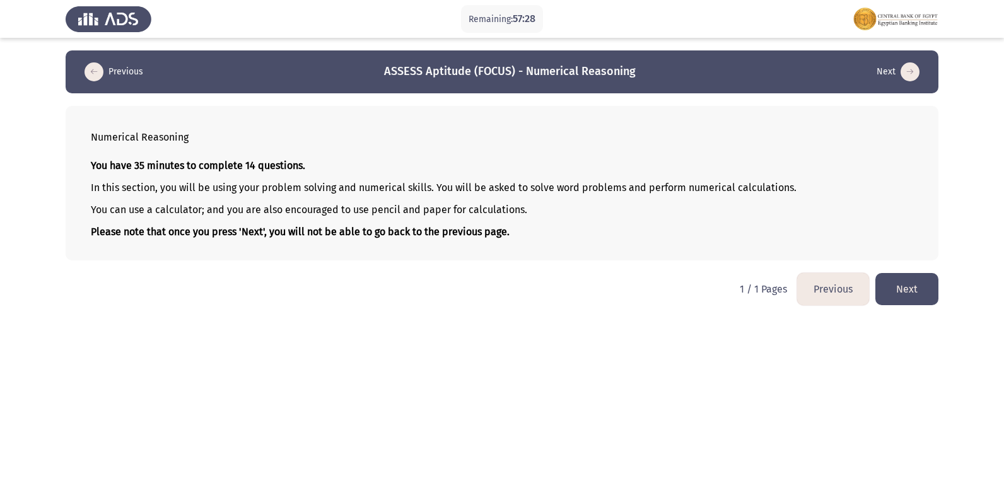
click at [903, 298] on button "Next" at bounding box center [906, 289] width 63 height 32
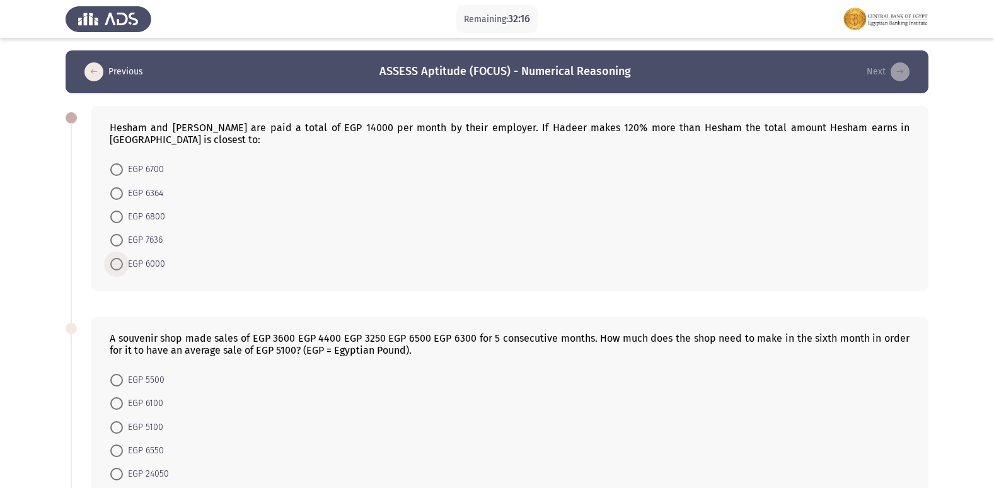
click at [153, 257] on span "EGP 6000" at bounding box center [144, 264] width 42 height 15
click at [123, 258] on input "EGP 6000" at bounding box center [116, 264] width 13 height 13
radio input "true"
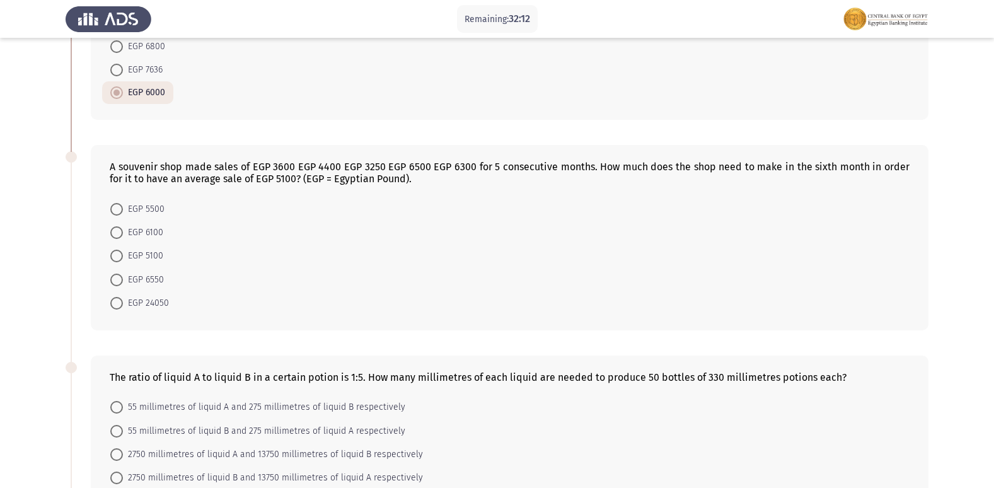
scroll to position [189, 0]
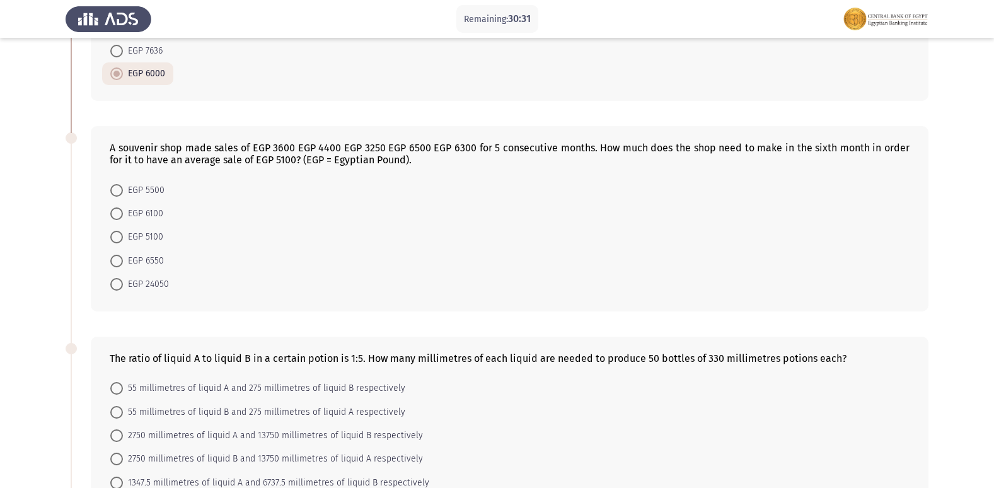
click at [153, 253] on span "EGP 6550" at bounding box center [143, 260] width 41 height 15
click at [123, 255] on input "EGP 6550" at bounding box center [116, 261] width 13 height 13
radio input "true"
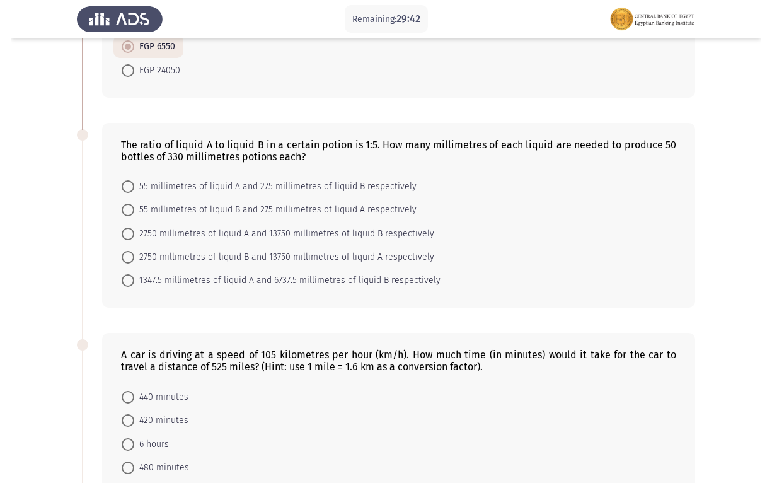
scroll to position [390, 0]
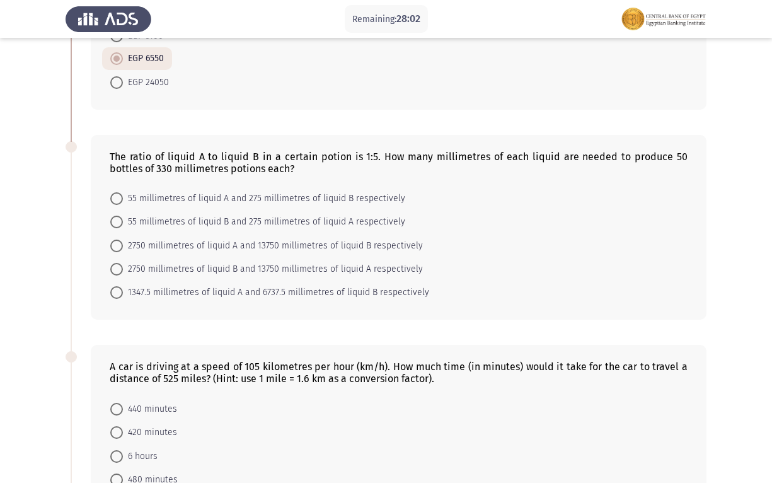
click at [224, 250] on span "2750 millimetres of liquid A and 13750 millimetres of liquid B respectively" at bounding box center [273, 245] width 300 height 15
click at [123, 250] on input "2750 millimetres of liquid A and 13750 millimetres of liquid B respectively" at bounding box center [116, 246] width 13 height 13
radio input "true"
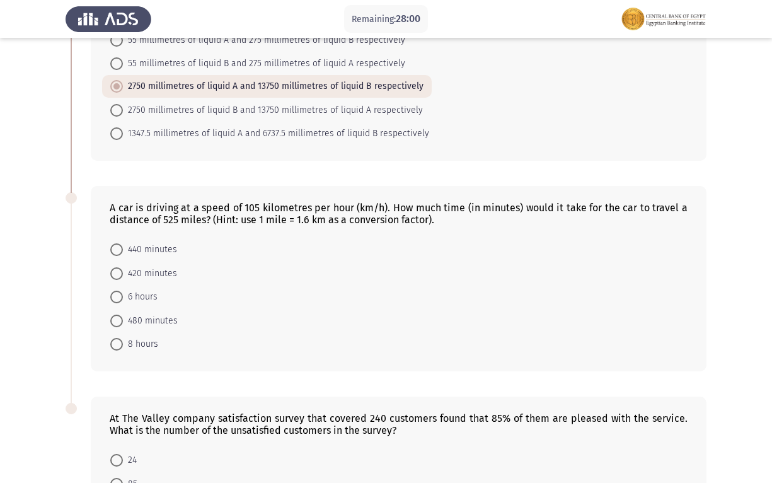
scroll to position [579, 0]
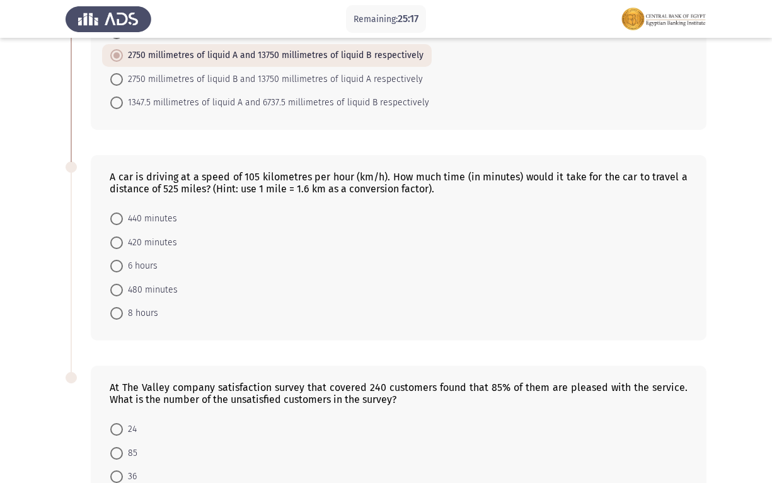
click at [149, 304] on mat-radio-button "8 hours" at bounding box center [134, 312] width 64 height 23
click at [136, 313] on span "8 hours" at bounding box center [140, 313] width 35 height 15
click at [123, 313] on input "8 hours" at bounding box center [116, 313] width 13 height 13
radio input "true"
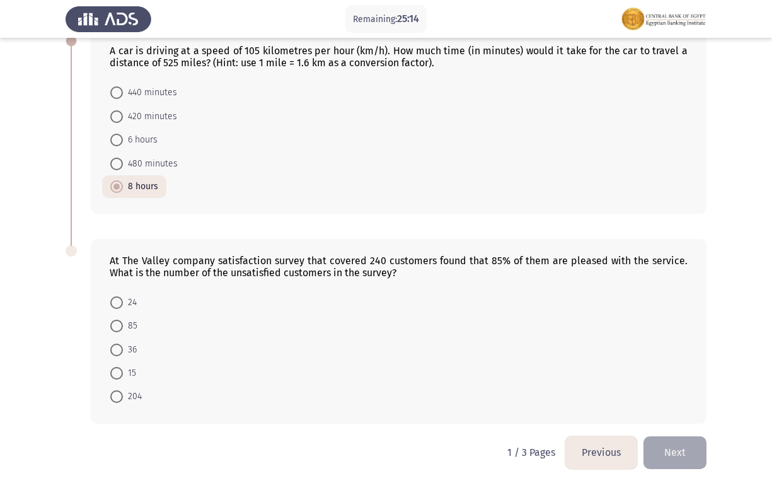
scroll to position [709, 0]
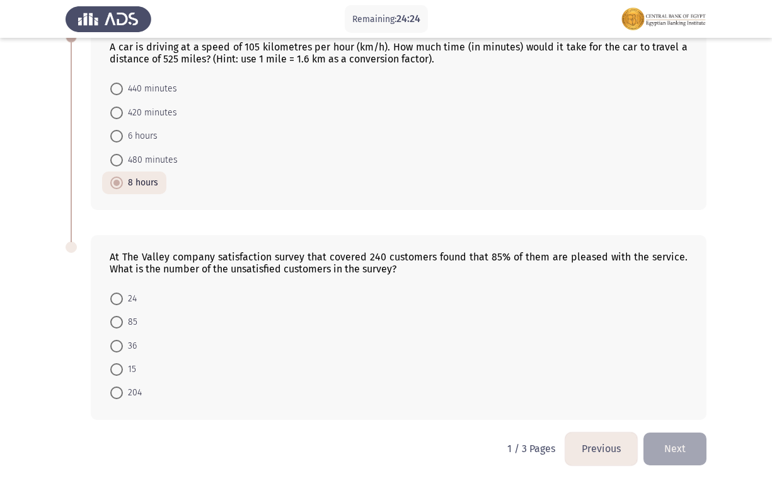
click at [122, 338] on label "36" at bounding box center [123, 345] width 26 height 15
click at [122, 340] on input "36" at bounding box center [116, 346] width 13 height 13
radio input "true"
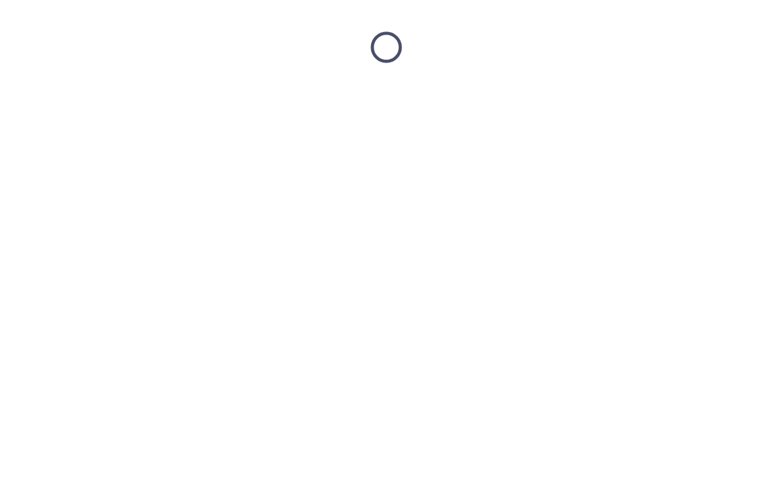
scroll to position [0, 0]
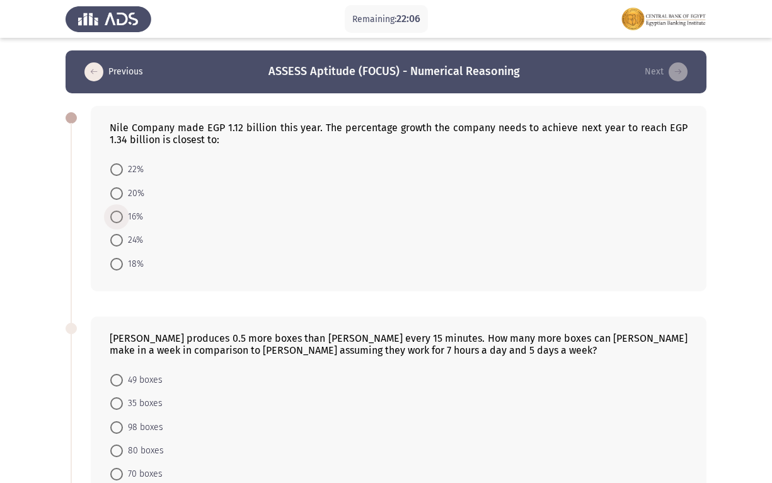
click at [117, 217] on span at bounding box center [117, 217] width 0 height 0
click at [116, 217] on input "16%" at bounding box center [116, 217] width 13 height 13
radio input "true"
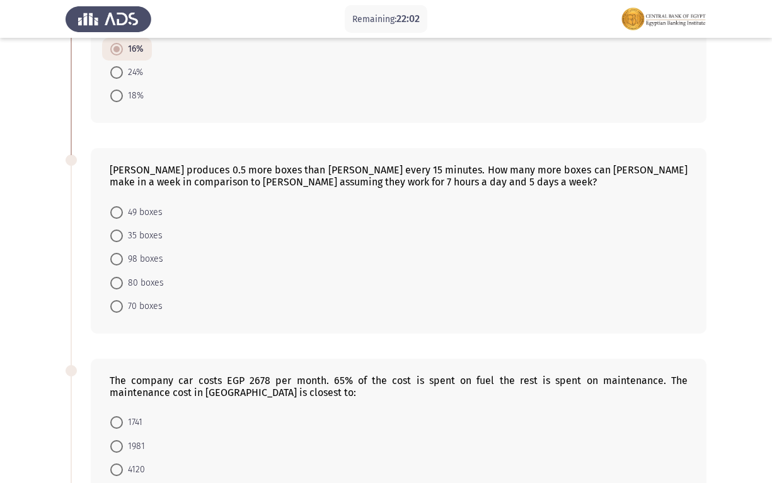
scroll to position [189, 0]
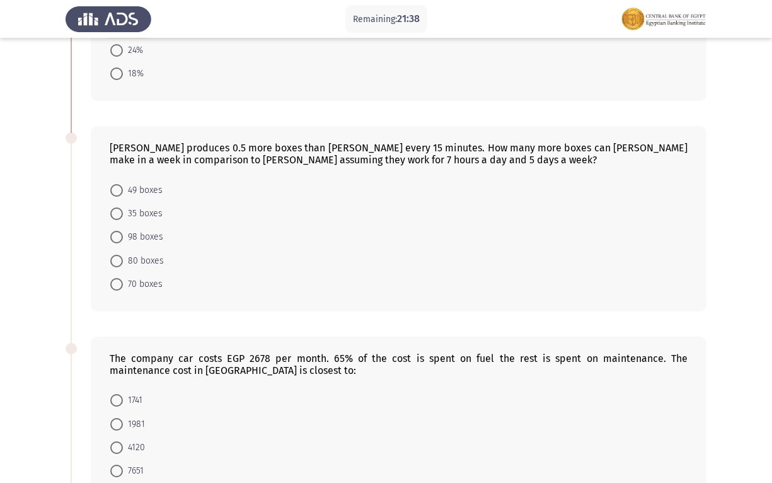
click at [124, 282] on span "70 boxes" at bounding box center [143, 284] width 40 height 15
click at [123, 282] on input "70 boxes" at bounding box center [116, 284] width 13 height 13
radio input "true"
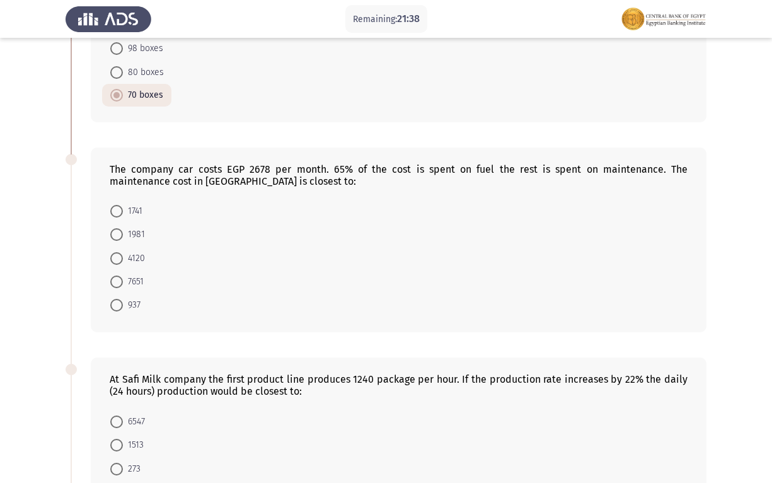
scroll to position [378, 0]
click at [125, 298] on span "937" at bounding box center [132, 304] width 18 height 15
click at [123, 298] on input "937" at bounding box center [116, 304] width 13 height 13
radio input "true"
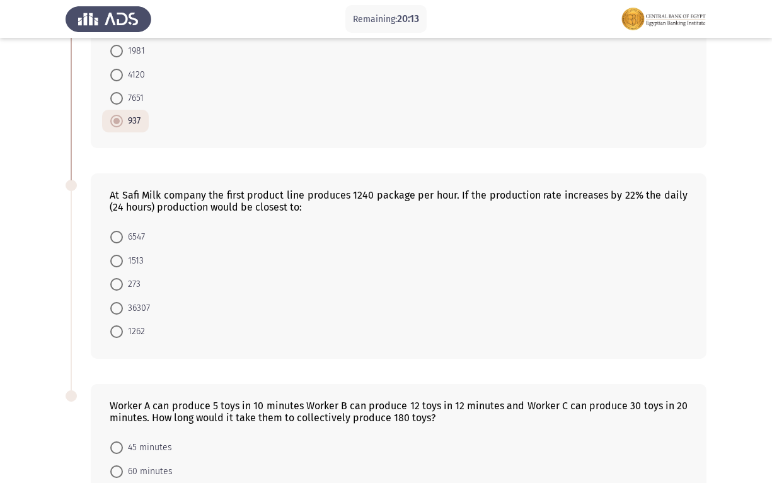
scroll to position [567, 0]
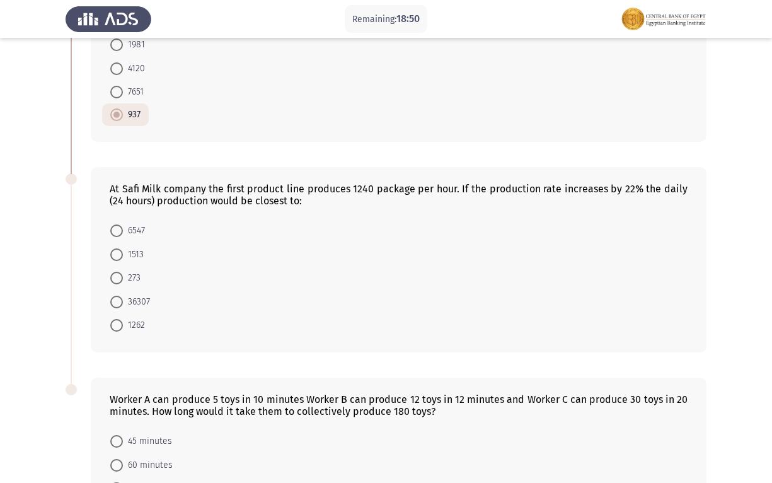
click at [139, 298] on span "36307" at bounding box center [136, 301] width 27 height 15
click at [123, 298] on input "36307" at bounding box center [116, 302] width 13 height 13
radio input "true"
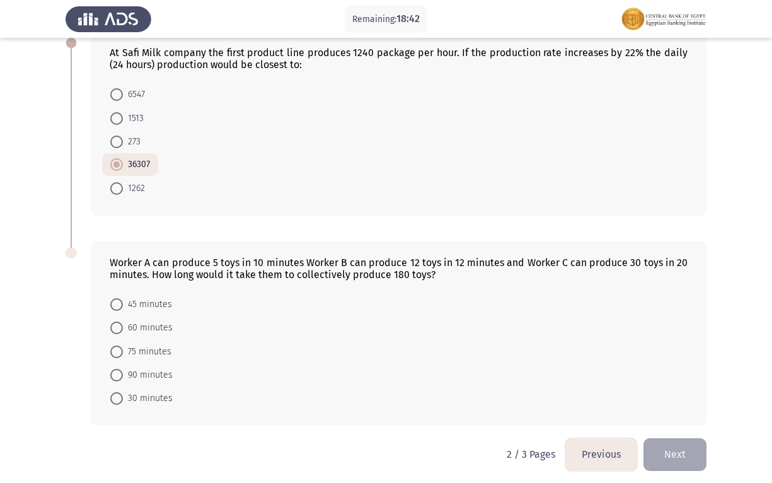
scroll to position [709, 0]
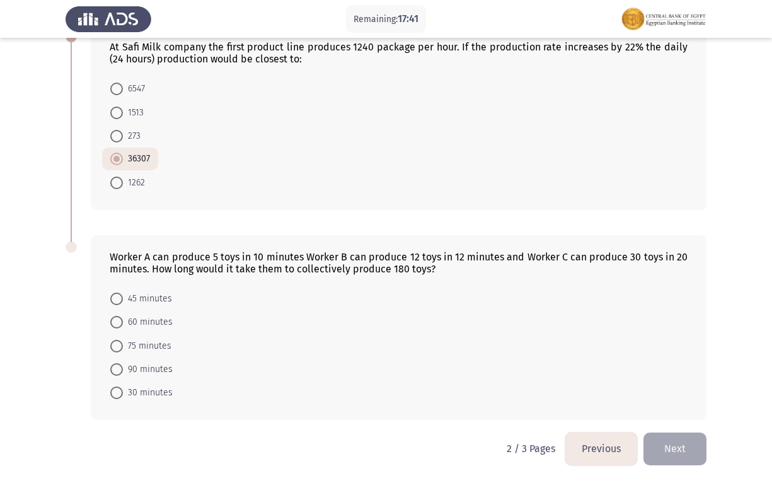
click at [161, 319] on span "60 minutes" at bounding box center [148, 322] width 50 height 15
click at [123, 319] on input "60 minutes" at bounding box center [116, 322] width 13 height 13
radio input "true"
click at [675, 435] on button "Next" at bounding box center [675, 448] width 63 height 32
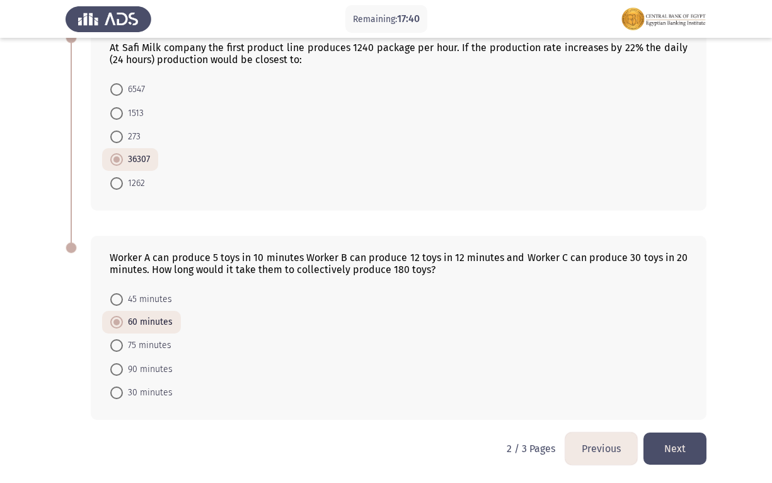
scroll to position [0, 0]
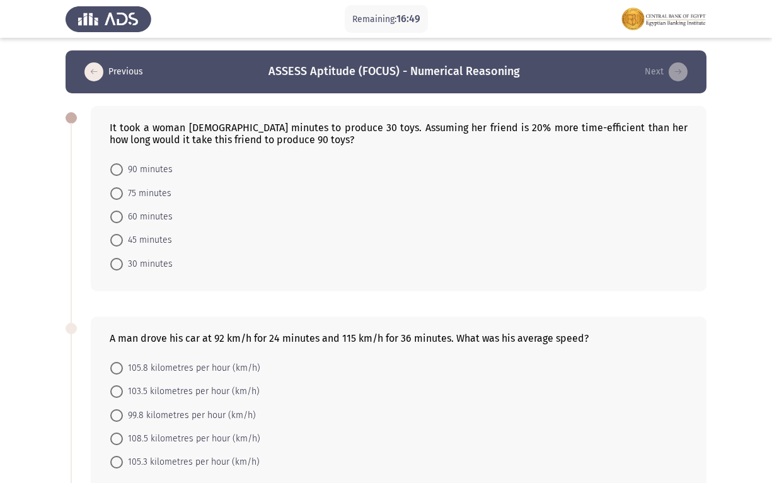
click at [113, 212] on span at bounding box center [116, 217] width 13 height 13
click at [113, 212] on input "60 minutes" at bounding box center [116, 217] width 13 height 13
radio input "true"
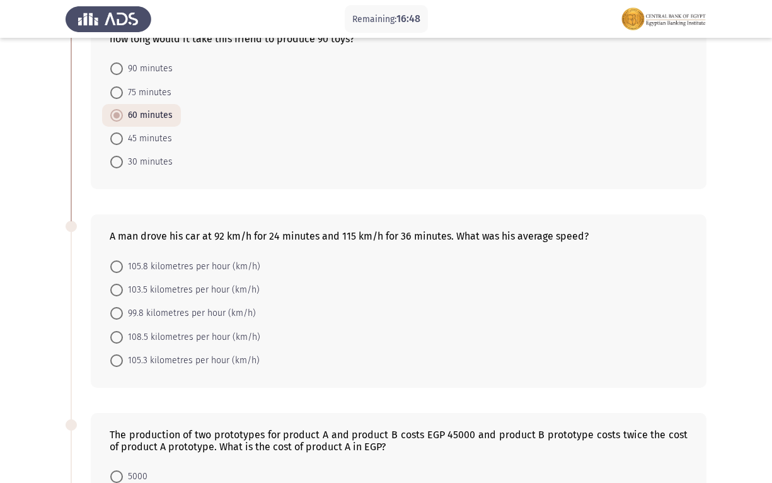
scroll to position [126, 0]
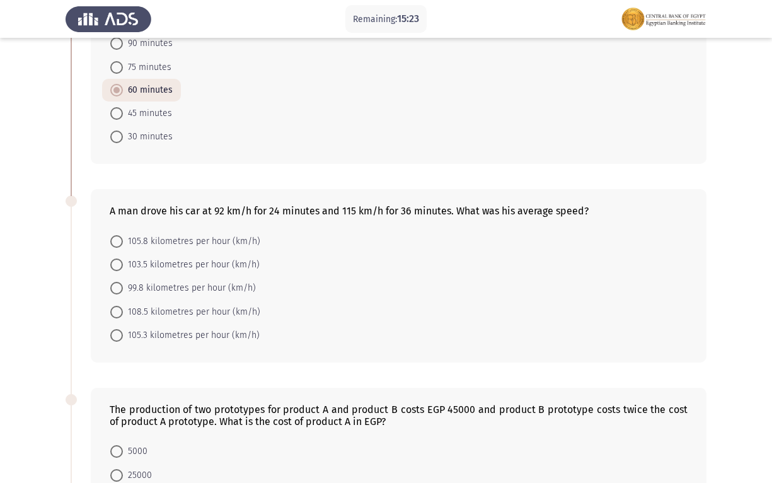
click at [166, 235] on span "105.8 kilometres per hour (km/h)" at bounding box center [191, 241] width 137 height 15
click at [123, 235] on input "105.8 kilometres per hour (km/h)" at bounding box center [116, 241] width 13 height 13
radio input "true"
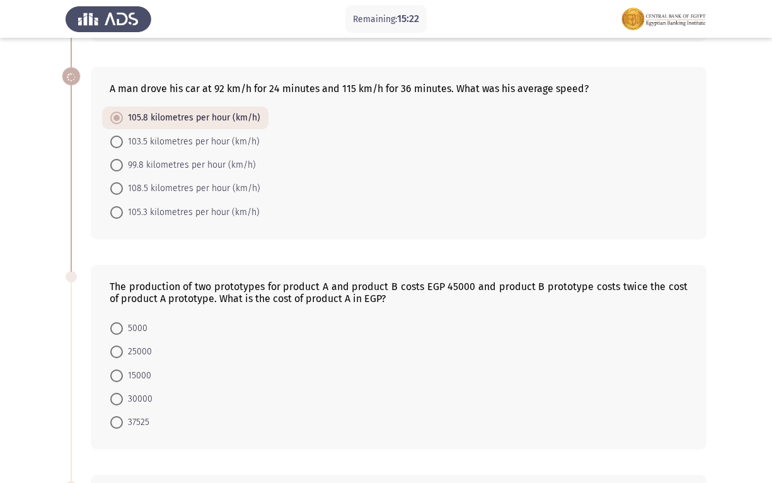
scroll to position [315, 0]
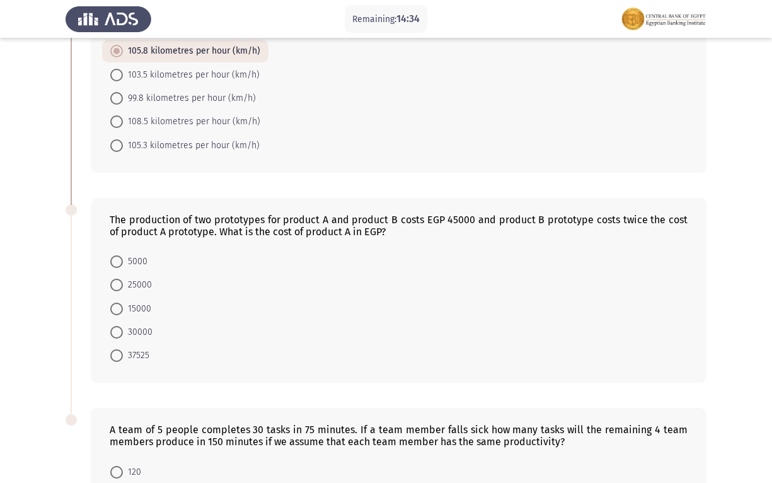
click at [131, 308] on span "15000" at bounding box center [137, 308] width 28 height 15
click at [123, 308] on input "15000" at bounding box center [116, 309] width 13 height 13
radio input "true"
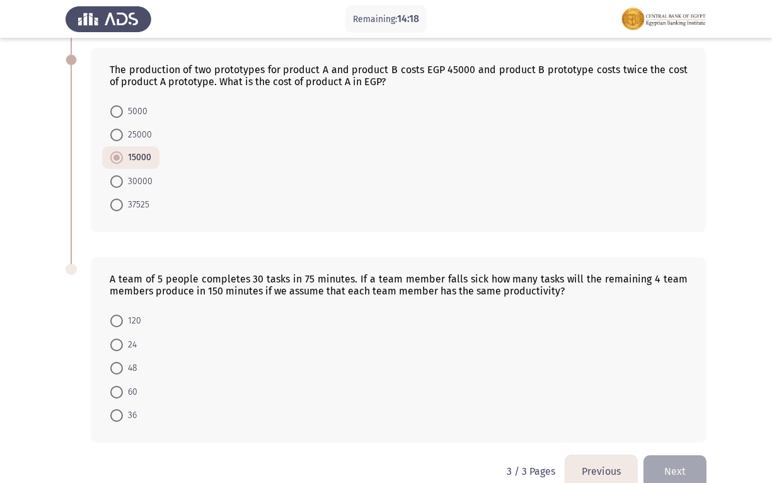
scroll to position [488, 0]
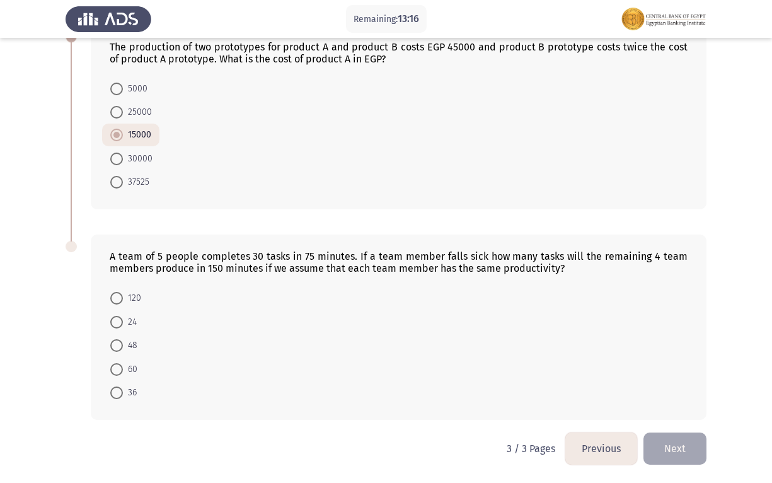
click at [119, 340] on span at bounding box center [116, 345] width 13 height 13
click at [119, 340] on input "48" at bounding box center [116, 345] width 13 height 13
radio input "true"
click at [675, 446] on button "Next" at bounding box center [675, 448] width 63 height 32
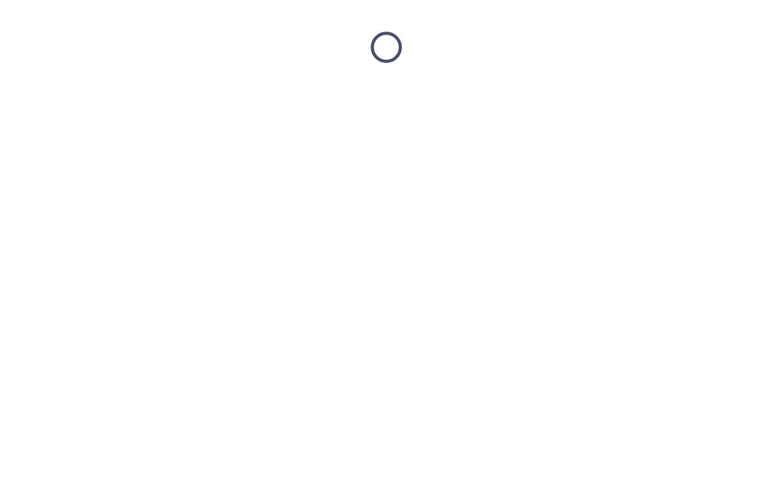
scroll to position [0, 0]
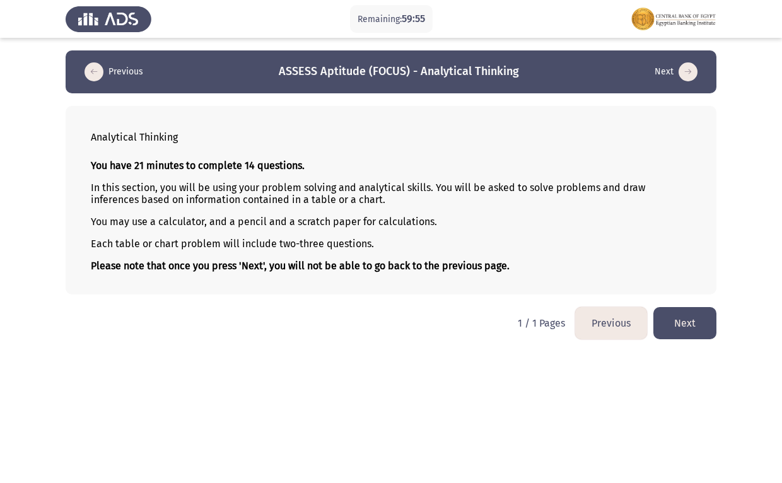
click at [677, 317] on button "Next" at bounding box center [684, 323] width 63 height 32
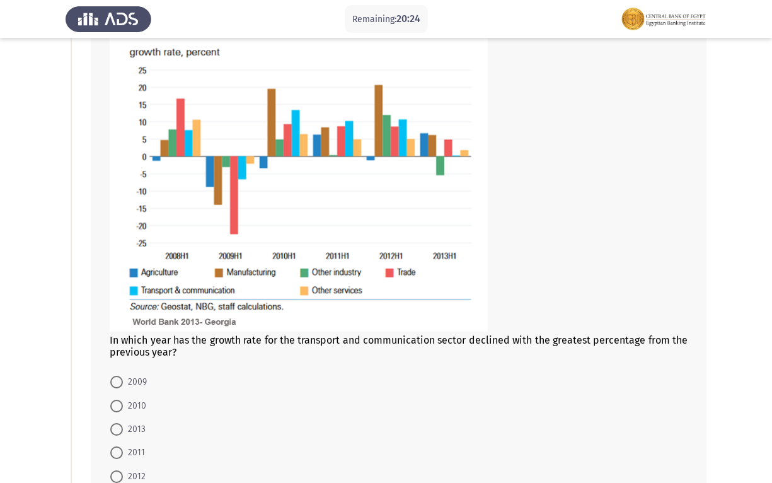
scroll to position [189, 0]
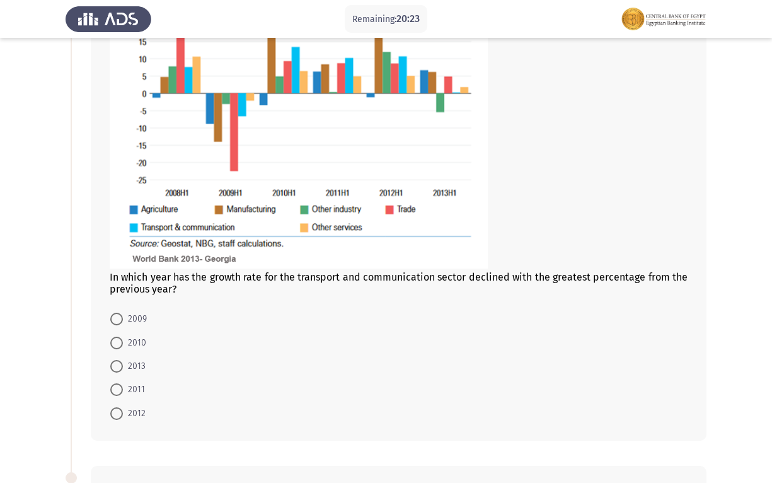
click at [148, 337] on mat-radio-button "2010" at bounding box center [128, 341] width 52 height 23
click at [122, 342] on span at bounding box center [116, 343] width 13 height 13
click at [122, 342] on input "2010" at bounding box center [116, 343] width 13 height 13
radio input "true"
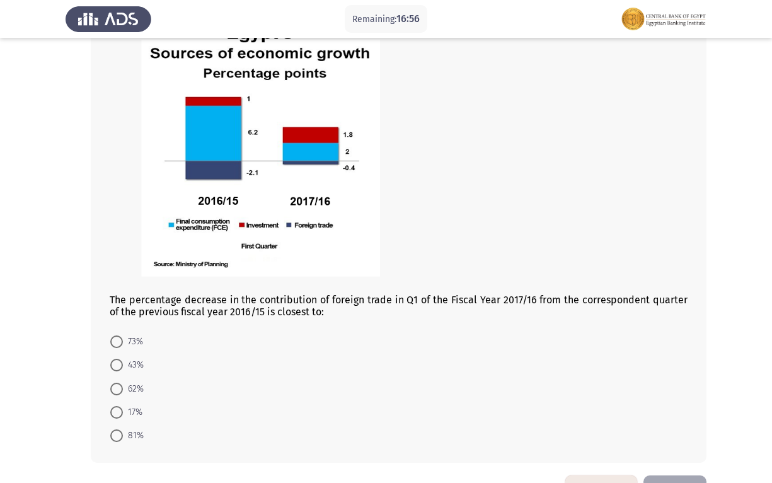
scroll to position [702, 0]
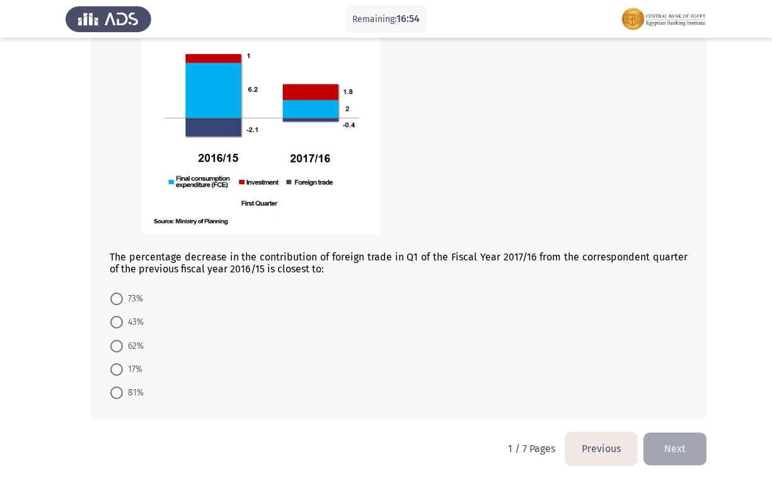
click at [122, 372] on span at bounding box center [116, 369] width 13 height 13
click at [122, 372] on input "17%" at bounding box center [116, 369] width 13 height 13
radio input "true"
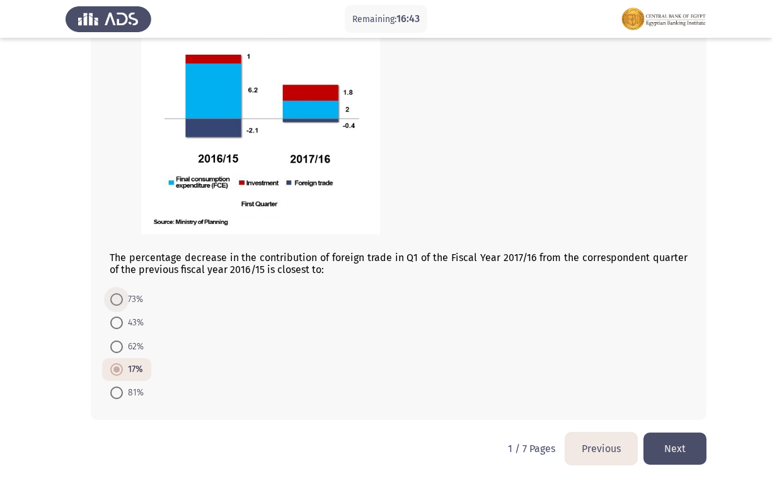
click at [133, 299] on span "73%" at bounding box center [133, 299] width 20 height 15
click at [123, 299] on input "73%" at bounding box center [116, 299] width 13 height 13
radio input "true"
click at [691, 457] on button "Next" at bounding box center [675, 448] width 63 height 32
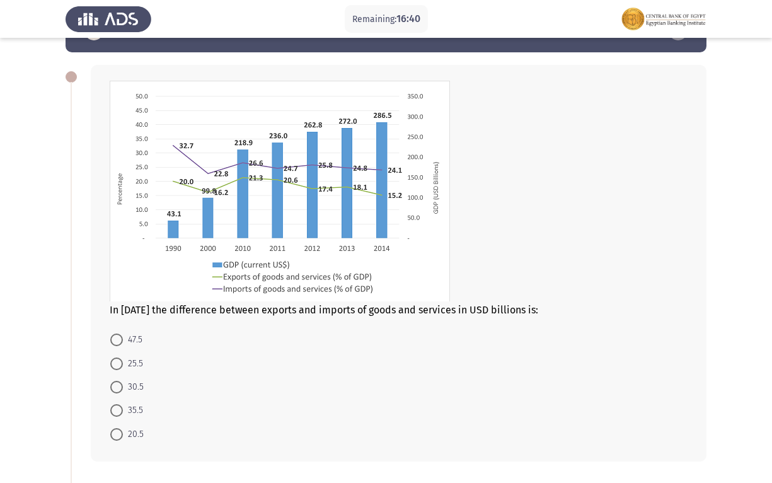
scroll to position [63, 0]
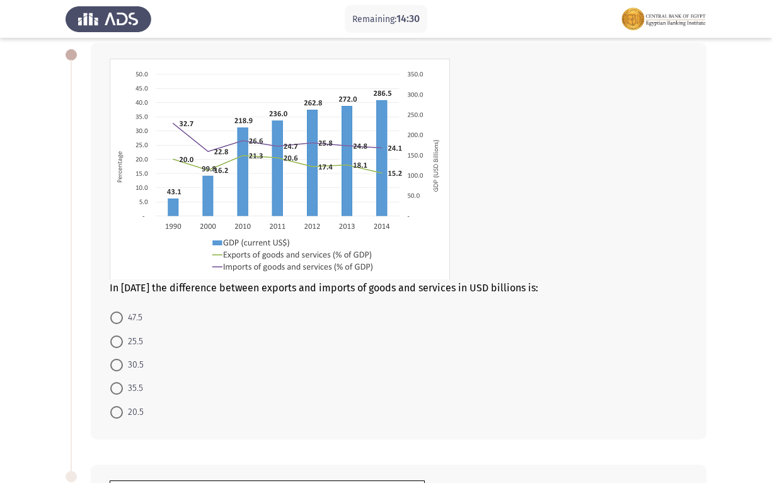
click at [126, 340] on span "25.5" at bounding box center [133, 341] width 20 height 15
click at [123, 340] on input "25.5" at bounding box center [116, 341] width 13 height 13
radio input "true"
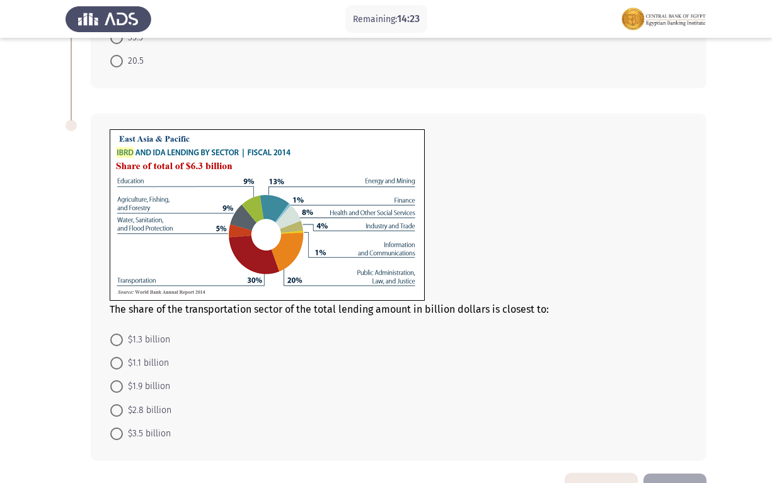
scroll to position [441, 0]
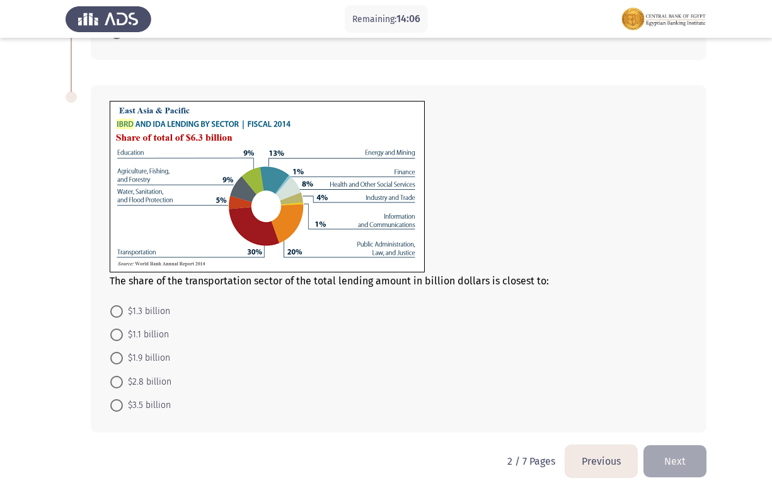
click at [157, 364] on span "$1.9 billion" at bounding box center [146, 357] width 47 height 15
click at [123, 364] on input "$1.9 billion" at bounding box center [116, 358] width 13 height 13
radio input "true"
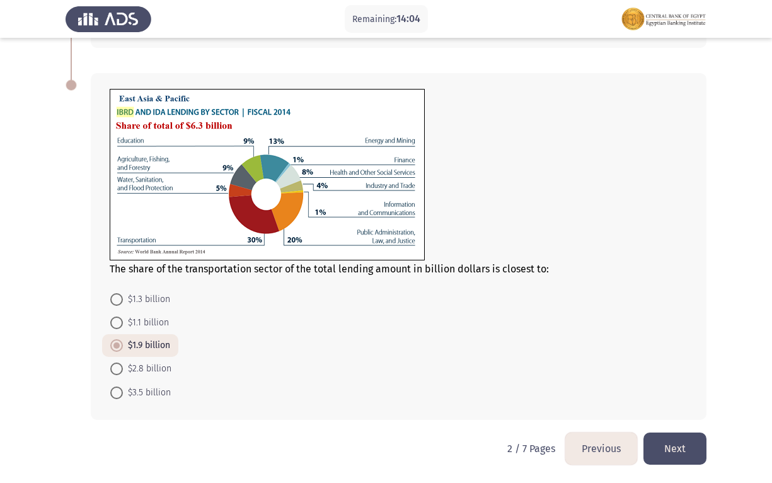
click at [682, 445] on button "Next" at bounding box center [675, 448] width 63 height 32
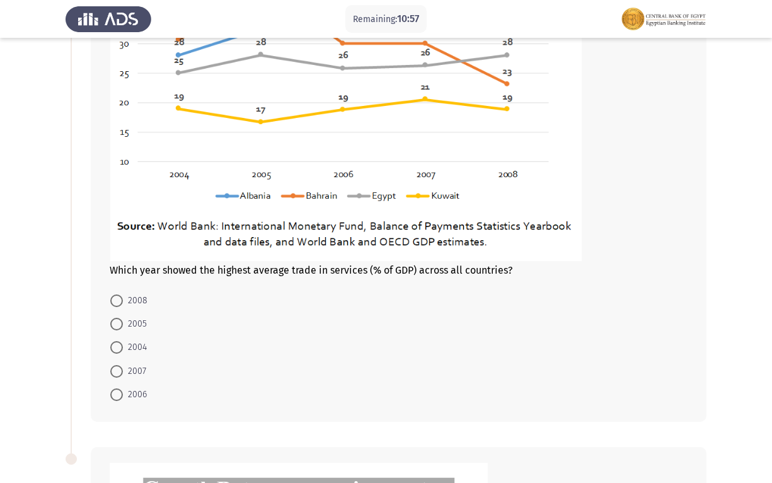
scroll to position [252, 0]
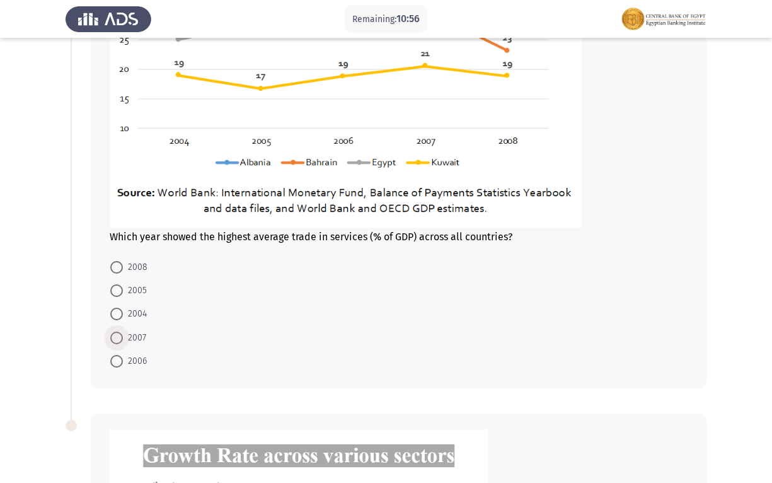
click at [133, 340] on span "2007" at bounding box center [134, 337] width 23 height 15
click at [123, 340] on input "2007" at bounding box center [116, 338] width 13 height 13
radio input "true"
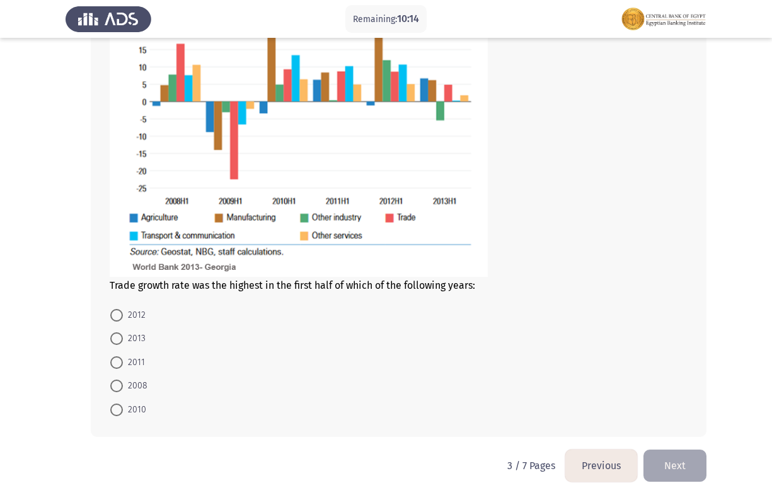
scroll to position [757, 0]
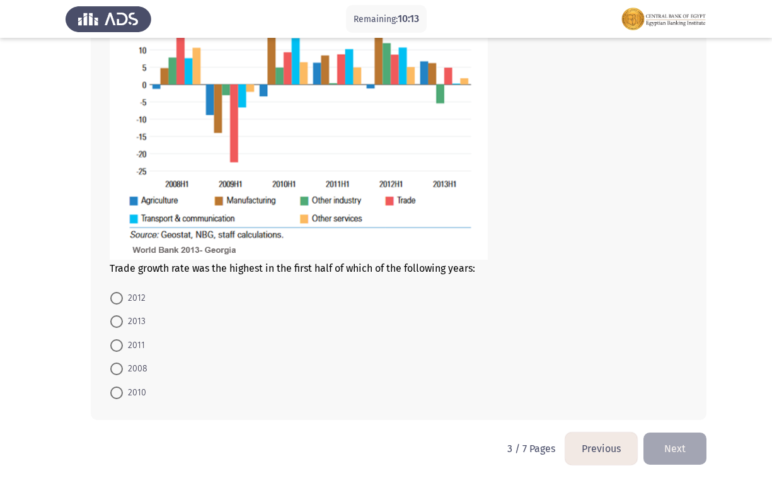
click at [138, 300] on span "2012" at bounding box center [134, 298] width 23 height 15
click at [123, 300] on input "2012" at bounding box center [116, 298] width 13 height 13
radio input "true"
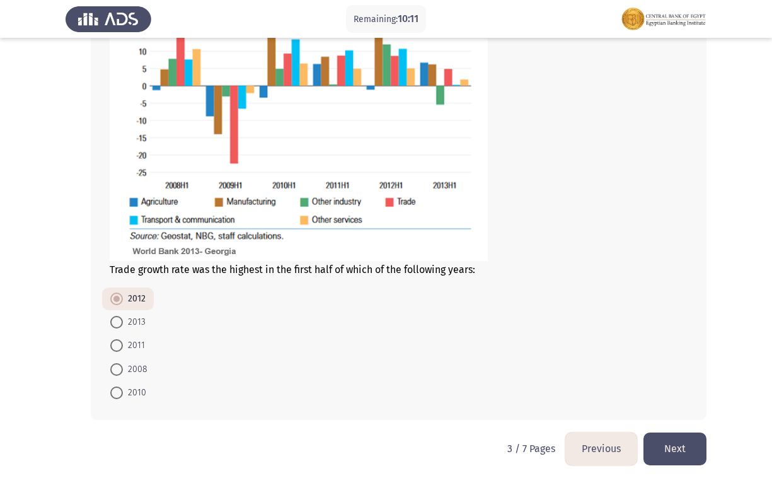
click at [693, 461] on button "Next" at bounding box center [675, 448] width 63 height 32
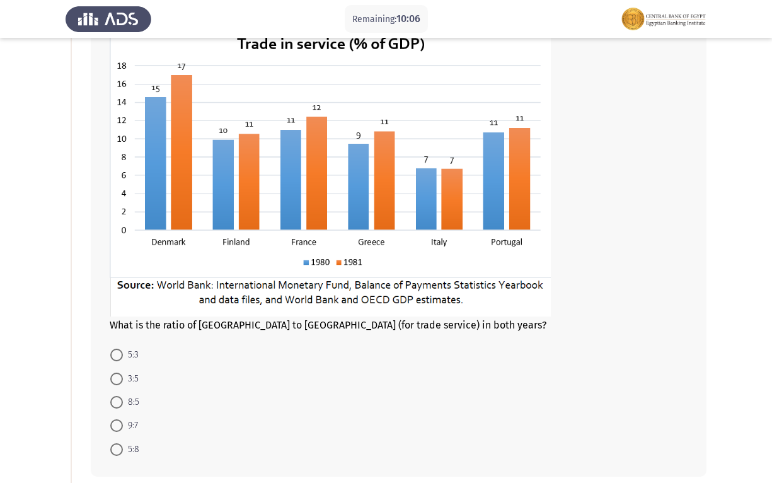
scroll to position [63, 0]
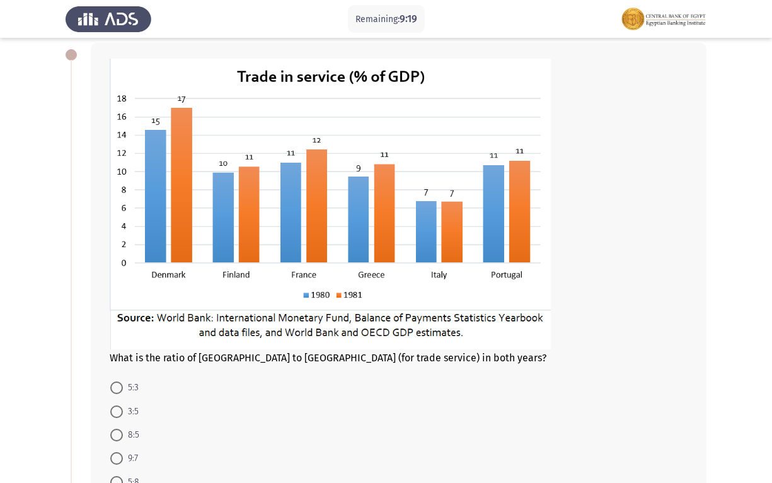
click at [122, 381] on span at bounding box center [116, 387] width 13 height 13
click at [122, 381] on input "5:3" at bounding box center [116, 387] width 13 height 13
radio input "true"
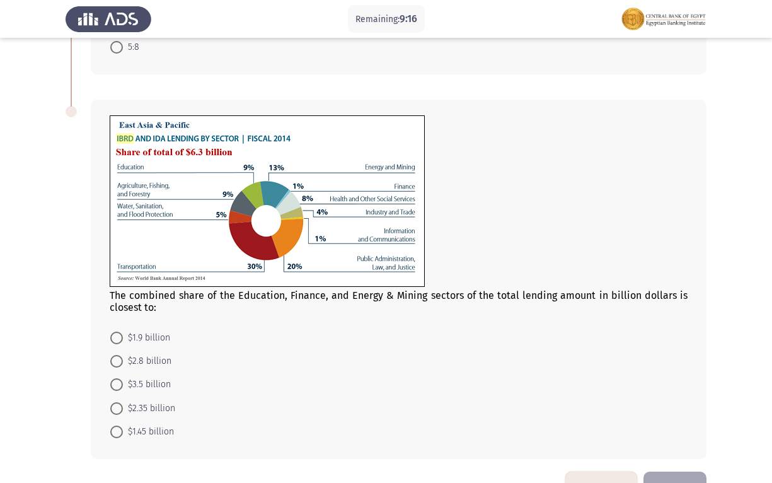
scroll to position [504, 0]
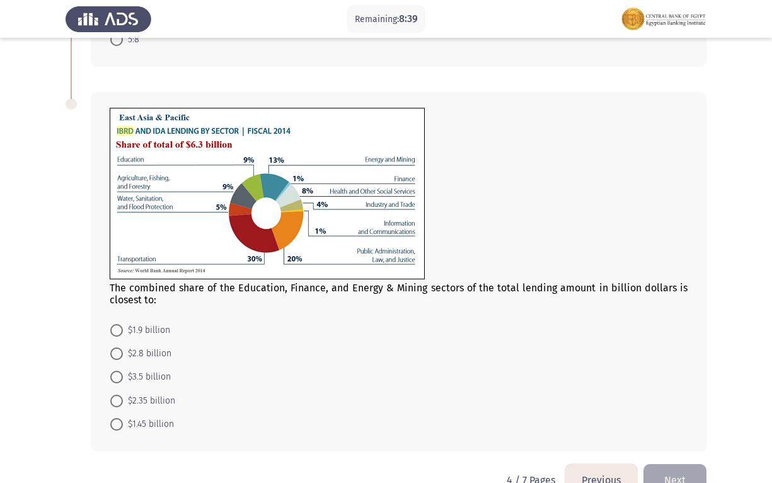
click at [135, 424] on span "$1.45 billion" at bounding box center [148, 424] width 51 height 15
click at [123, 424] on input "$1.45 billion" at bounding box center [116, 424] width 13 height 13
radio input "true"
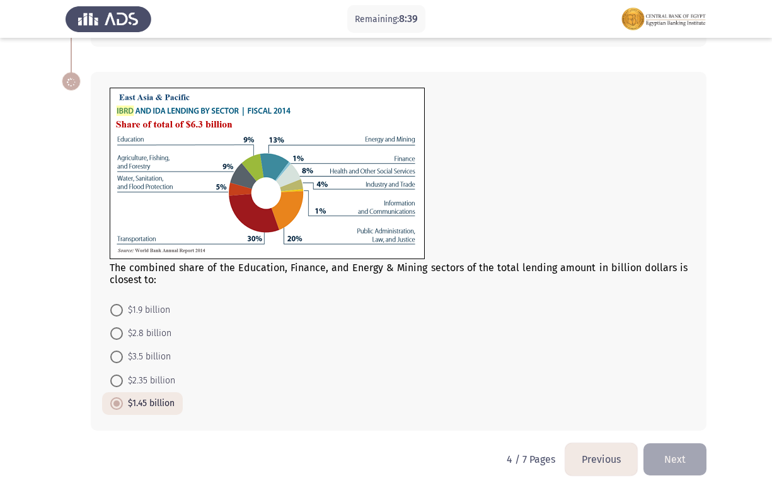
scroll to position [535, 0]
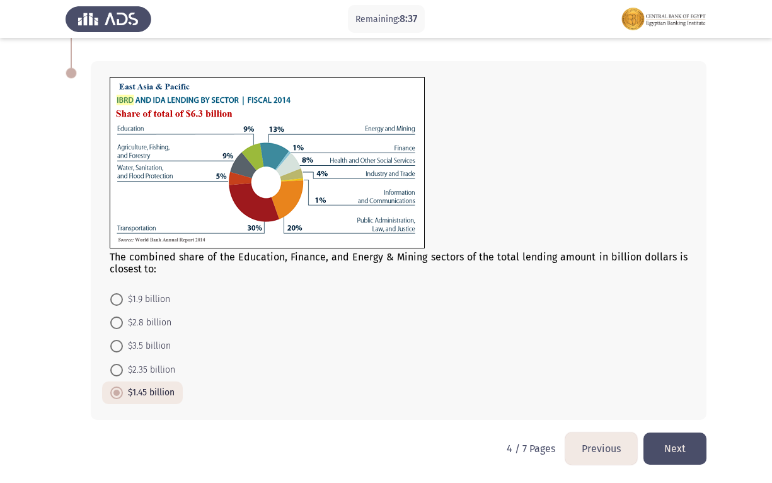
drag, startPoint x: 668, startPoint y: 454, endPoint x: 667, endPoint y: 460, distance: 6.4
click at [668, 459] on button "Next" at bounding box center [675, 448] width 63 height 32
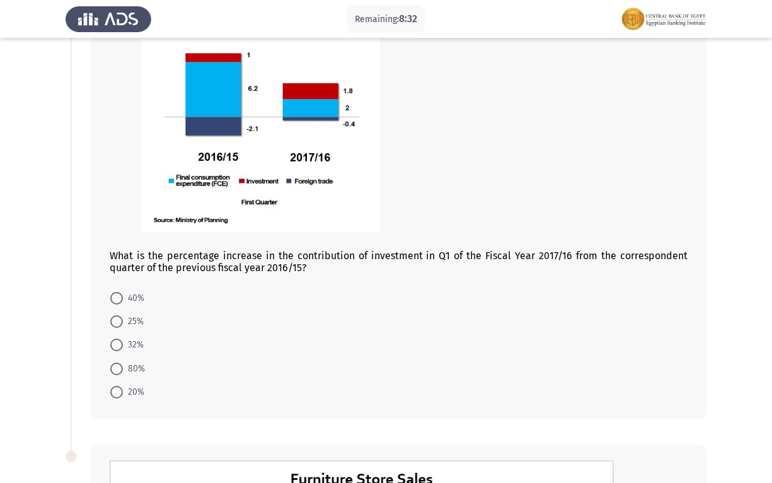
scroll to position [126, 0]
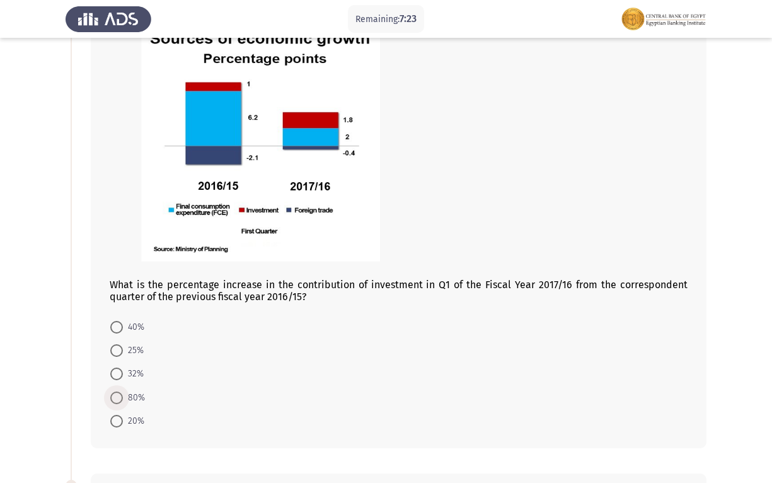
click at [119, 396] on span at bounding box center [116, 397] width 13 height 13
click at [119, 396] on input "80%" at bounding box center [116, 397] width 13 height 13
radio input "true"
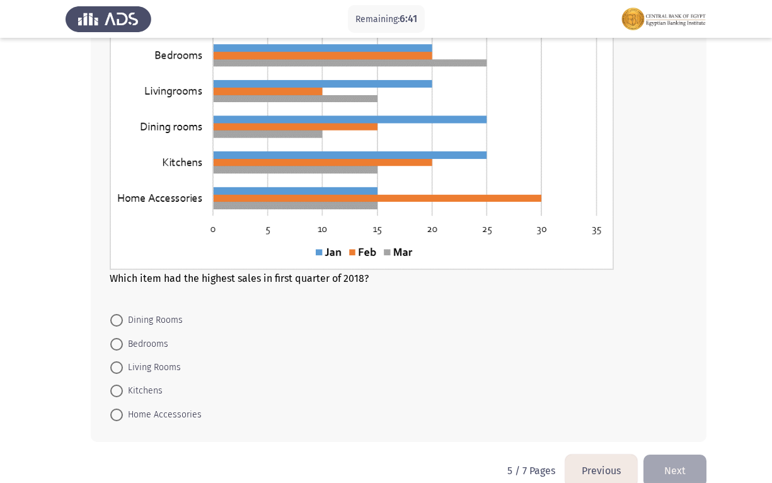
scroll to position [641, 0]
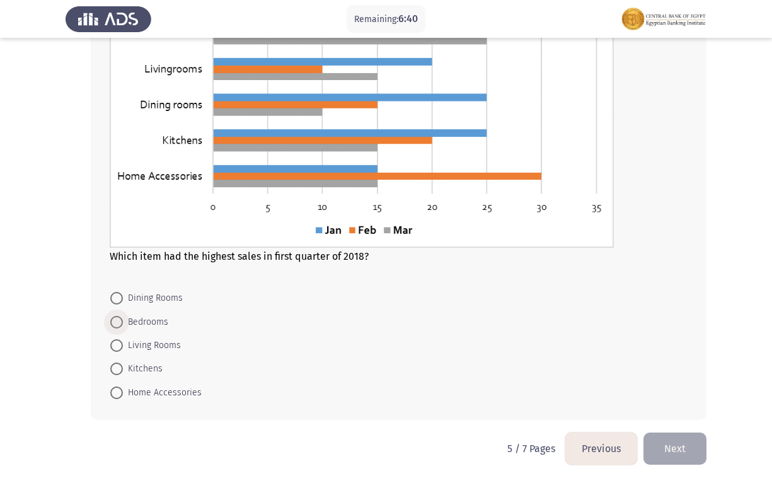
click at [142, 315] on span "Bedrooms" at bounding box center [145, 322] width 45 height 15
click at [123, 316] on input "Bedrooms" at bounding box center [116, 322] width 13 height 13
radio input "true"
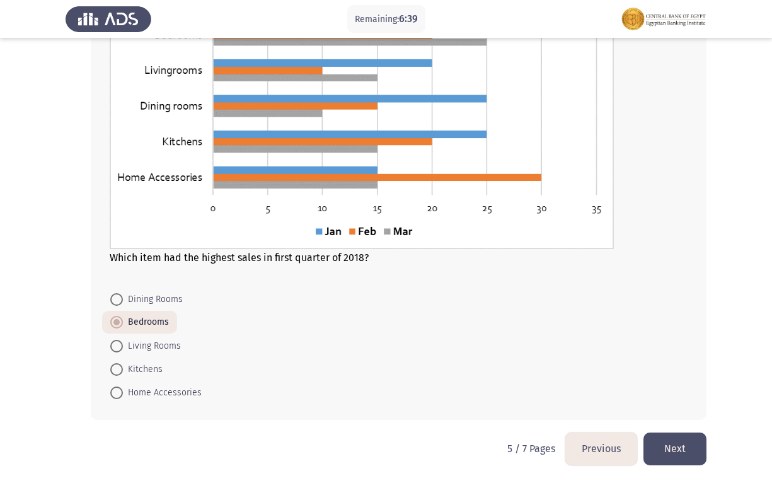
click at [664, 447] on button "Next" at bounding box center [675, 448] width 63 height 32
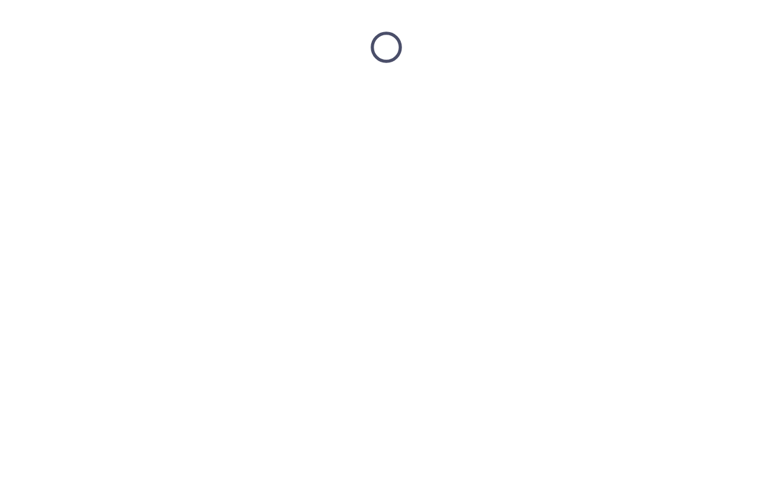
scroll to position [0, 0]
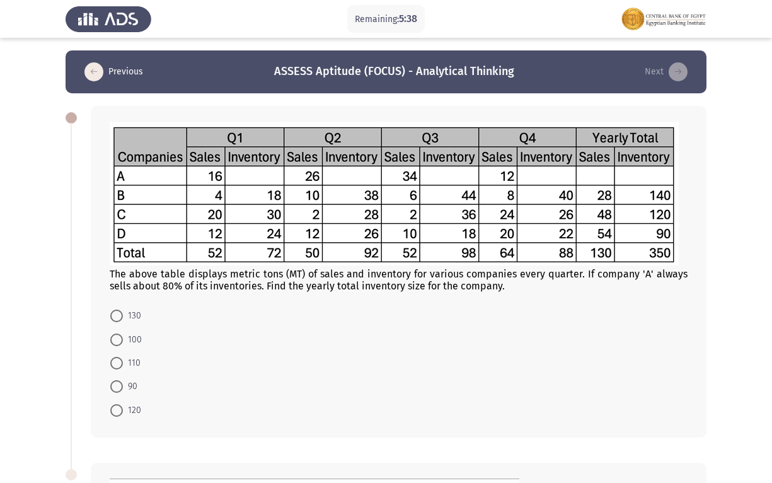
click at [116, 364] on span at bounding box center [116, 363] width 13 height 13
click at [116, 364] on input "110" at bounding box center [116, 363] width 13 height 13
radio input "true"
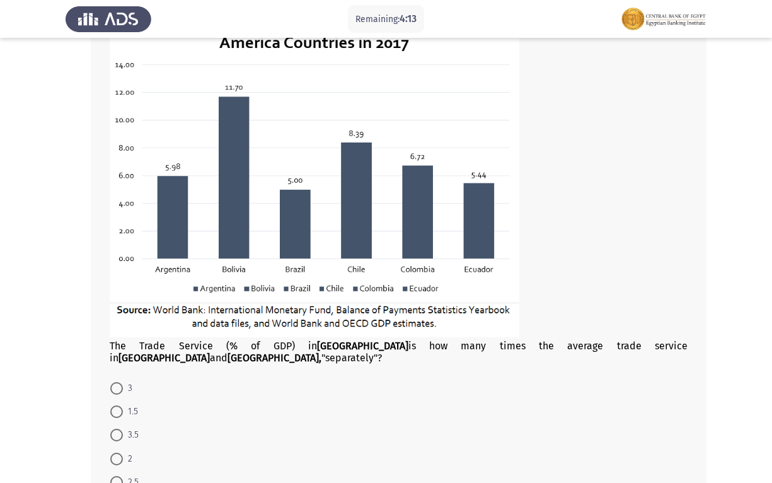
scroll to position [504, 0]
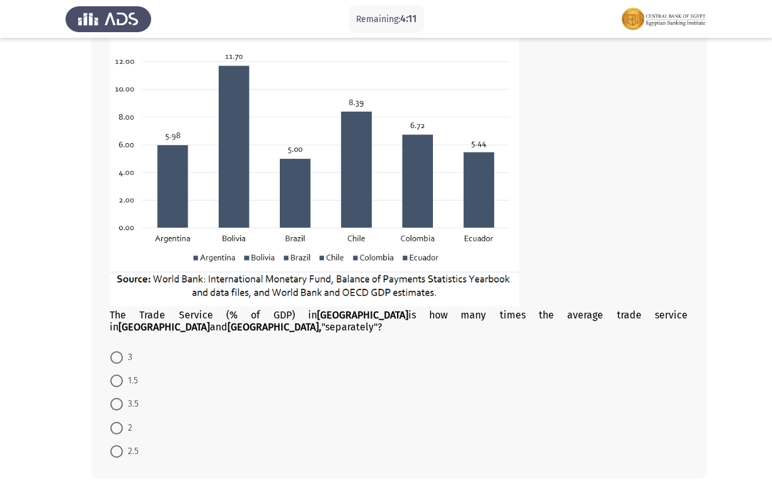
click at [120, 422] on span at bounding box center [116, 428] width 13 height 13
click at [120, 422] on input "2" at bounding box center [116, 428] width 13 height 13
radio input "true"
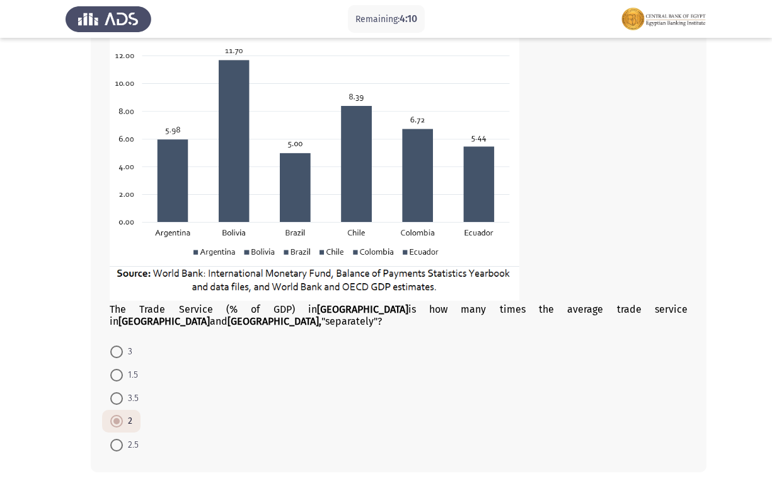
scroll to position [550, 0]
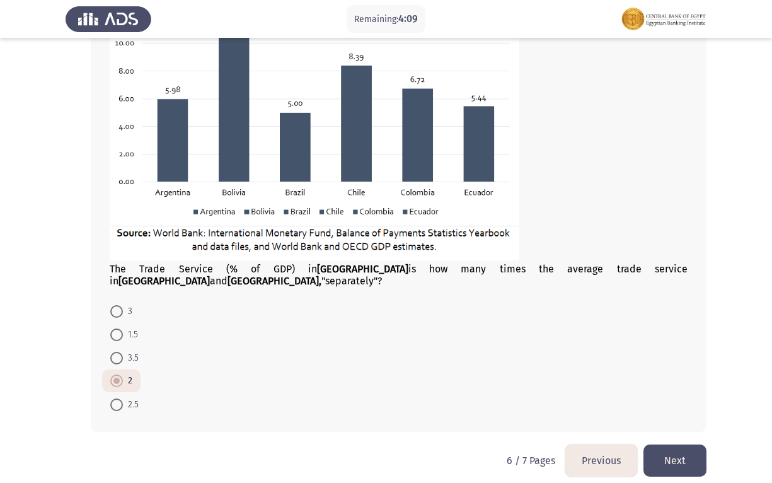
click at [682, 444] on button "Next" at bounding box center [675, 460] width 63 height 32
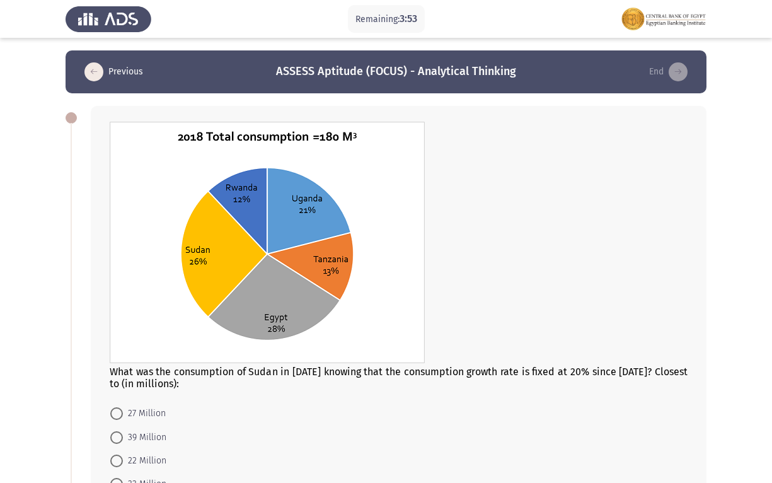
scroll to position [63, 0]
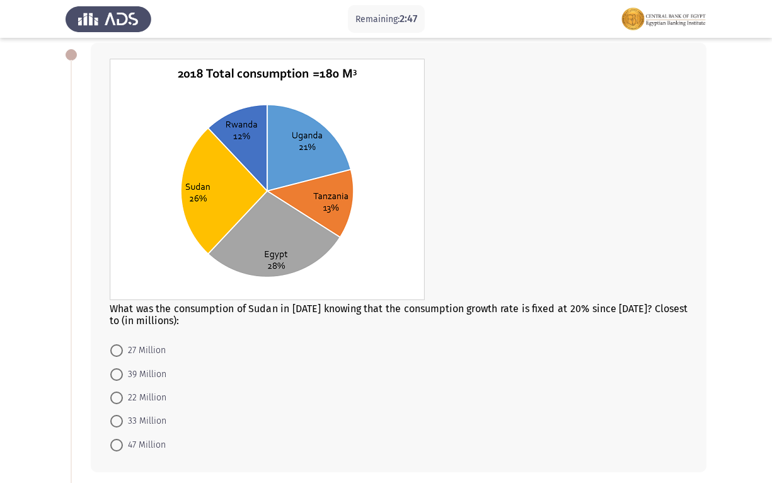
click at [122, 371] on span at bounding box center [116, 374] width 13 height 13
click at [122, 371] on input "39 Million" at bounding box center [116, 374] width 13 height 13
radio input "true"
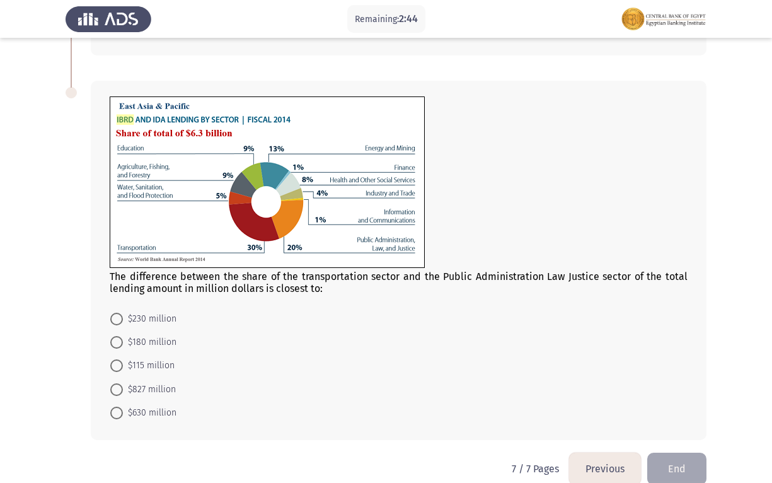
scroll to position [499, 0]
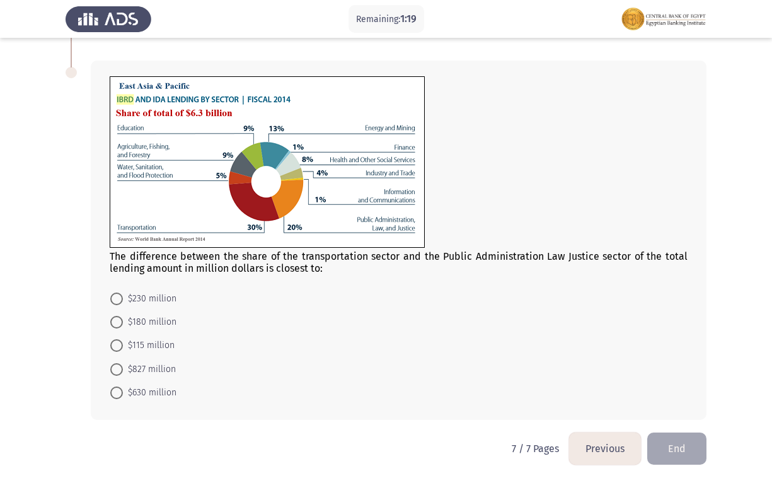
click at [159, 337] on mat-radio-button "$115 million" at bounding box center [142, 344] width 81 height 23
click at [159, 342] on span "$115 million" at bounding box center [149, 345] width 52 height 15
click at [123, 342] on input "$115 million" at bounding box center [116, 345] width 13 height 13
radio input "true"
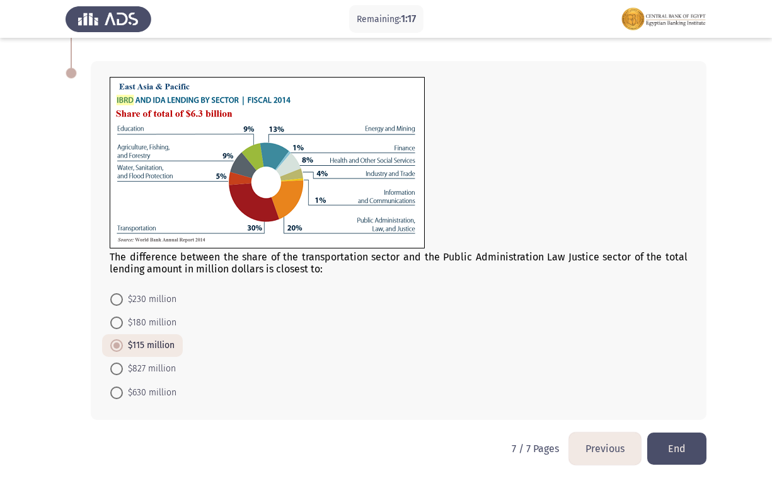
click at [669, 437] on button "End" at bounding box center [676, 448] width 59 height 32
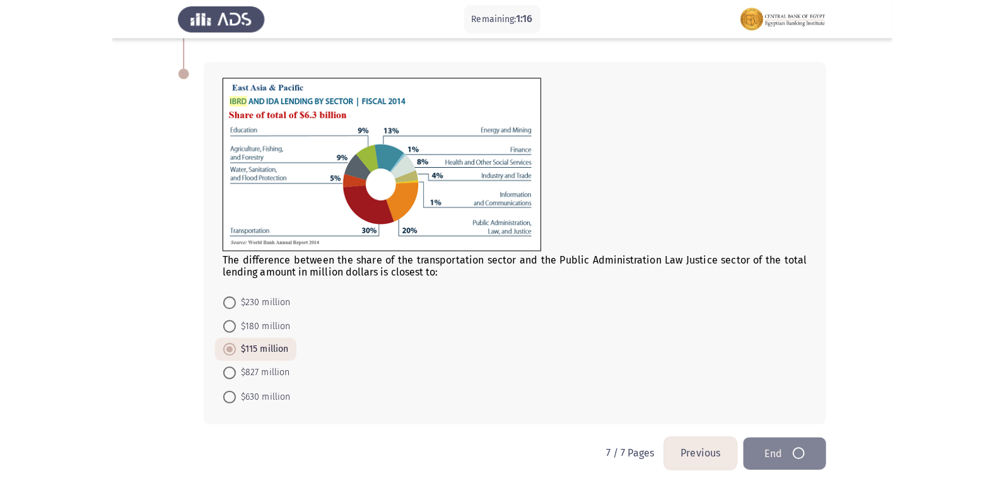
scroll to position [0, 0]
